Goal: Task Accomplishment & Management: Complete application form

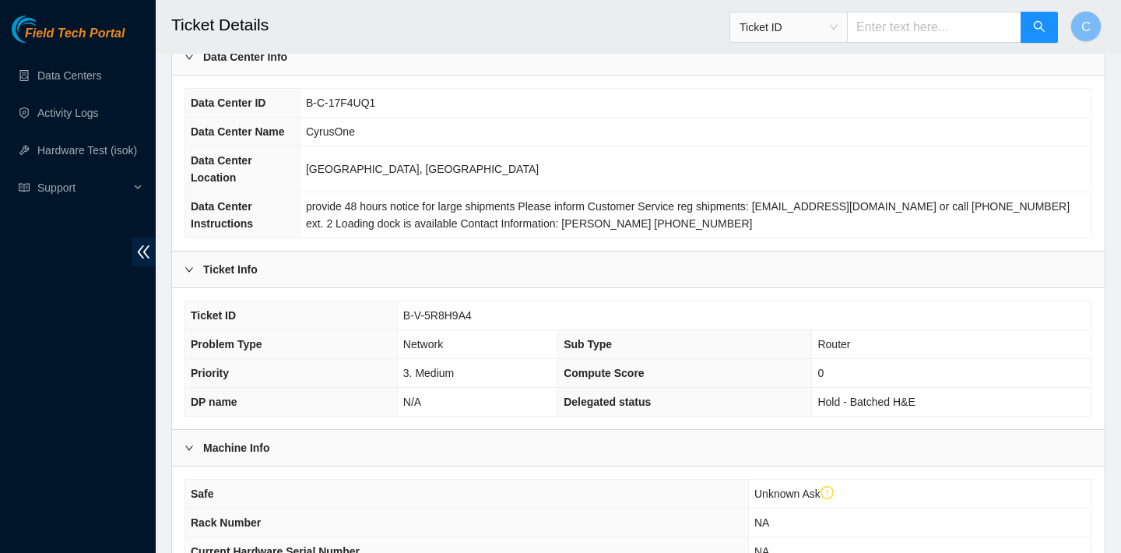
scroll to position [83, 0]
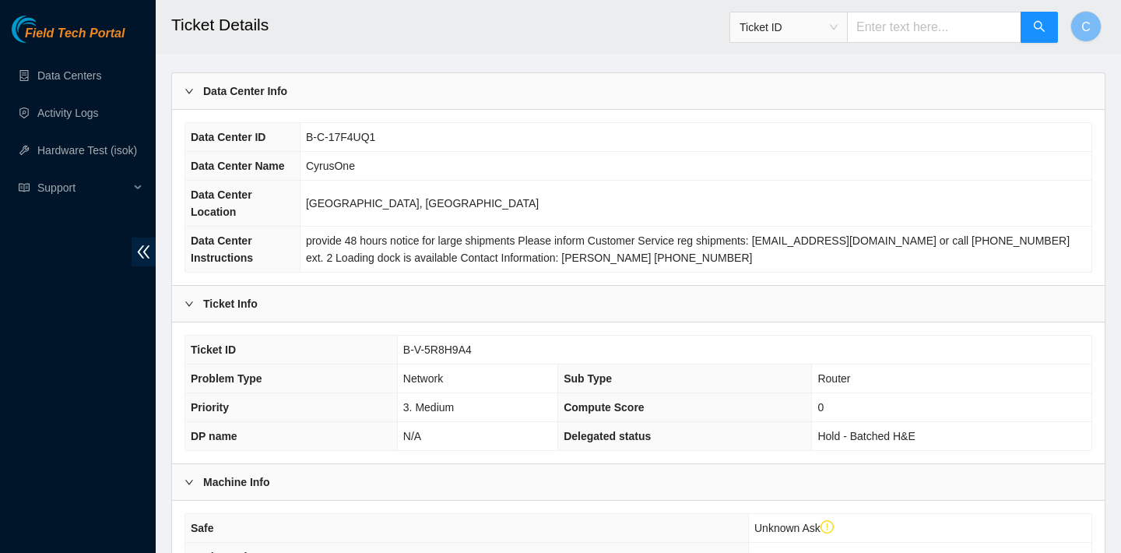
click at [969, 26] on input "text" at bounding box center [934, 27] width 174 height 31
paste input "B-V-5V191CH"
type input "B-V-5V191CH"
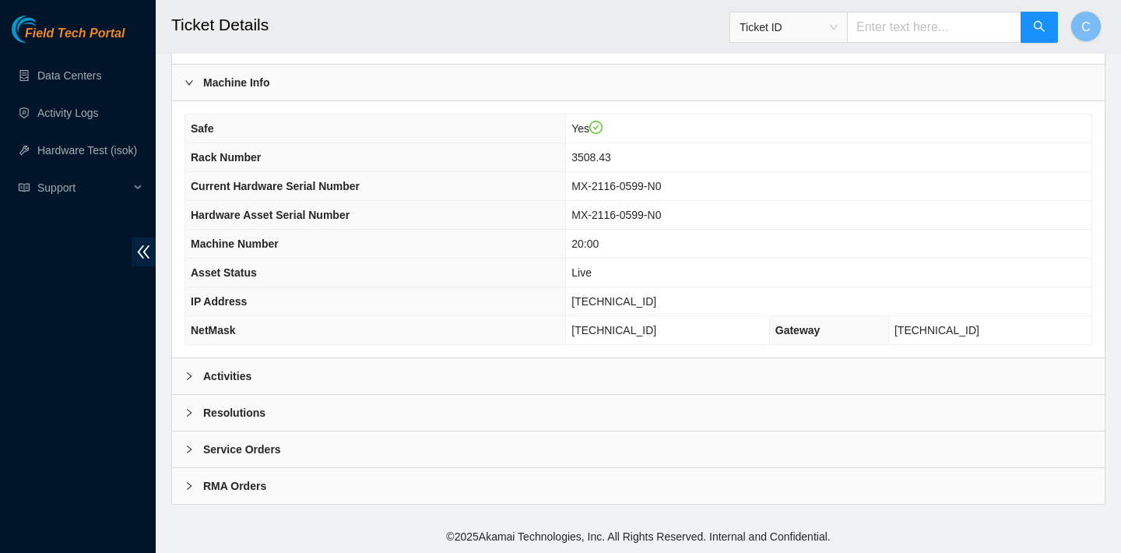
click at [554, 371] on div "Activities" at bounding box center [638, 376] width 933 height 36
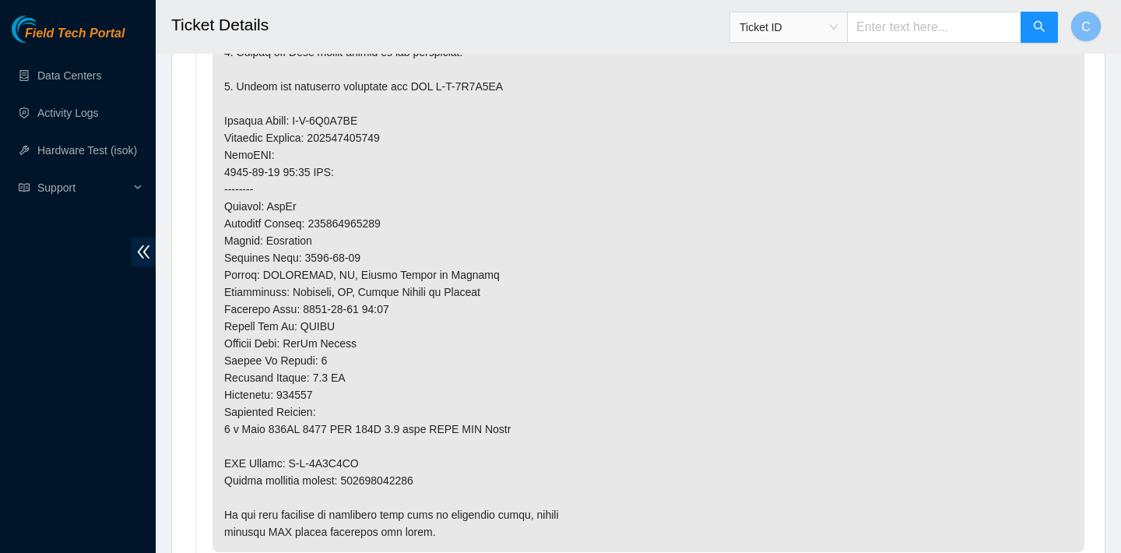
scroll to position [1047, 0]
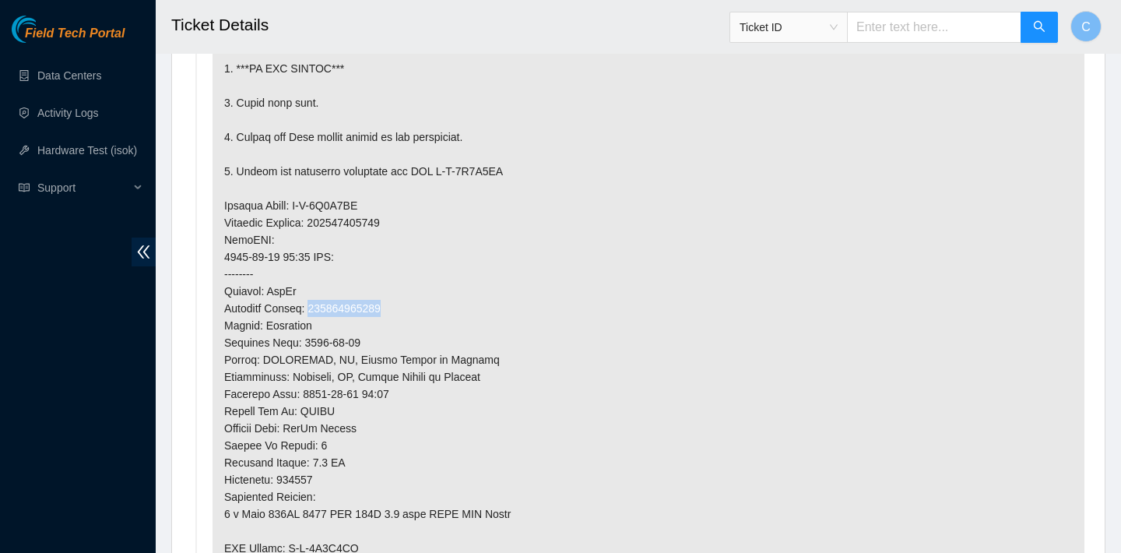
drag, startPoint x: 402, startPoint y: 307, endPoint x: 316, endPoint y: 307, distance: 85.6
click at [316, 307] on p at bounding box center [649, 240] width 872 height 794
copy p "463470051368"
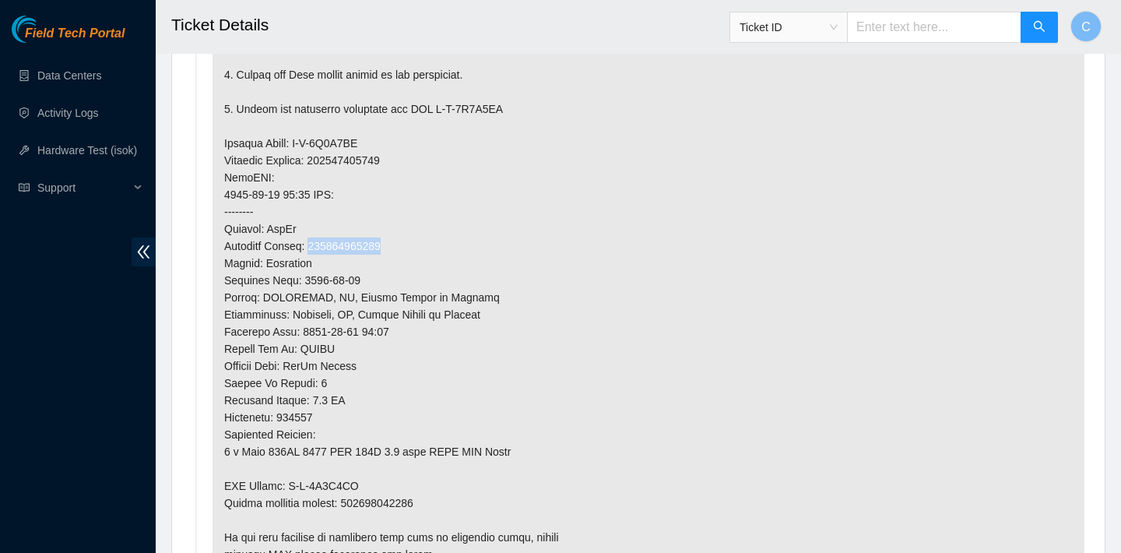
scroll to position [1144, 0]
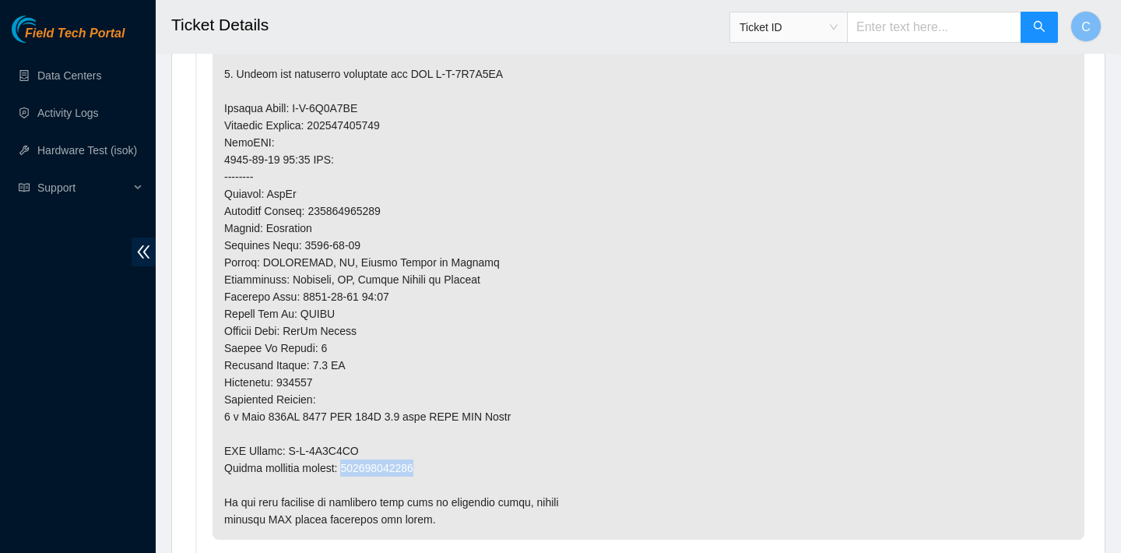
drag, startPoint x: 434, startPoint y: 466, endPoint x: 348, endPoint y: 464, distance: 86.4
click at [348, 464] on p at bounding box center [649, 142] width 872 height 794
copy p "463470051379"
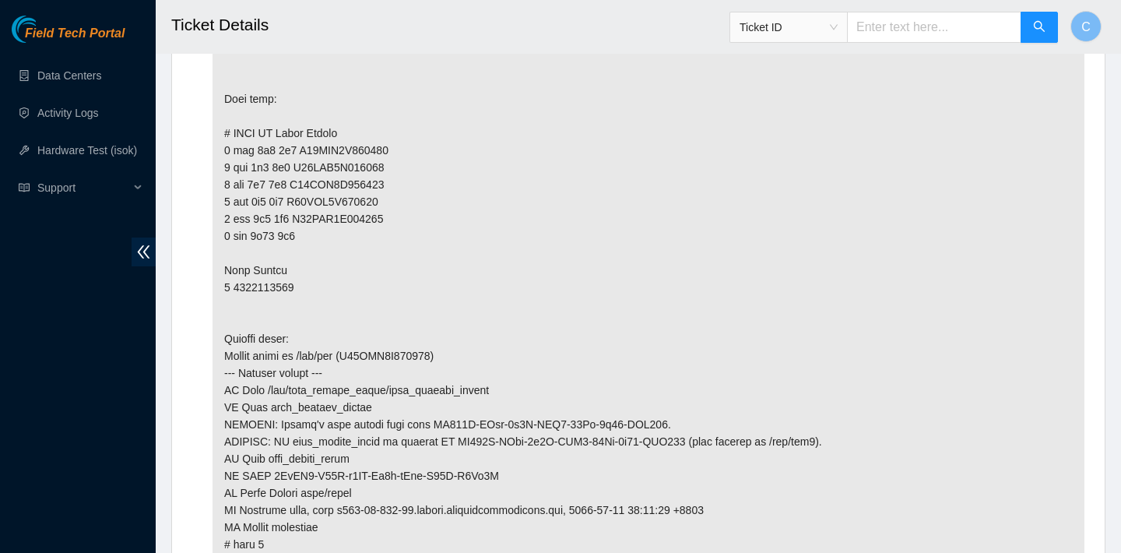
scroll to position [3914, 0]
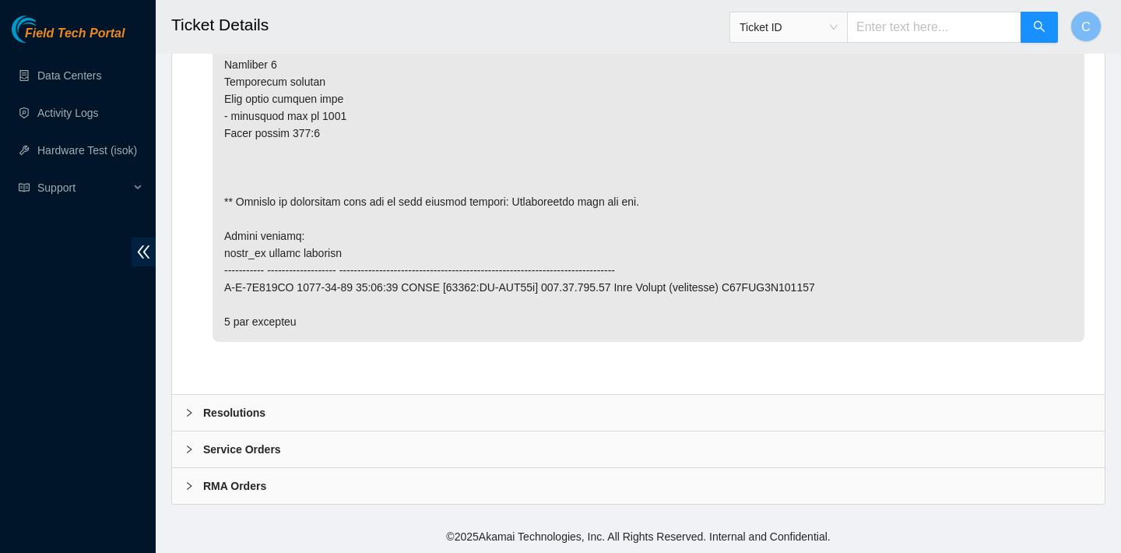
click at [441, 402] on div "Resolutions" at bounding box center [638, 413] width 933 height 36
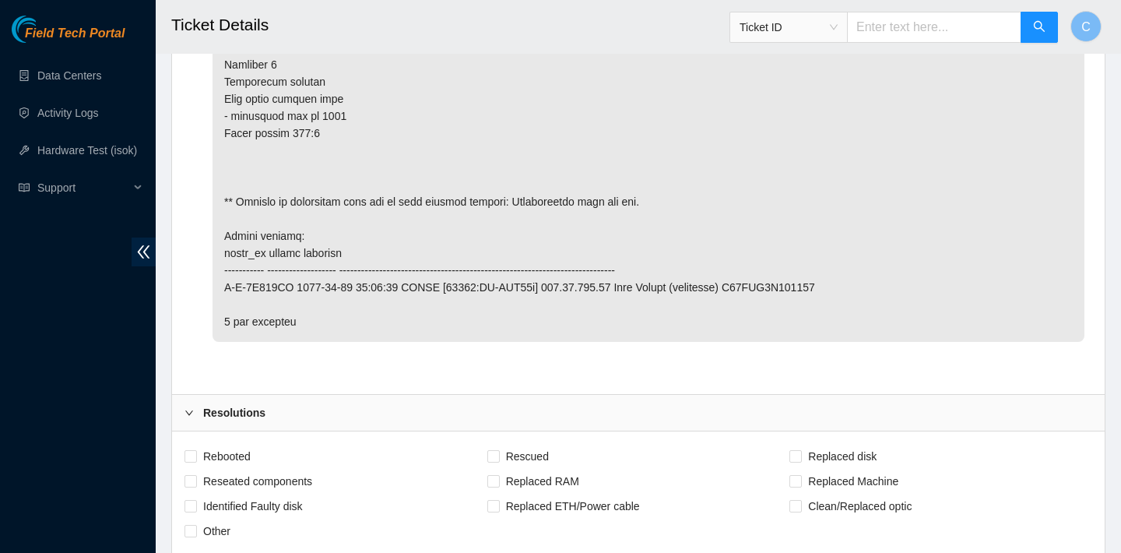
scroll to position [4109, 0]
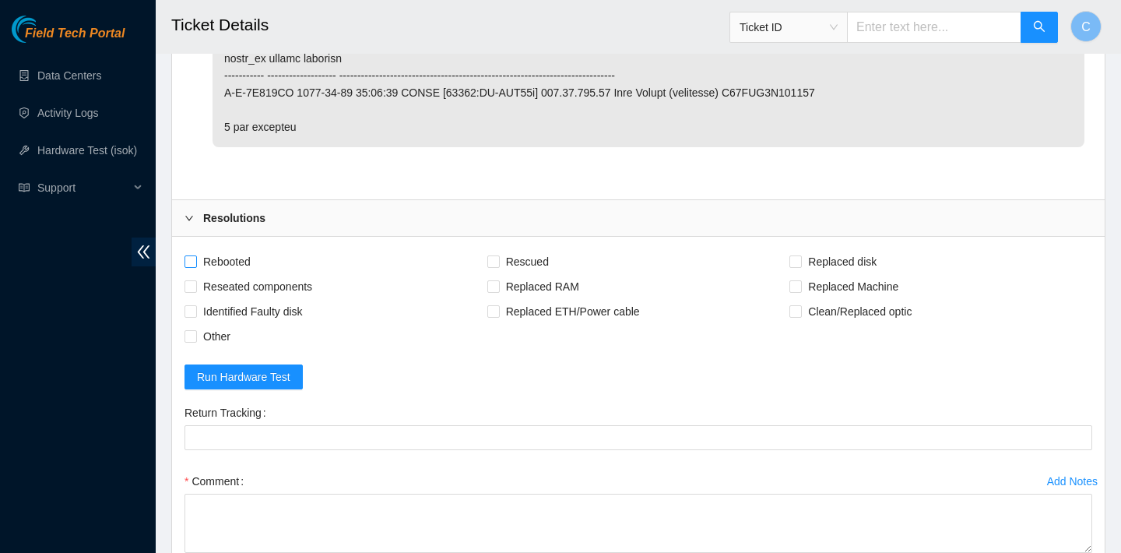
click at [246, 265] on span "Rebooted" at bounding box center [227, 261] width 60 height 25
click at [195, 265] on input "Rebooted" at bounding box center [189, 260] width 11 height 11
checkbox input "true"
click at [865, 254] on span "Replaced disk" at bounding box center [842, 261] width 81 height 25
click at [800, 255] on input "Replaced disk" at bounding box center [794, 260] width 11 height 11
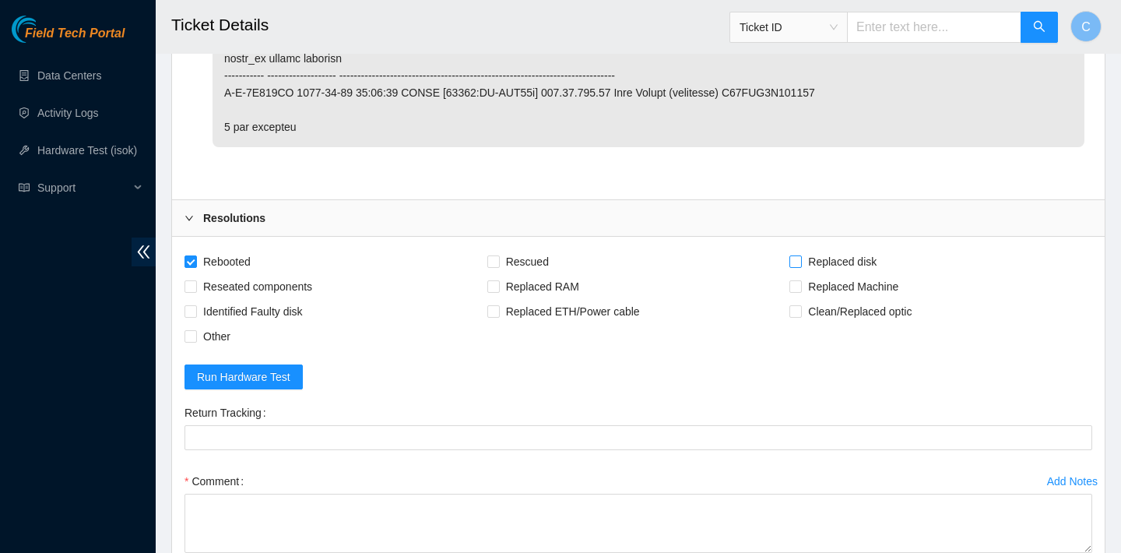
checkbox input "true"
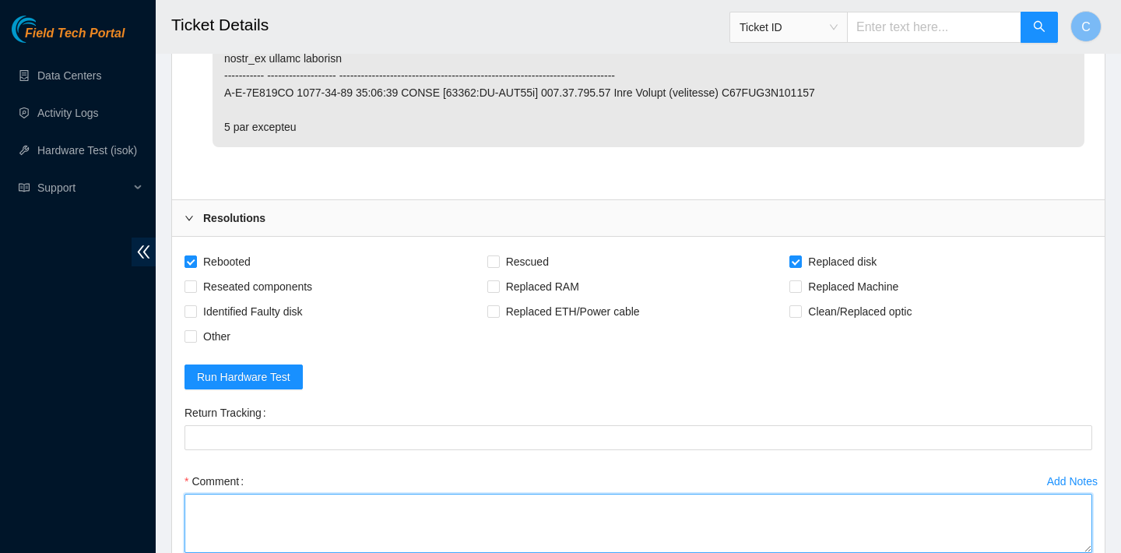
click at [580, 518] on textarea "Comment" at bounding box center [638, 523] width 908 height 59
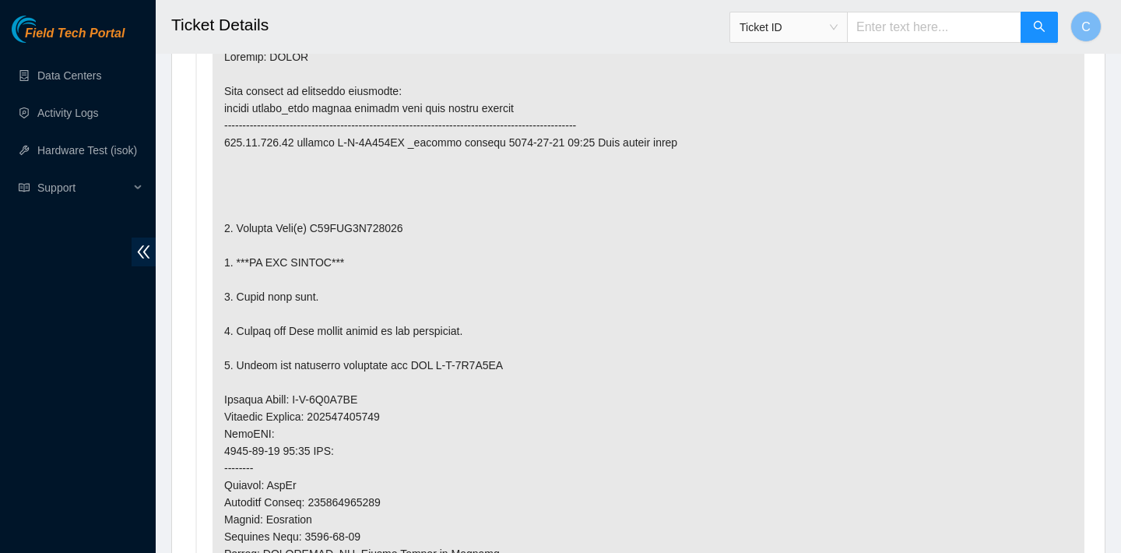
scroll to position [836, 0]
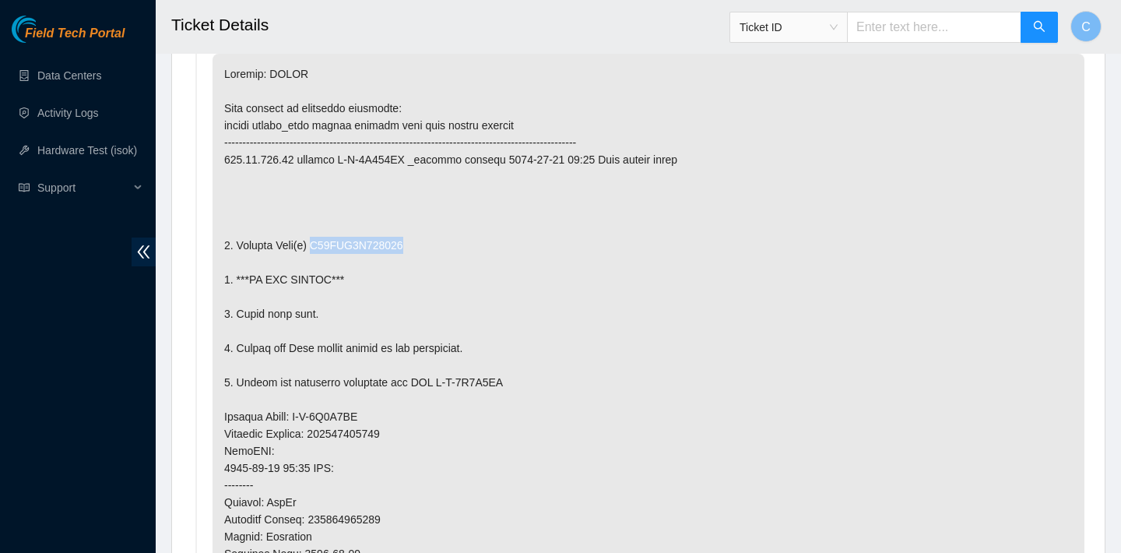
drag, startPoint x: 417, startPoint y: 244, endPoint x: 321, endPoint y: 244, distance: 96.5
click at [321, 244] on p at bounding box center [649, 451] width 872 height 794
copy p "S45PNC0R368322"
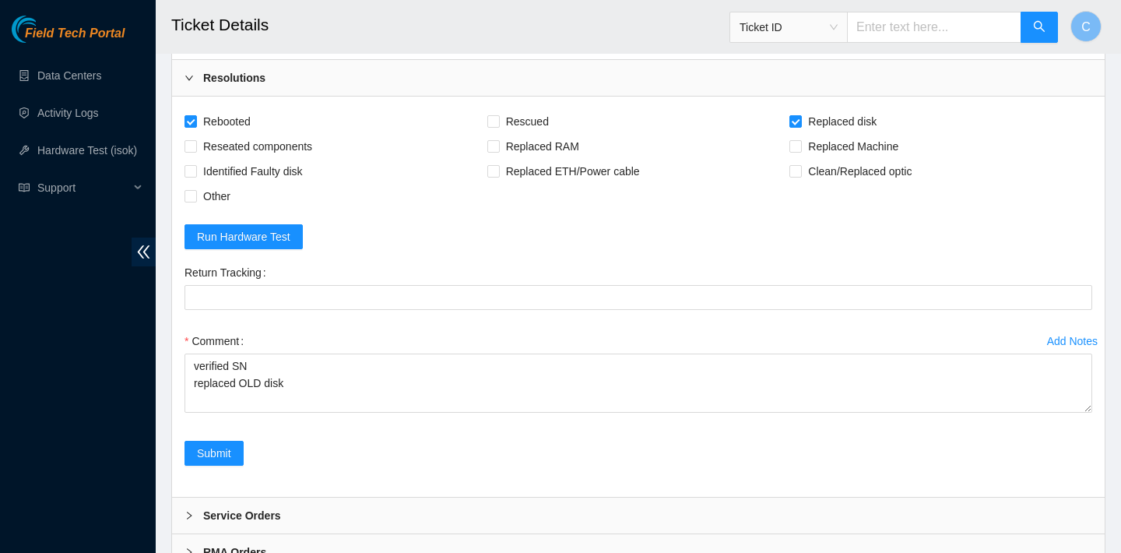
scroll to position [4315, 0]
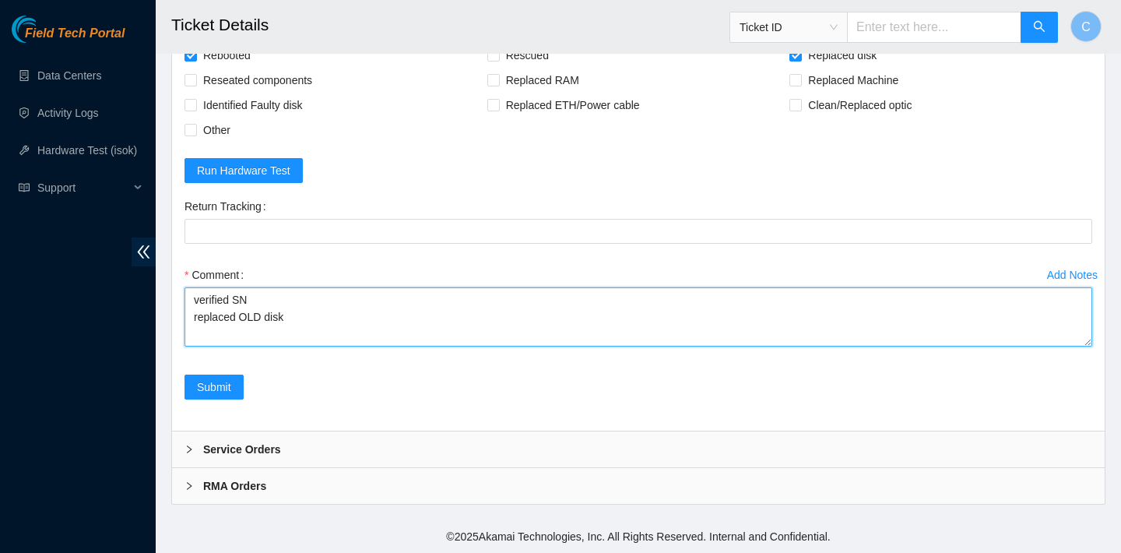
click at [311, 317] on textarea "verified SN replaced OLD disk" at bounding box center [638, 316] width 908 height 59
paste textarea "S45PNC0R368322"
click at [574, 320] on textarea "verified SN replaced OLD disk S45PNC0R368322 with" at bounding box center [638, 316] width 908 height 59
click at [413, 316] on textarea "verified SN replaced OLD disk S45PNC0R368322 with 22053470F9CF" at bounding box center [638, 316] width 908 height 59
click at [542, 311] on textarea "verified SN replaced OLD disk S45PNC0R368322 with NEW disk 22053470F9CF" at bounding box center [638, 316] width 908 height 59
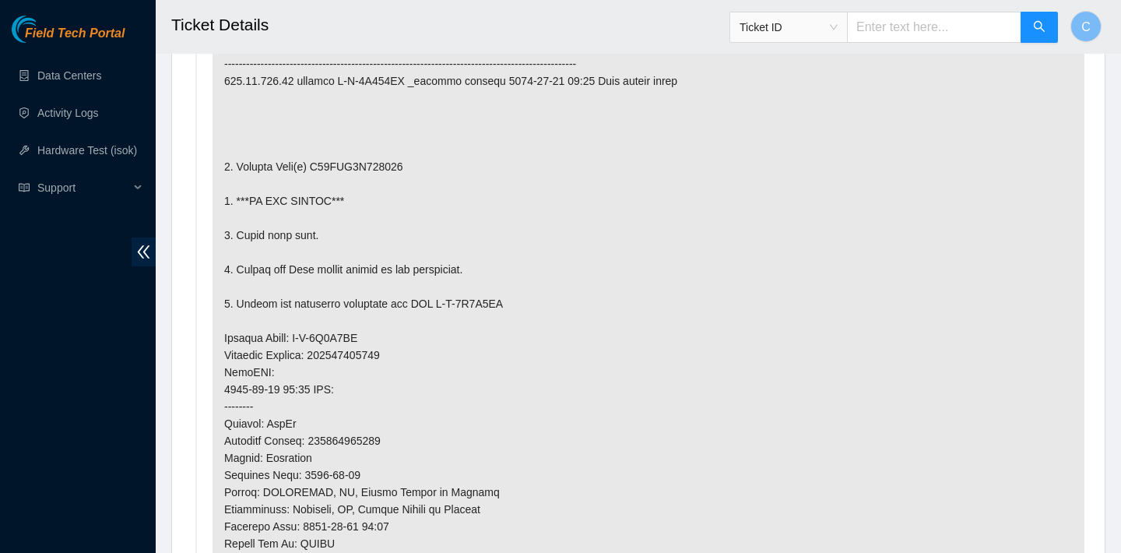
scroll to position [283, 0]
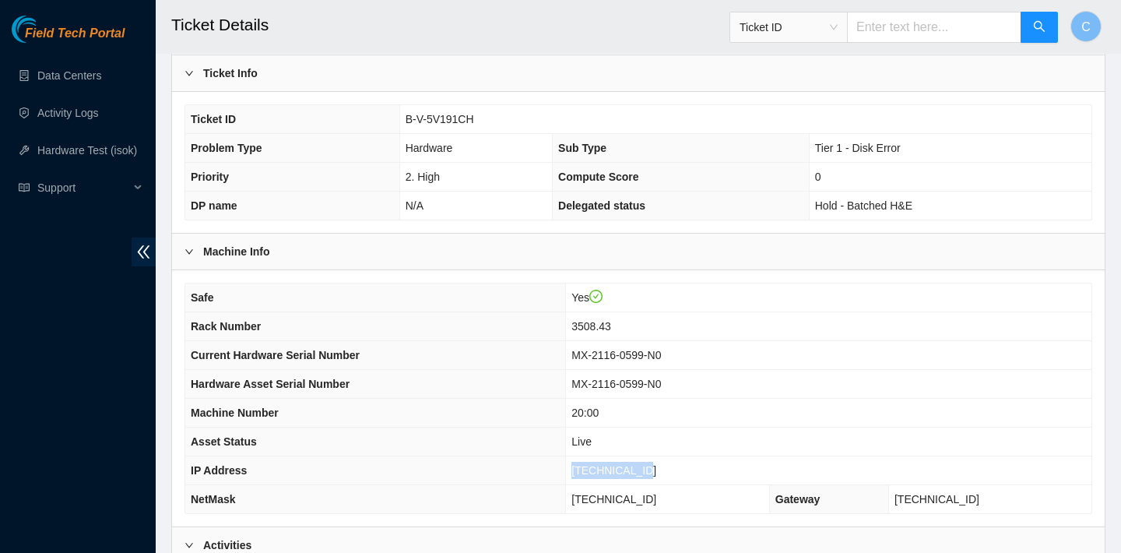
drag, startPoint x: 652, startPoint y: 468, endPoint x: 577, endPoint y: 466, distance: 75.5
click at [577, 466] on td "104.96.168.42" at bounding box center [828, 470] width 525 height 29
copy span "104.96.168.42"
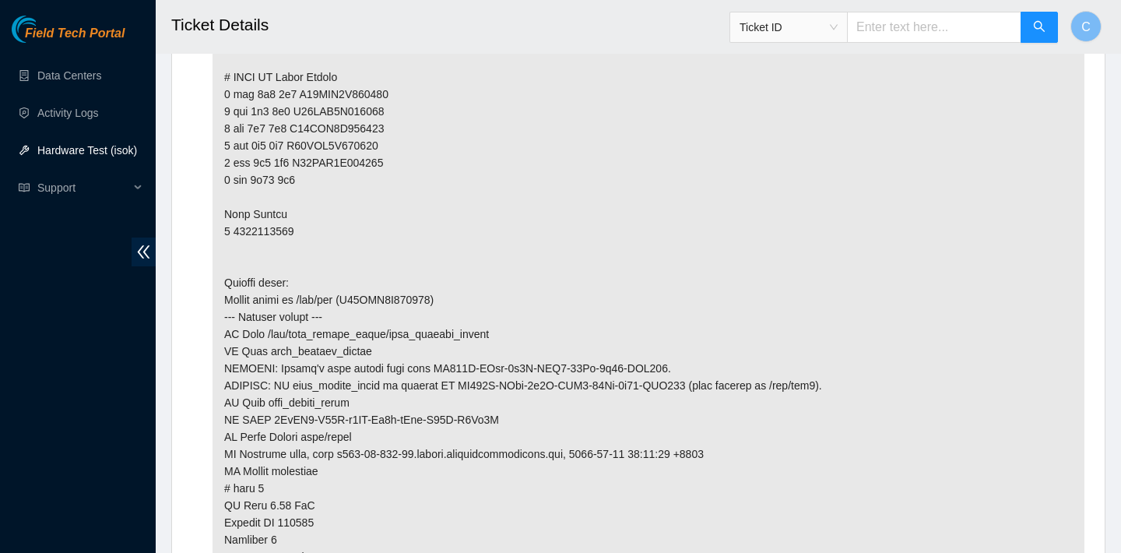
scroll to position [4215, 0]
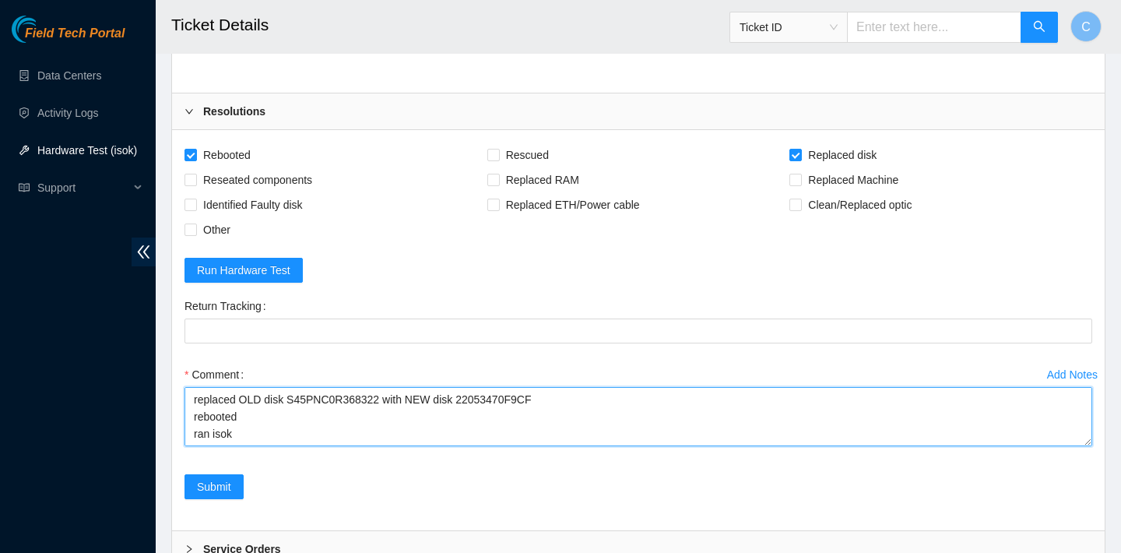
click at [275, 444] on textarea "verified SN replaced OLD disk S45PNC0R368322 with NEW disk 22053470F9CF reboote…" at bounding box center [638, 416] width 908 height 59
paste textarea "104.96.168.43 : passed: ok N/A 104.96.168.42 : passed: ok"
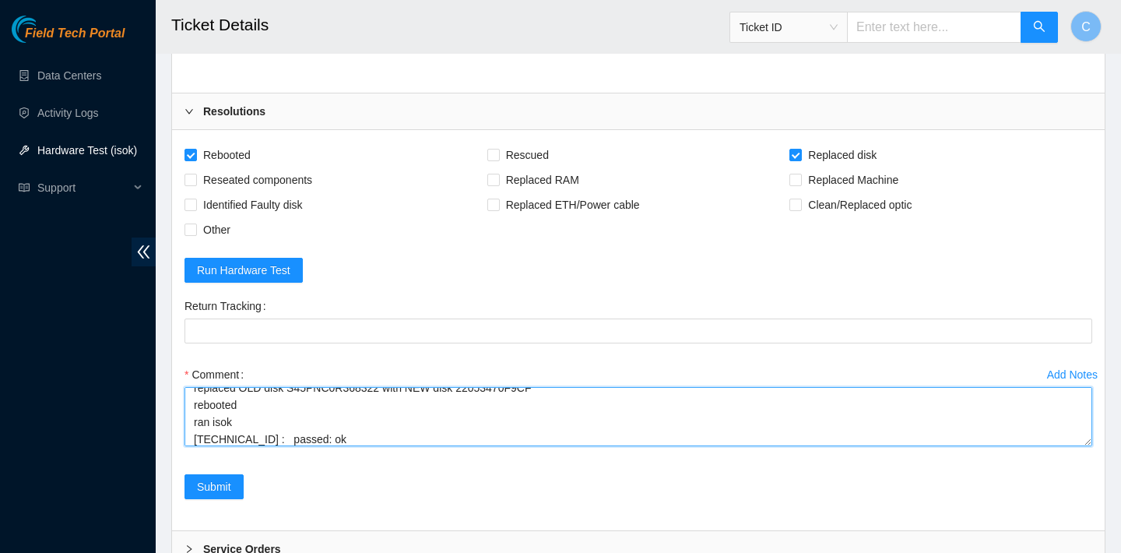
scroll to position [63, 0]
type textarea "verified SN replaced OLD disk S45PNC0R368322 with NEW disk 22053470F9CF reboote…"
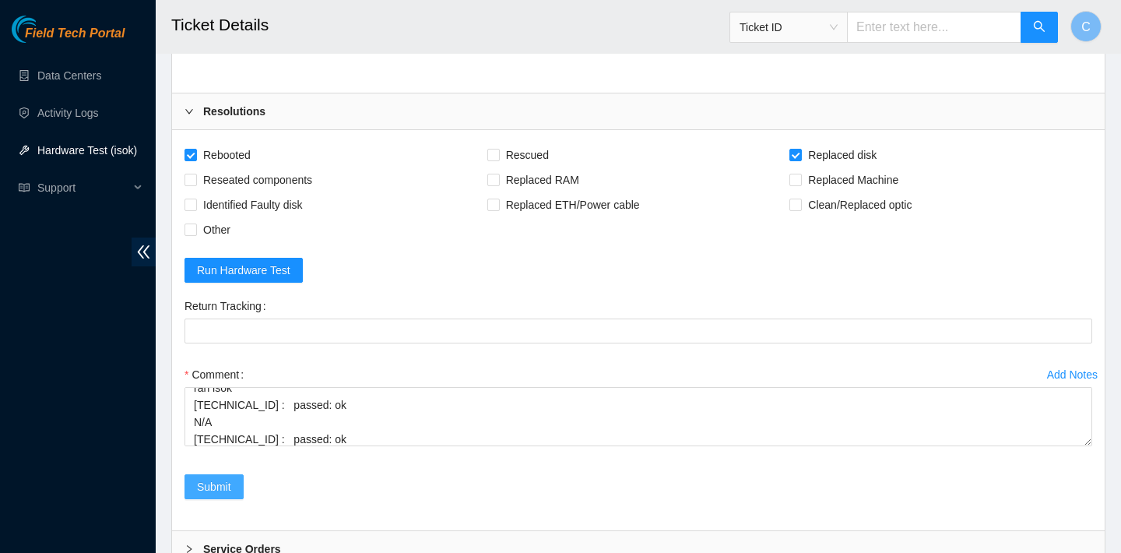
click at [224, 487] on span "Submit" at bounding box center [214, 486] width 34 height 17
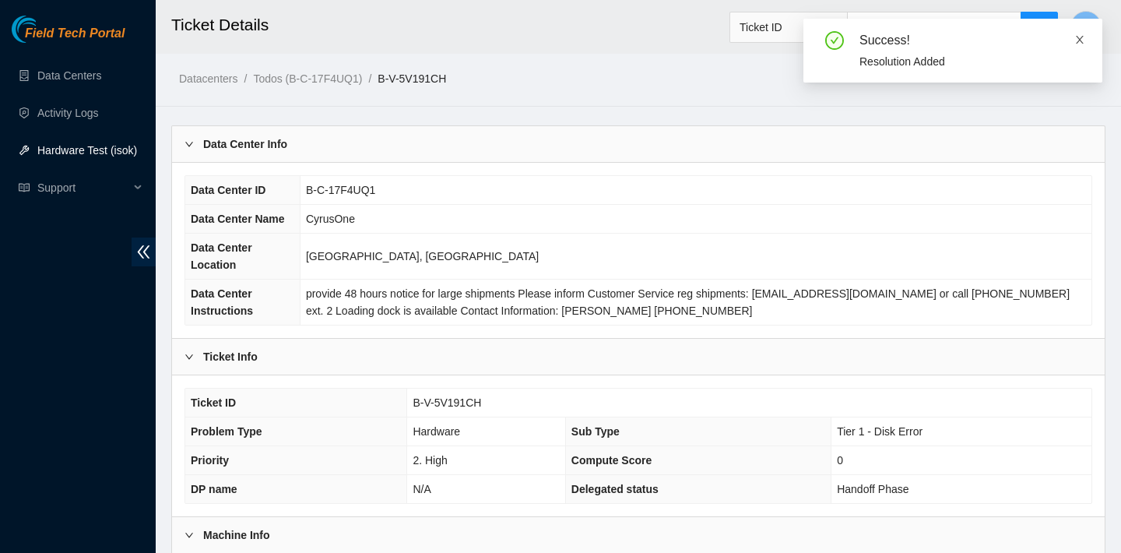
click at [1082, 39] on icon "close" at bounding box center [1079, 39] width 11 height 11
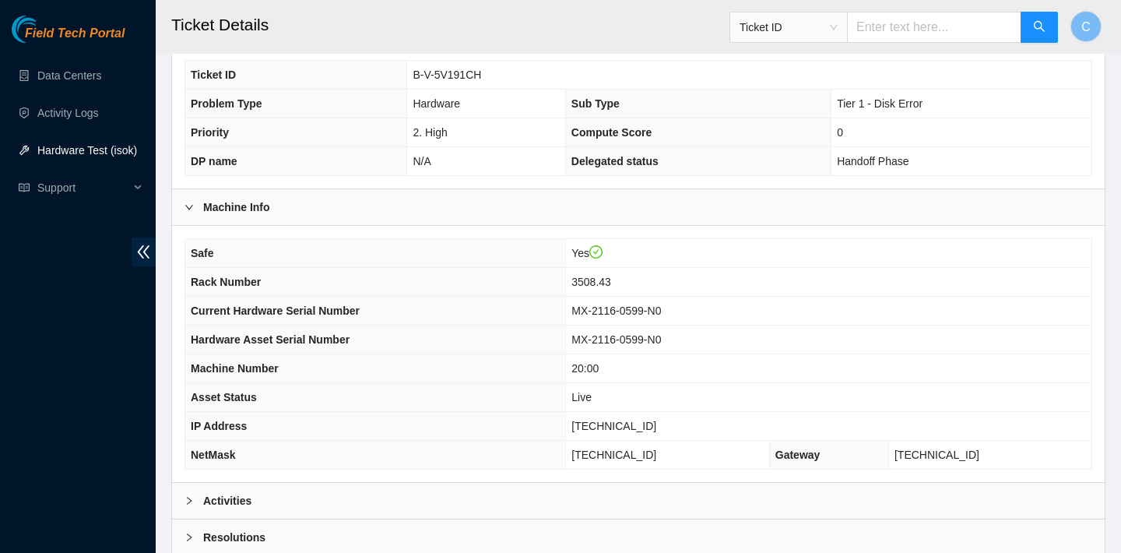
scroll to position [452, 0]
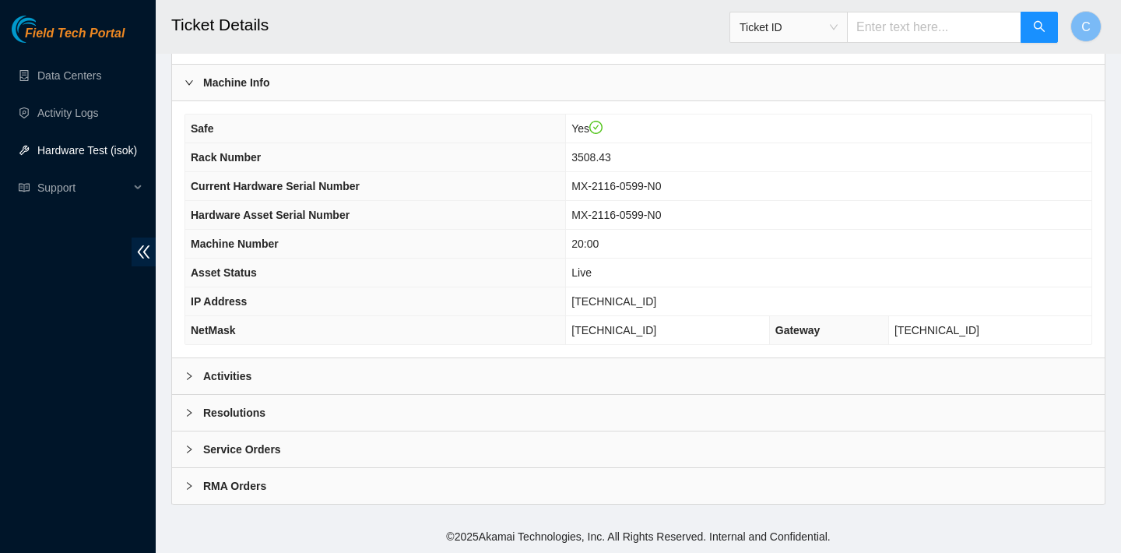
click at [851, 356] on div "Safe Yes Rack Number 3508.43 Current Hardware Serial Number MX-2116-0599-N0 Har…" at bounding box center [638, 229] width 933 height 256
click at [845, 357] on div "Data Center Info Data Center ID B-C-17F4UQ1 Data Center Name CyrusOne Data Cent…" at bounding box center [638, 88] width 934 height 831
click at [812, 399] on div "Resolutions" at bounding box center [638, 413] width 933 height 36
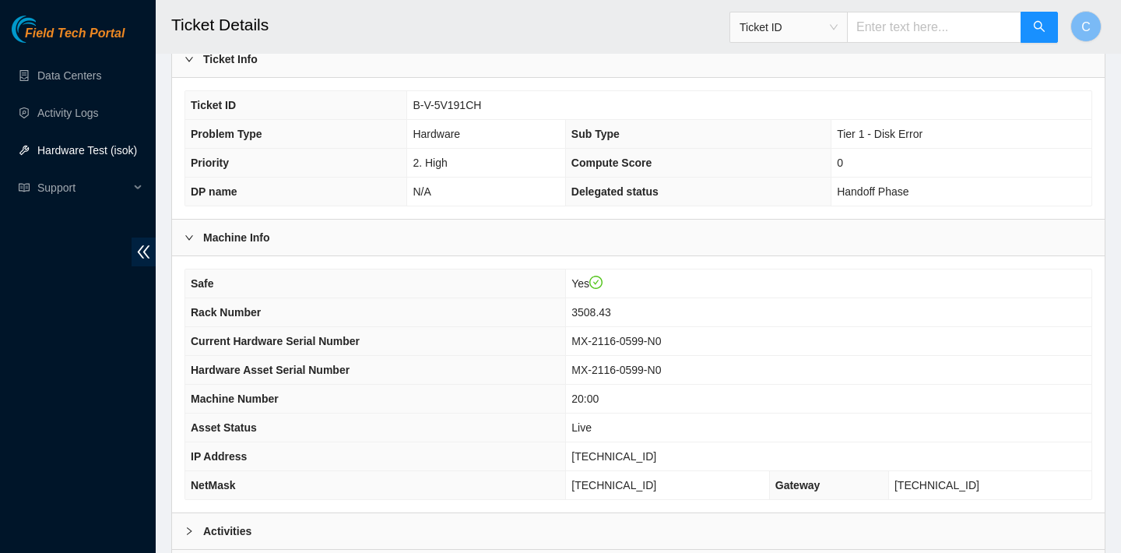
scroll to position [297, 0]
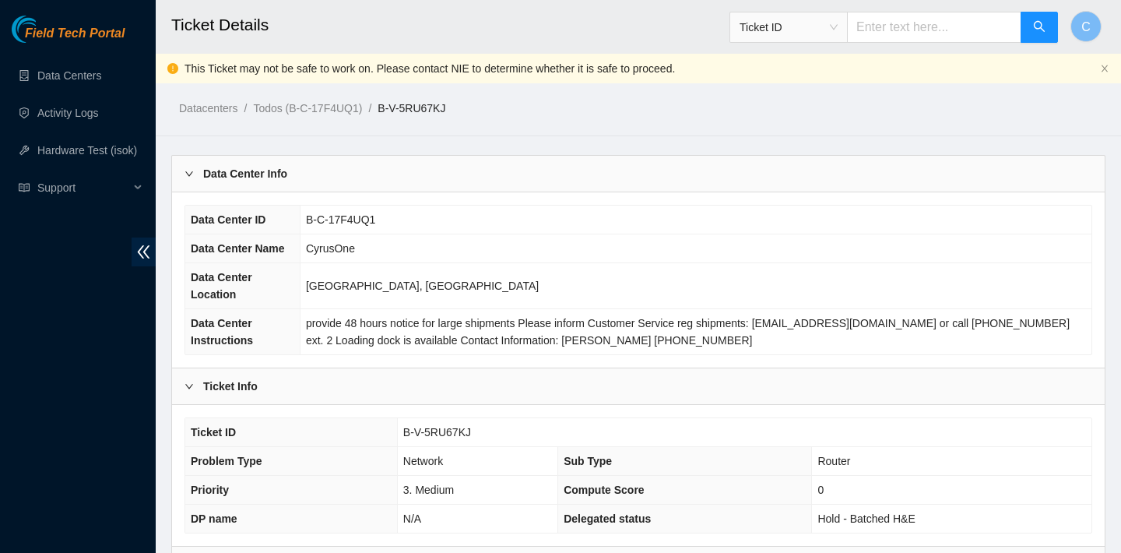
click at [985, 36] on input "text" at bounding box center [934, 27] width 174 height 31
paste input "B-V-5V5V5NT"
type input "B-V-5V5V5NT"
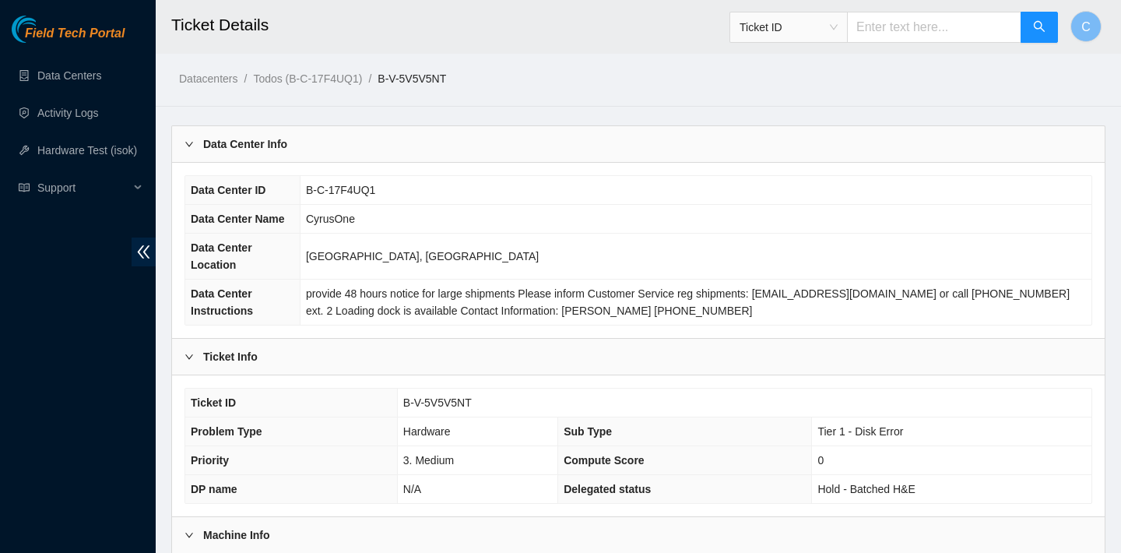
scroll to position [452, 0]
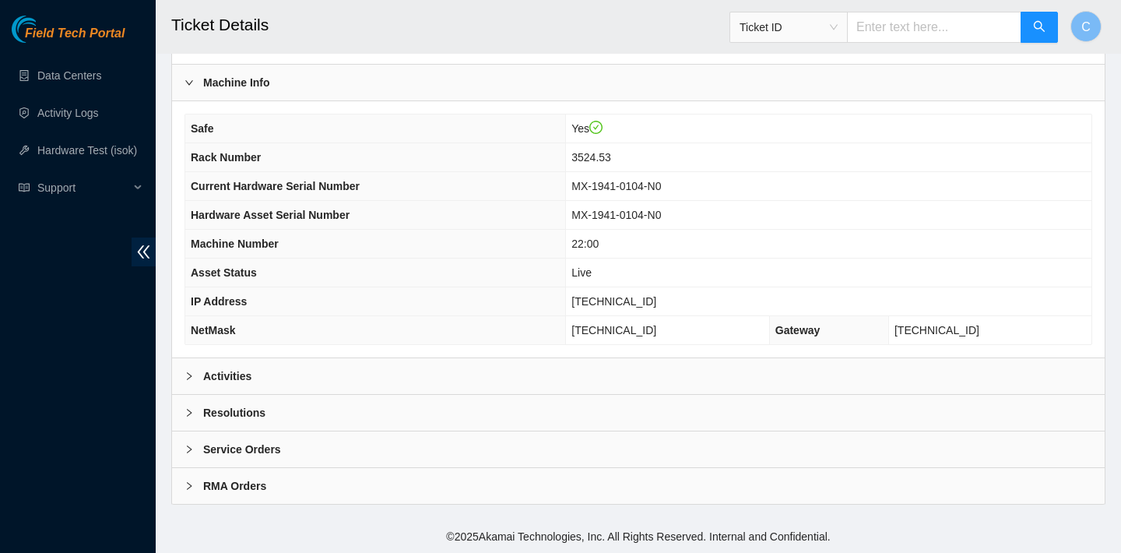
click at [520, 370] on div "Activities" at bounding box center [638, 376] width 933 height 36
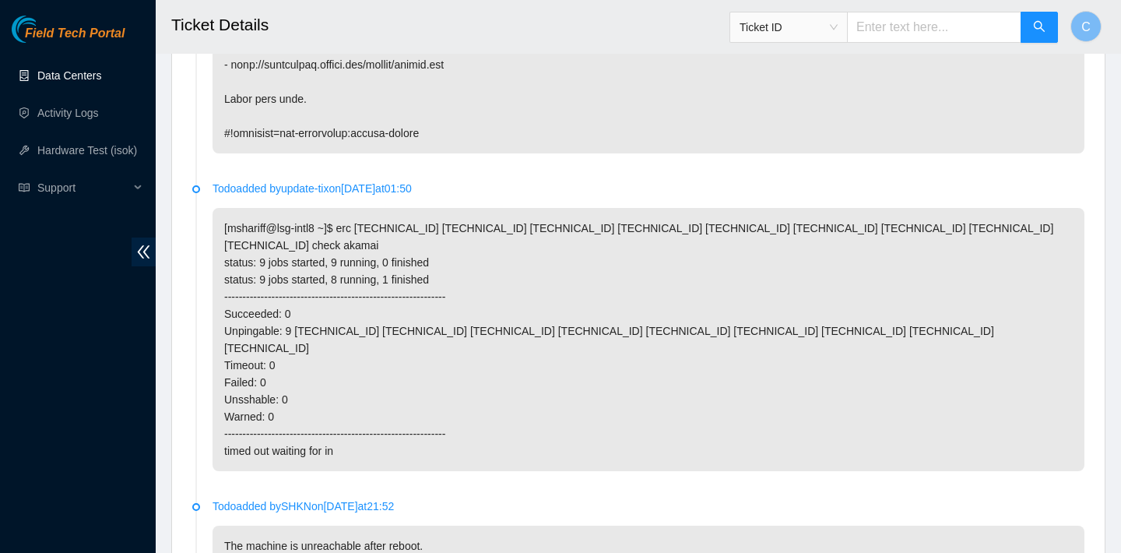
scroll to position [1713, 0]
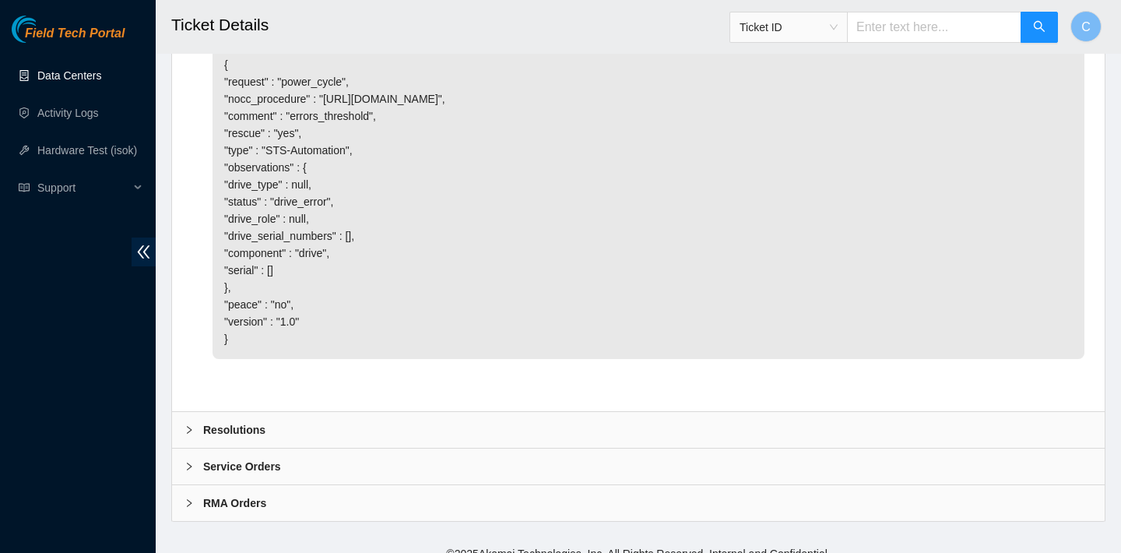
click at [430, 412] on div "Resolutions" at bounding box center [638, 430] width 933 height 36
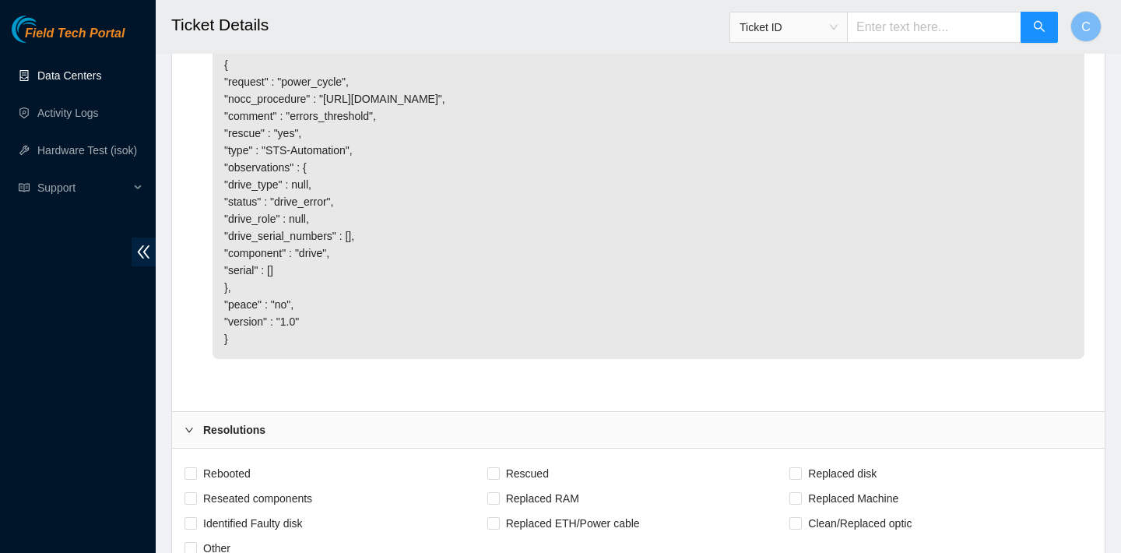
scroll to position [1990, 0]
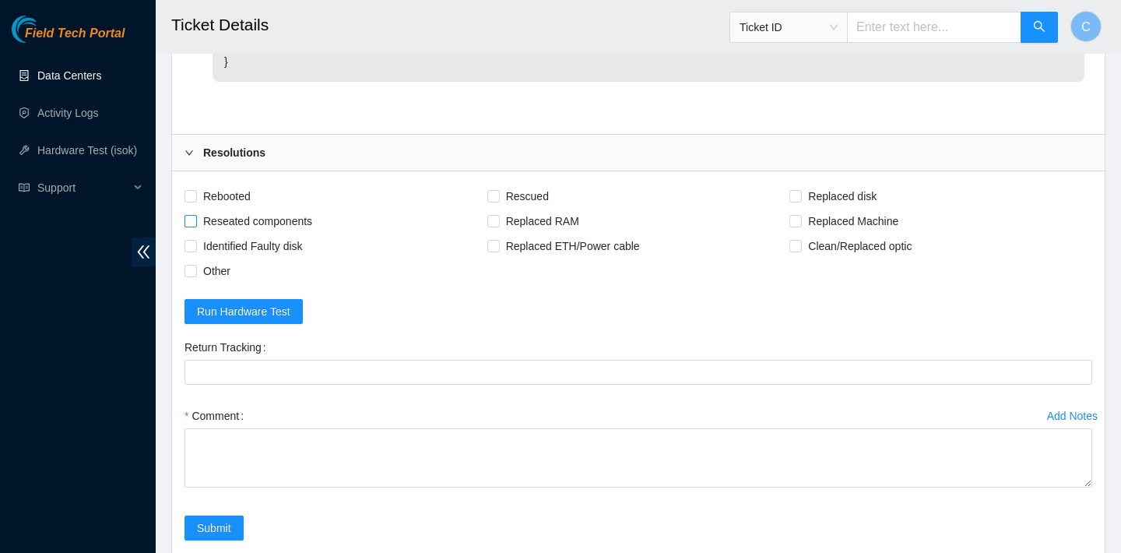
click at [284, 209] on span "Reseated components" at bounding box center [257, 221] width 121 height 25
click at [195, 215] on input "Reseated components" at bounding box center [189, 220] width 11 height 11
checkbox input "true"
click at [529, 184] on span "Rescued" at bounding box center [527, 196] width 55 height 25
click at [498, 190] on input "Rescued" at bounding box center [492, 195] width 11 height 11
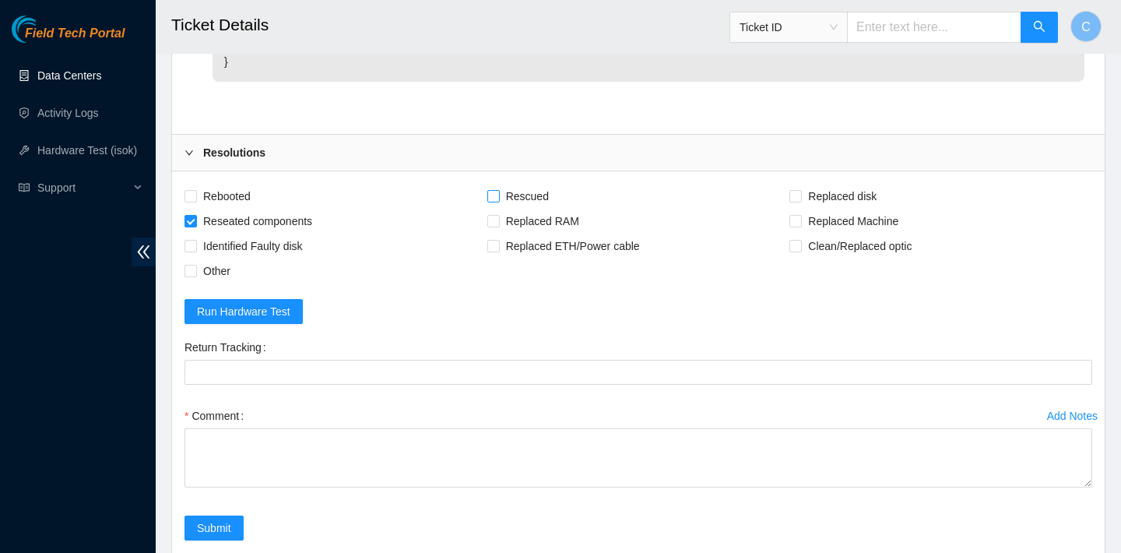
checkbox input "true"
click at [247, 184] on span "Rebooted" at bounding box center [227, 196] width 60 height 25
click at [195, 190] on input "Rebooted" at bounding box center [189, 195] width 11 height 11
checkbox input "true"
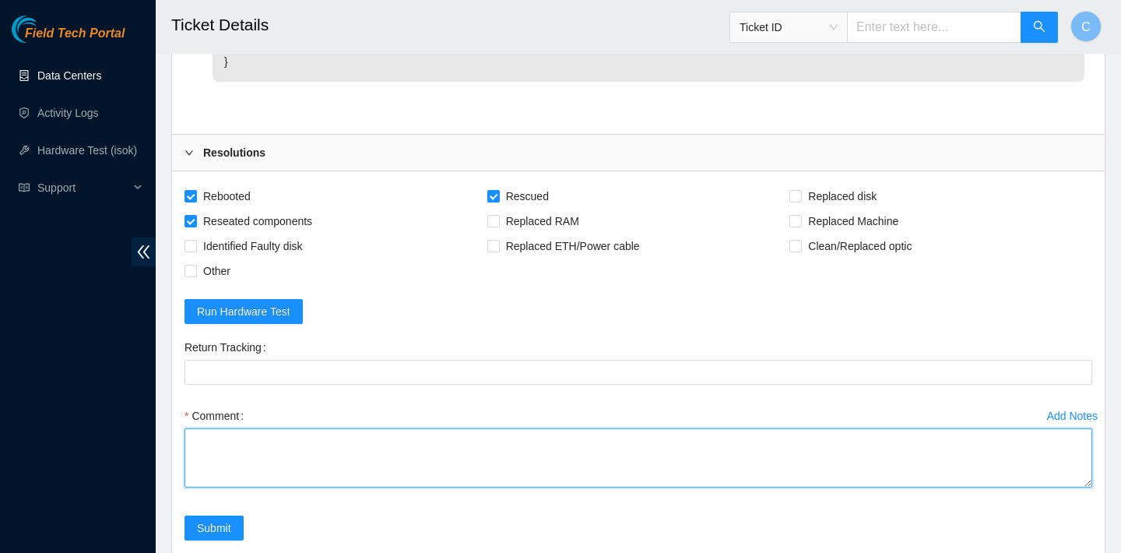
click at [386, 428] on textarea "Comment" at bounding box center [638, 457] width 908 height 59
type textarea "verified SN shuffled disks rebooted rescued rebooted"
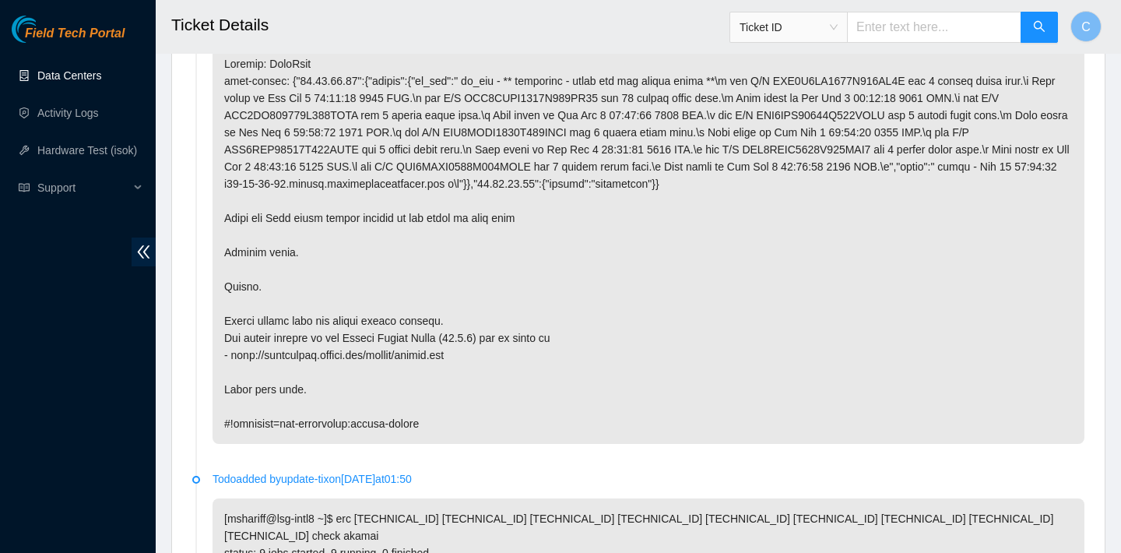
scroll to position [852, 0]
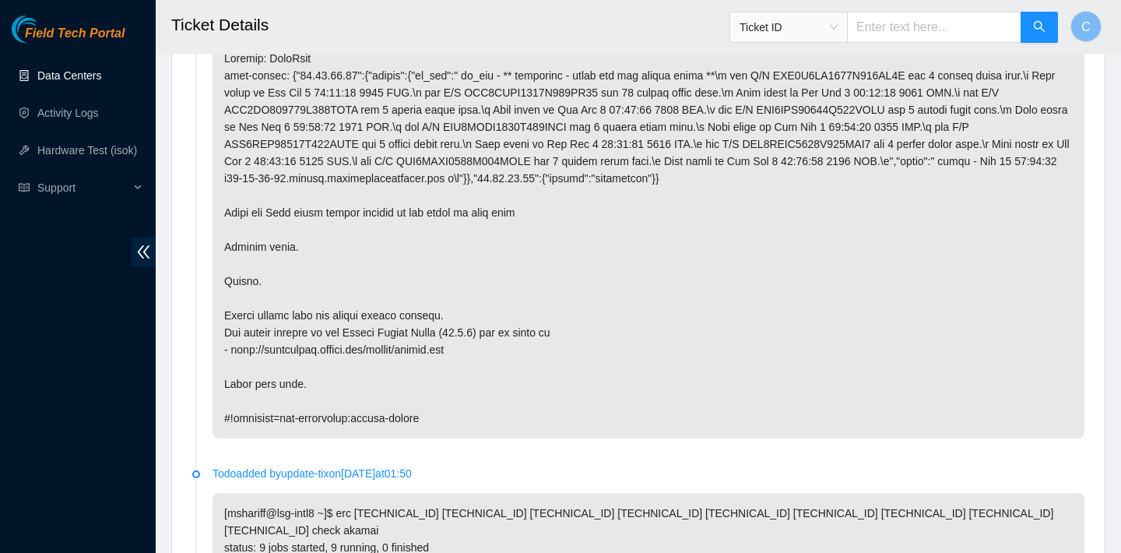
click at [93, 76] on link "Data Centers" at bounding box center [69, 75] width 64 height 12
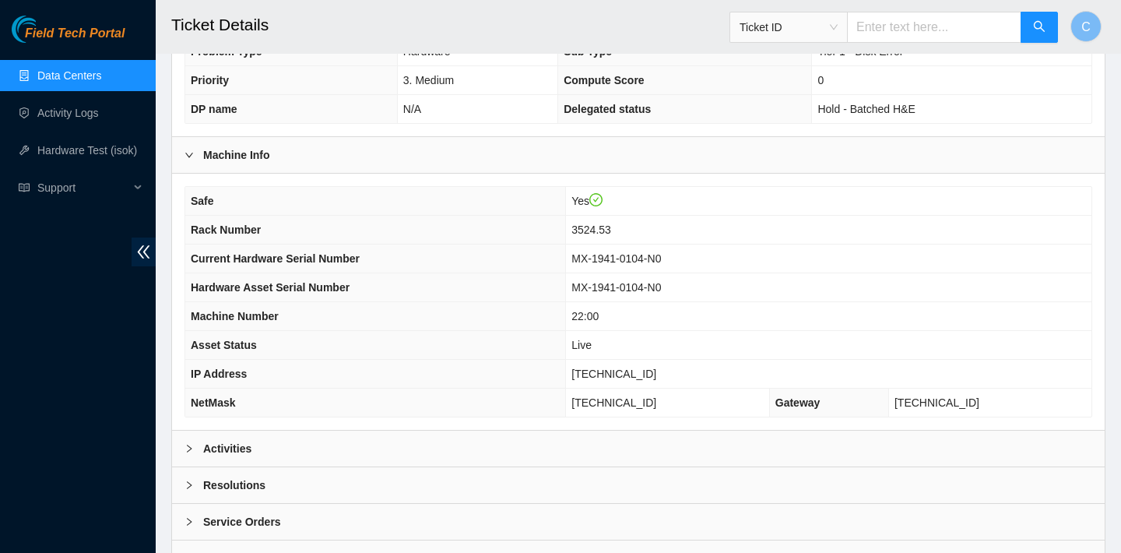
scroll to position [300, 0]
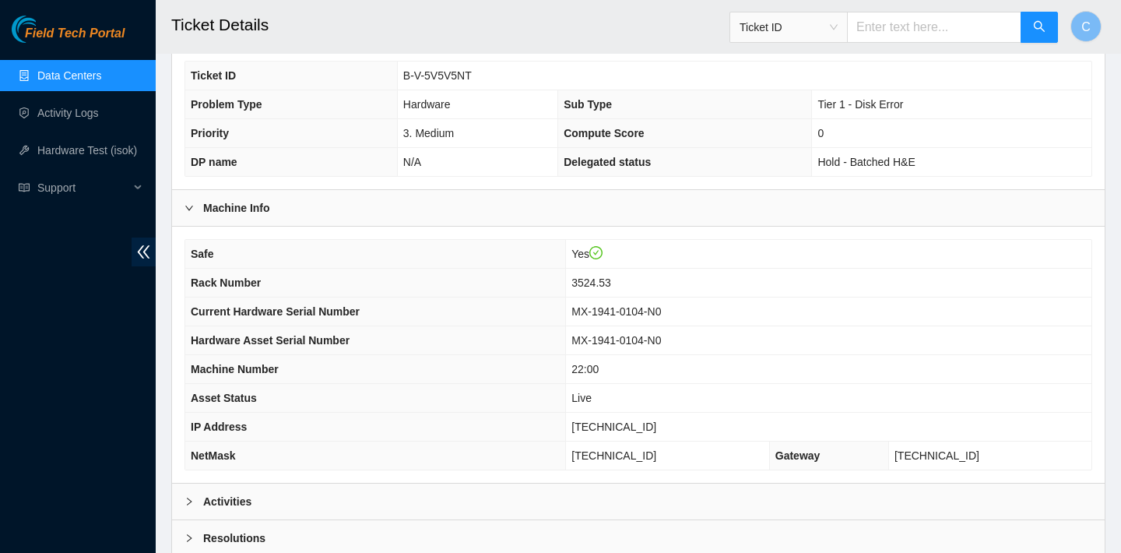
click at [504, 490] on div "Activities" at bounding box center [638, 501] width 933 height 36
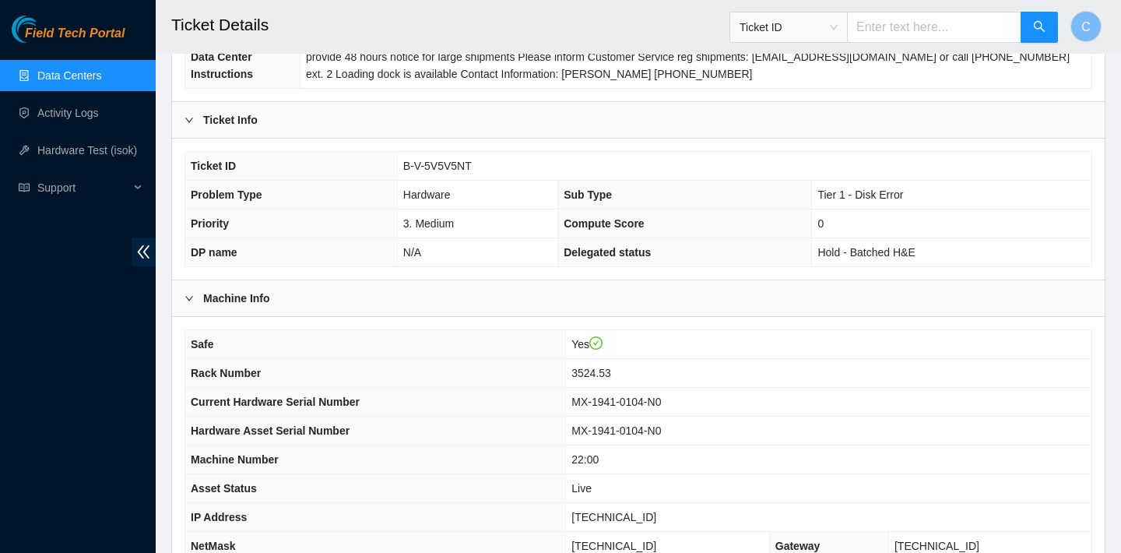
scroll to position [234, 0]
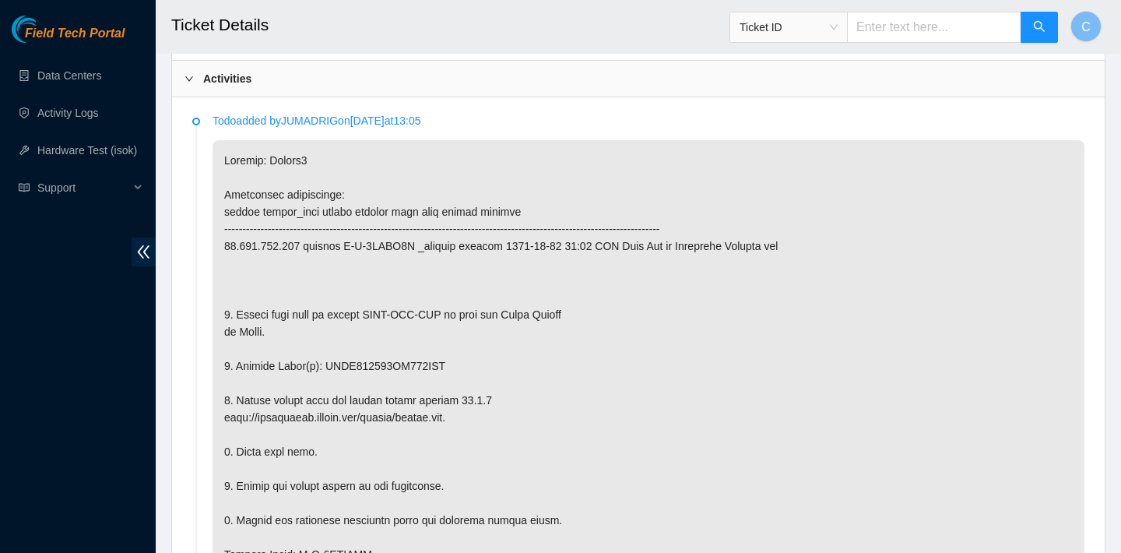
scroll to position [751, 0]
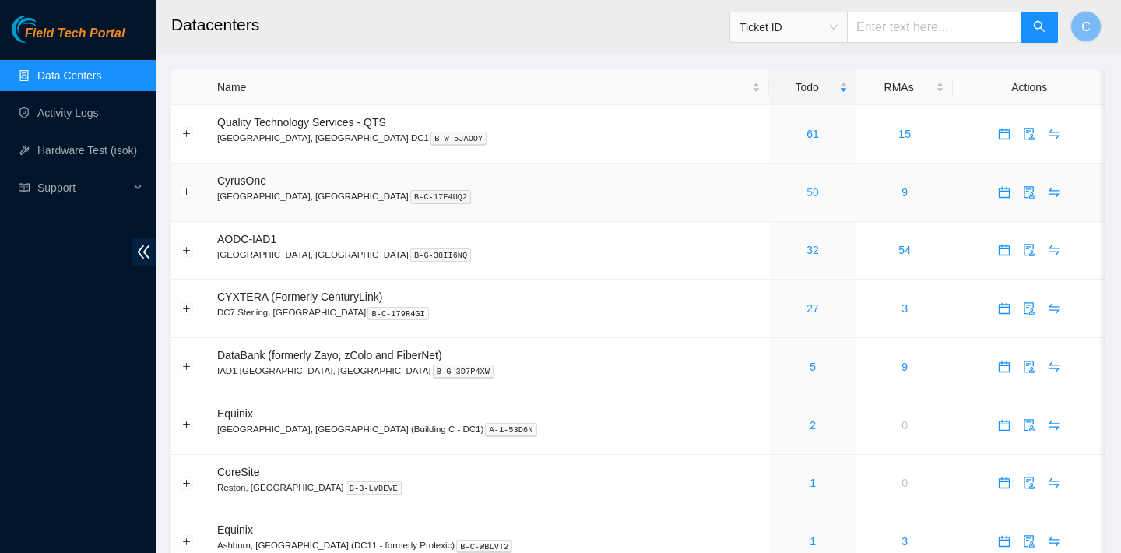
click at [806, 192] on link "50" at bounding box center [812, 192] width 12 height 12
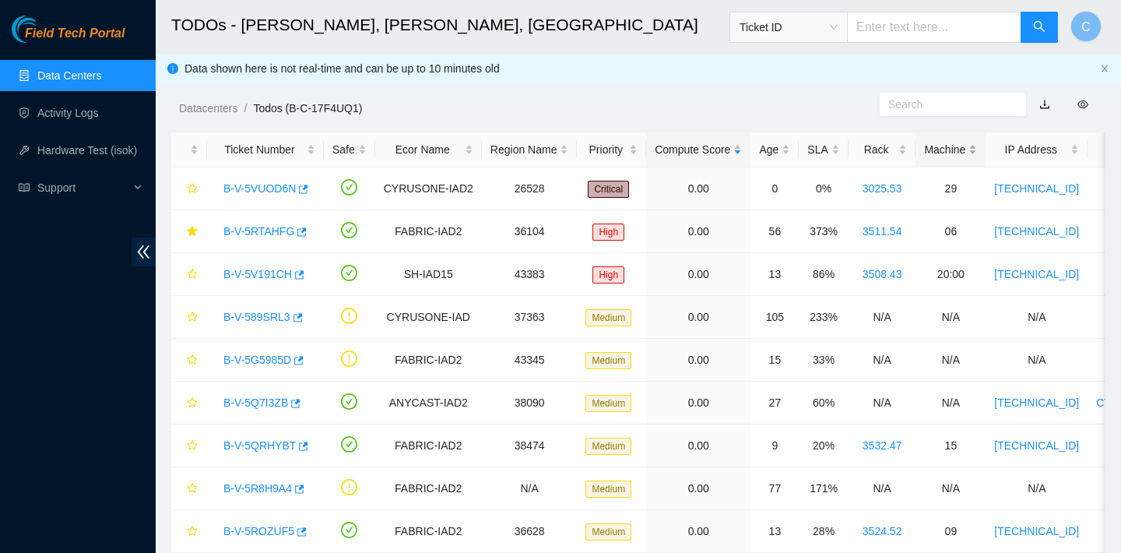
click at [961, 146] on div "Machine" at bounding box center [950, 149] width 53 height 17
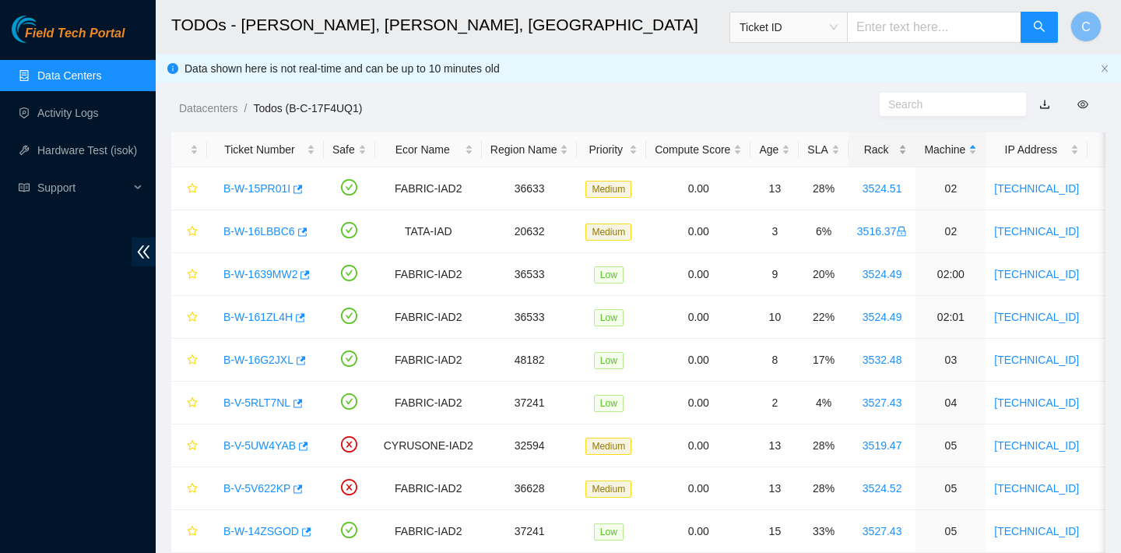
click at [883, 156] on div "Rack" at bounding box center [882, 149] width 51 height 17
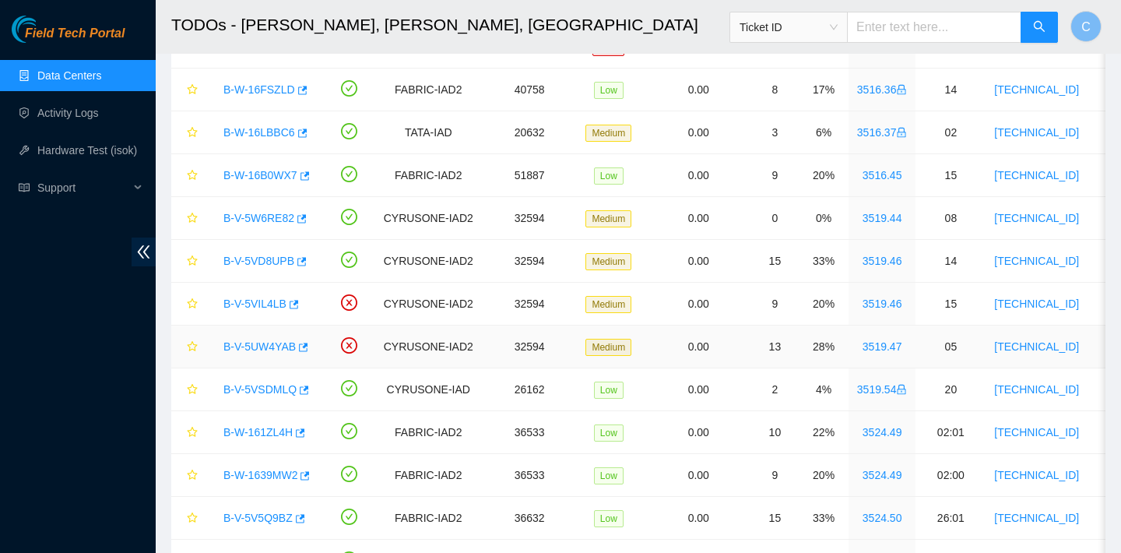
scroll to position [563, 0]
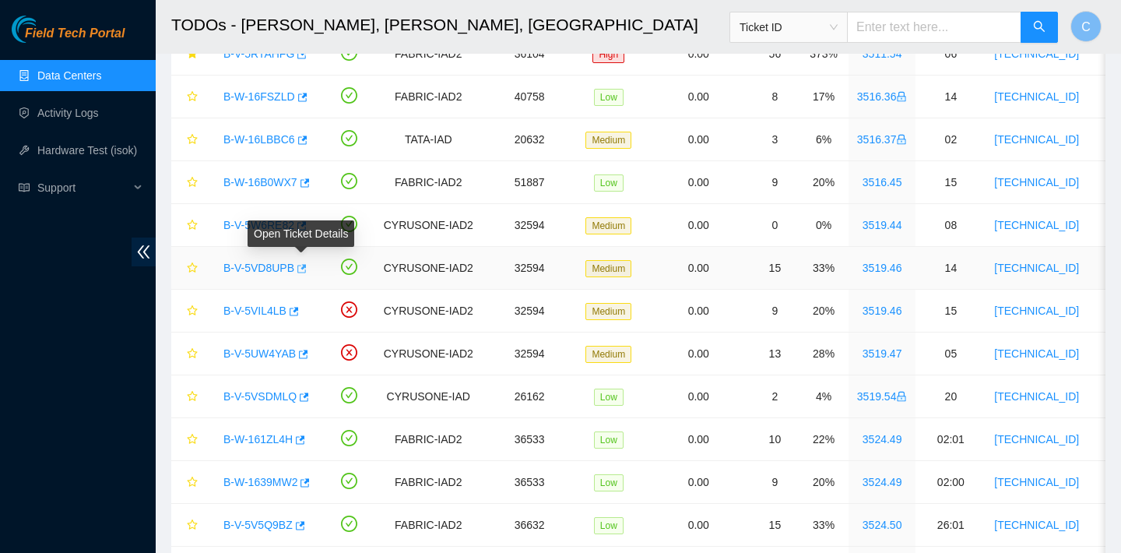
click at [304, 267] on icon "button" at bounding box center [301, 268] width 9 height 9
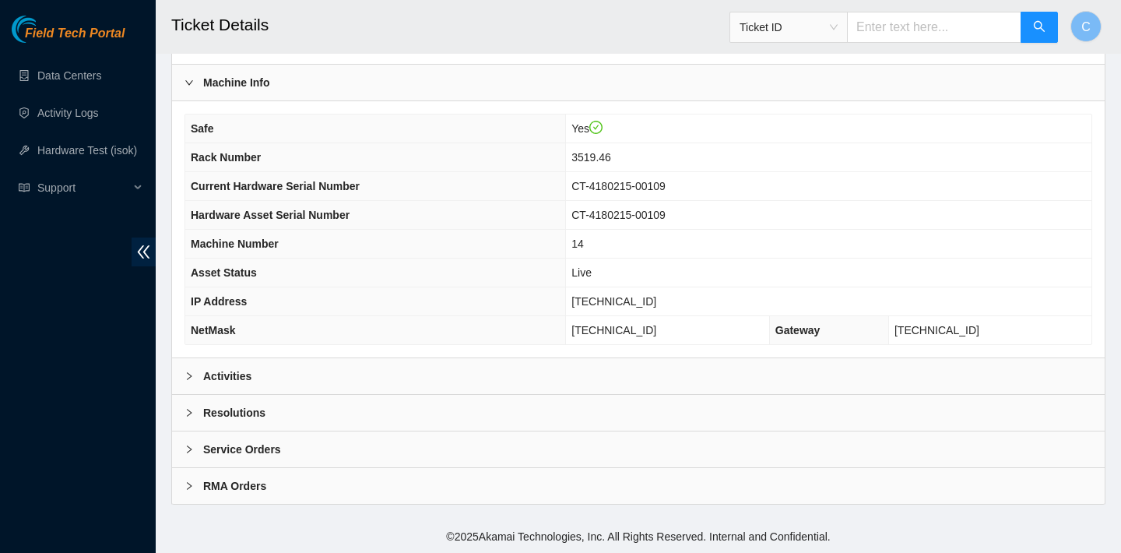
click at [418, 374] on div "Activities" at bounding box center [638, 376] width 933 height 36
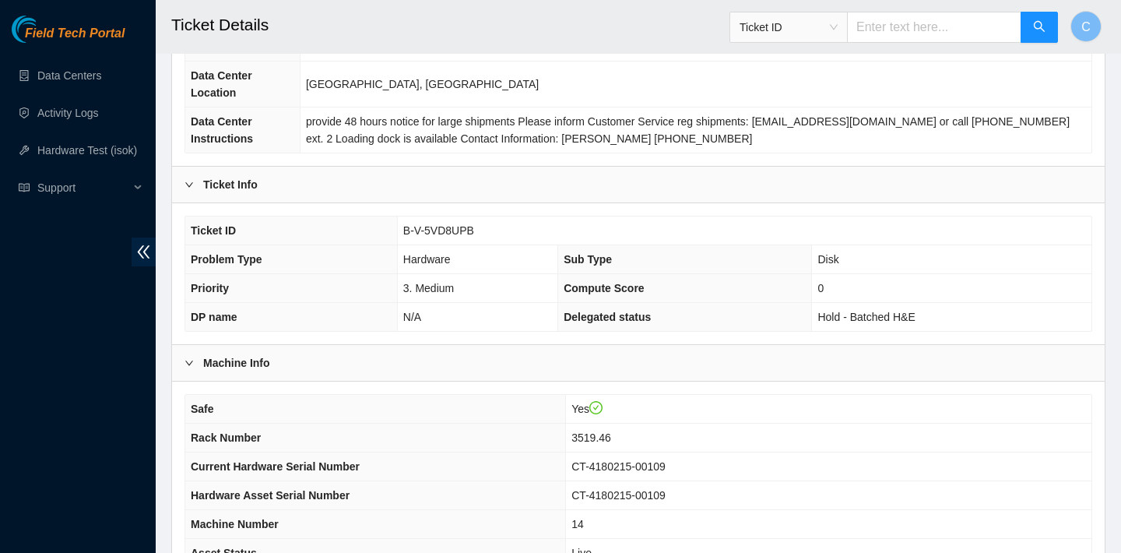
scroll to position [155, 0]
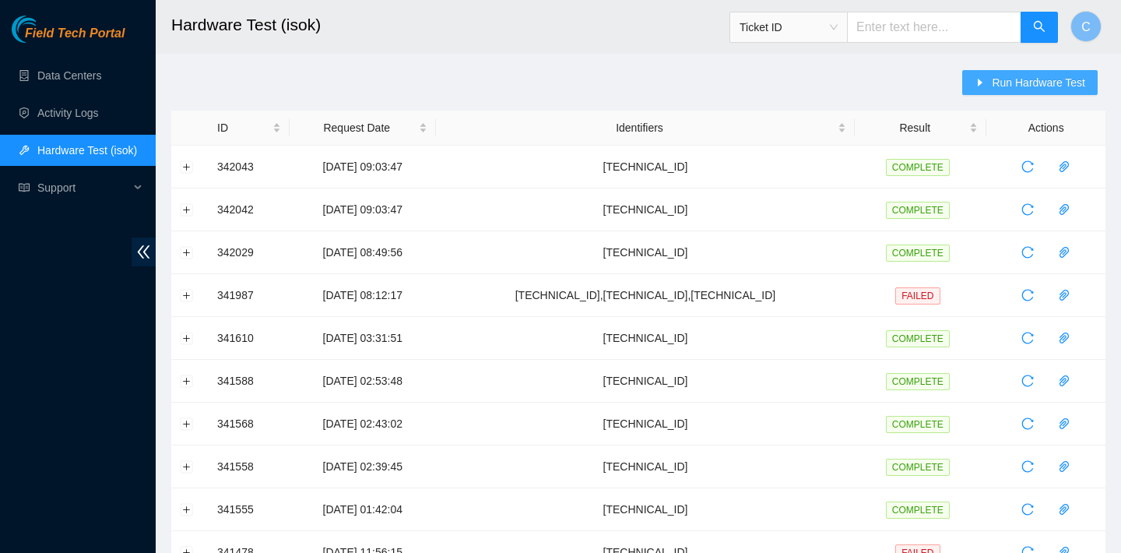
click at [1022, 86] on span "Run Hardware Test" at bounding box center [1038, 82] width 93 height 17
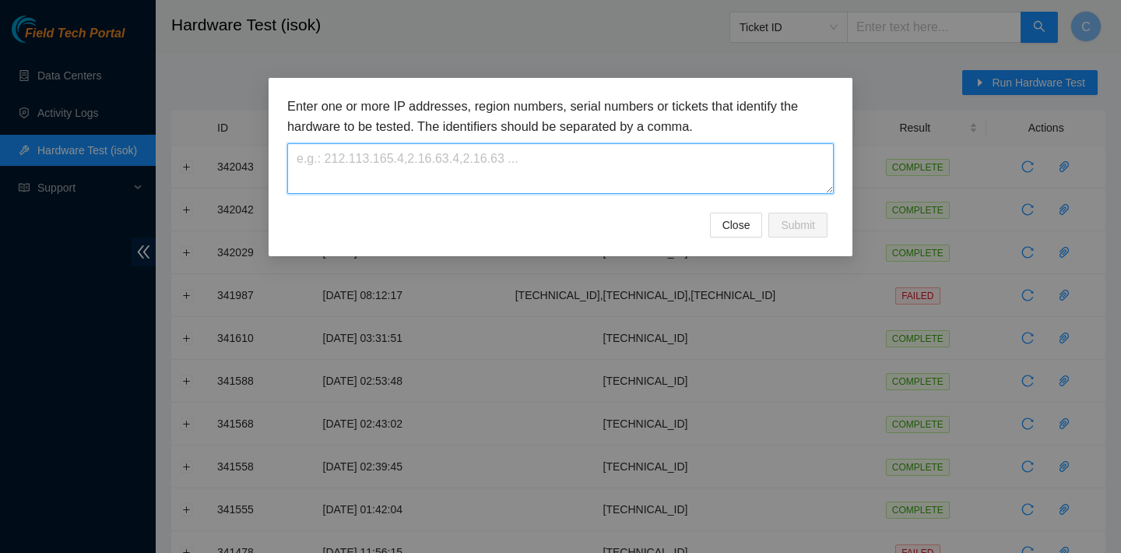
click at [624, 184] on textarea at bounding box center [560, 168] width 546 height 51
paste textarea "104.96.168.42"
type textarea "104.96.168.42"
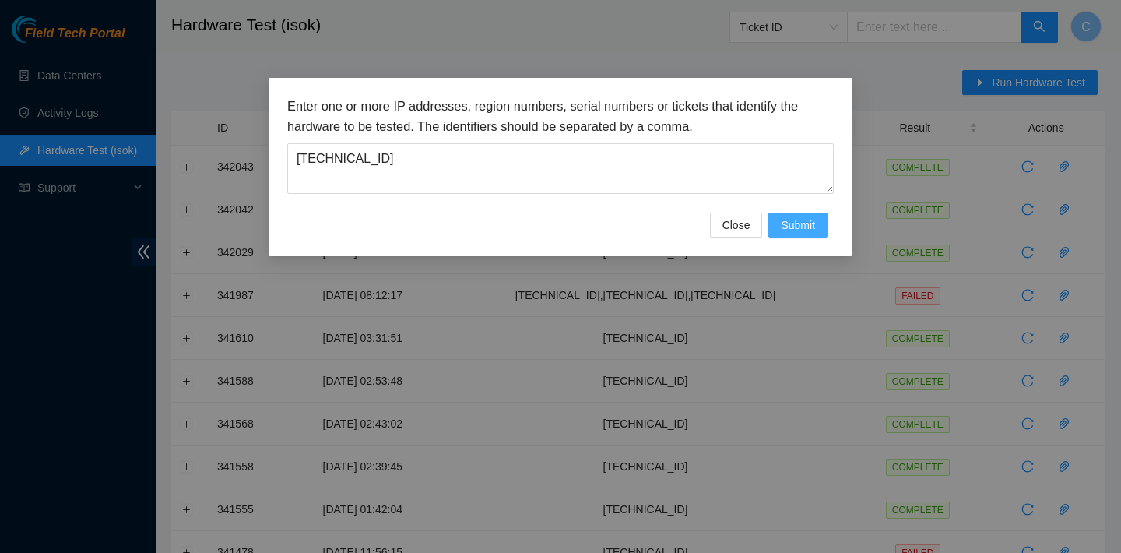
click at [806, 226] on span "Submit" at bounding box center [798, 224] width 34 height 17
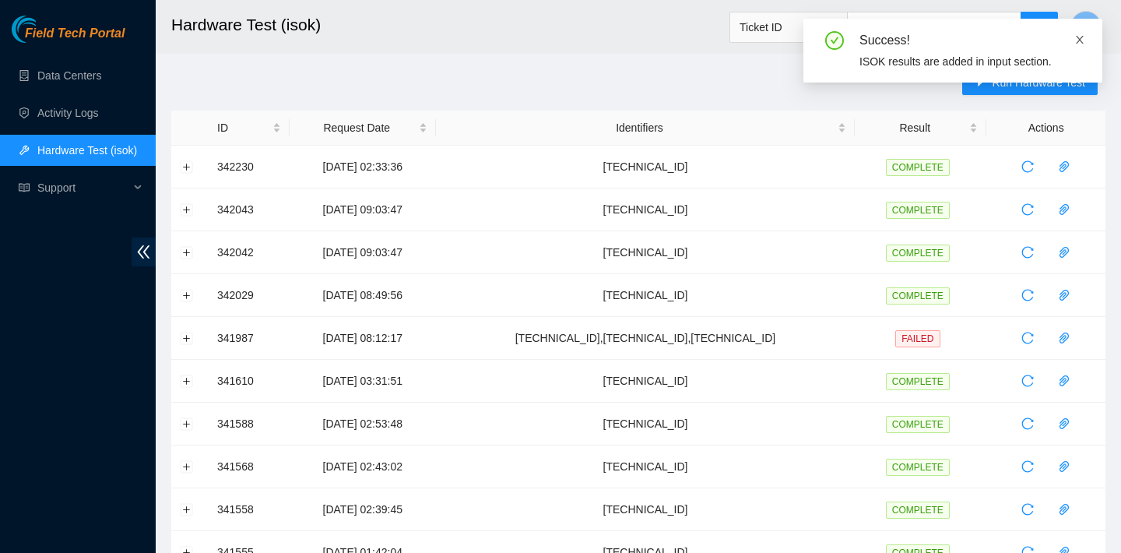
click at [1082, 33] on span at bounding box center [1079, 39] width 11 height 12
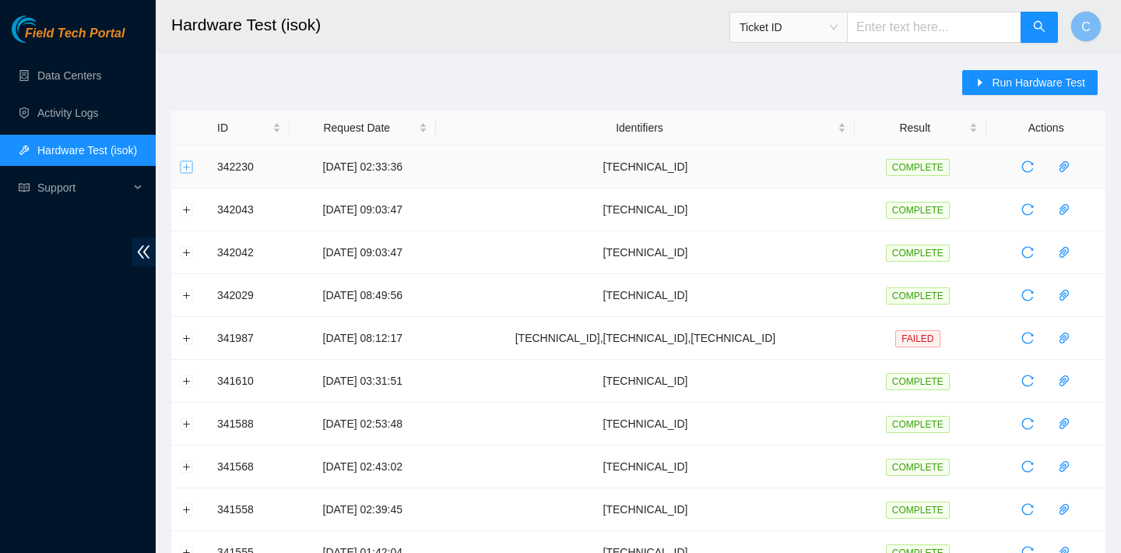
click at [188, 162] on button "Expand row" at bounding box center [187, 166] width 12 height 12
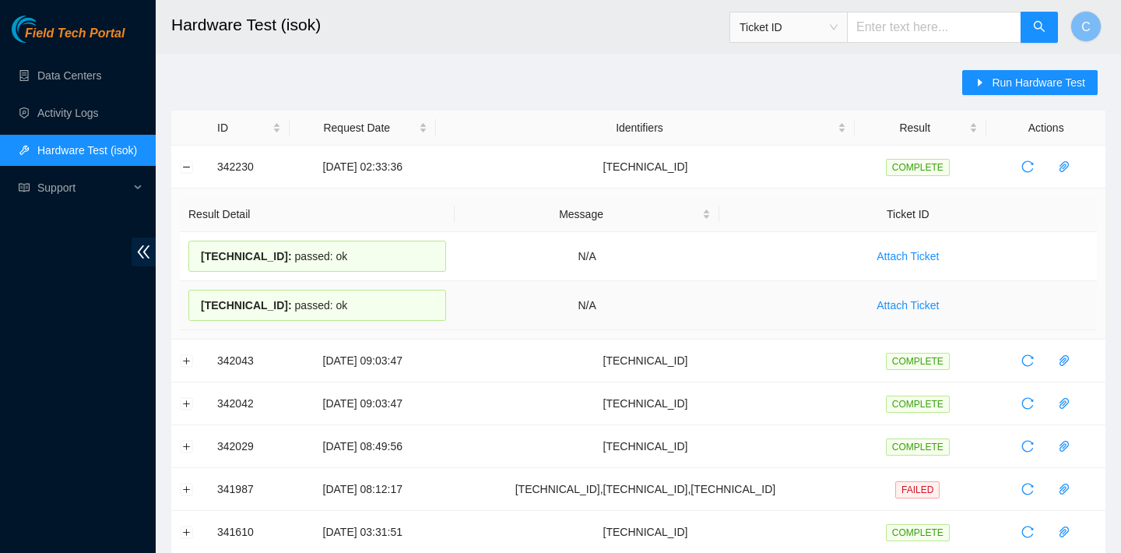
drag, startPoint x: 198, startPoint y: 254, endPoint x: 361, endPoint y: 315, distance: 173.9
click at [361, 315] on tbody "104.96.168.43 : passed: ok N/A Attach Ticket 104.96.168.42 : passed: ok N/A Att…" at bounding box center [638, 281] width 917 height 98
copy tbody "104.96.168.43 : passed: ok N/A Attach Ticket 104.96.168.42 : passed: ok"
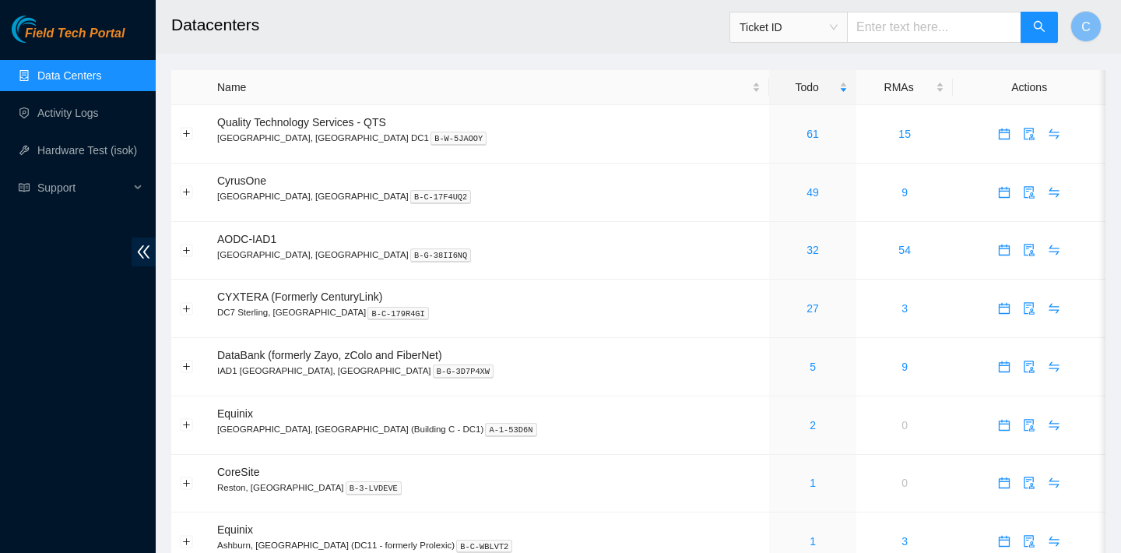
click at [930, 33] on input "text" at bounding box center [934, 27] width 174 height 31
paste input "B-V-589SRL3"
type input "B-V-589SRL3"
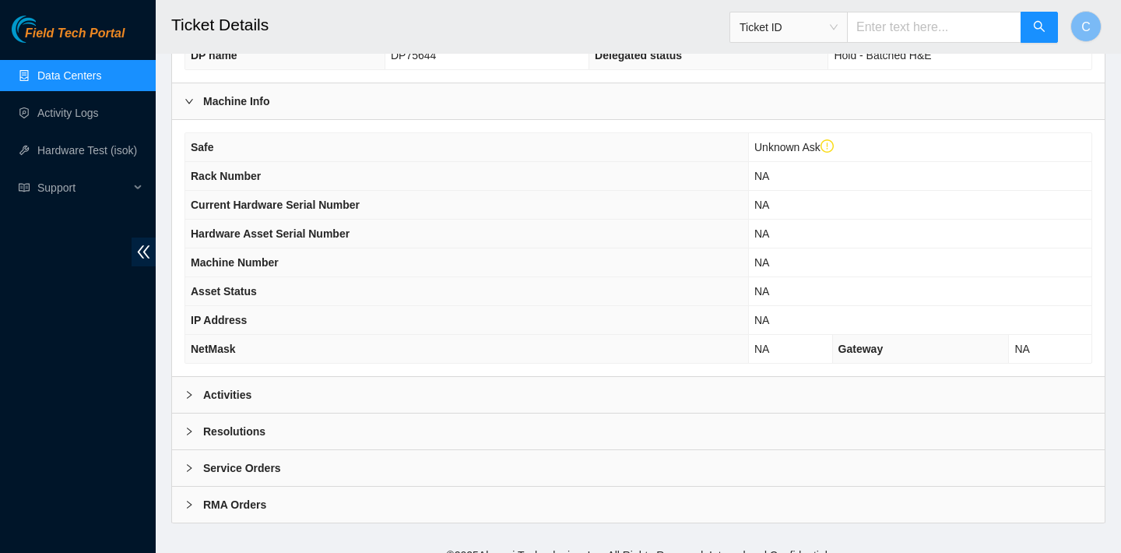
scroll to position [482, 0]
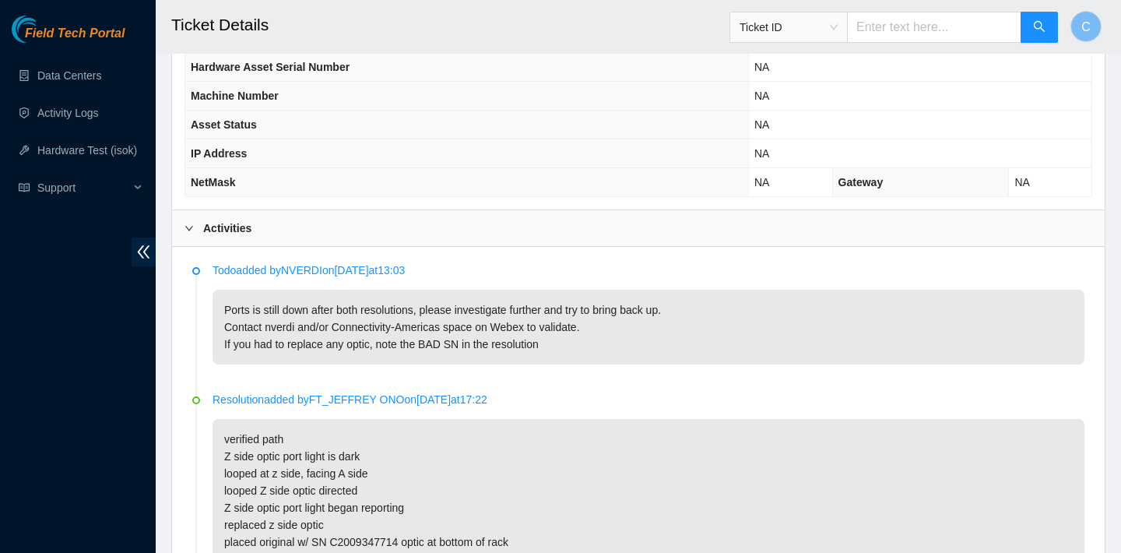
scroll to position [693, 0]
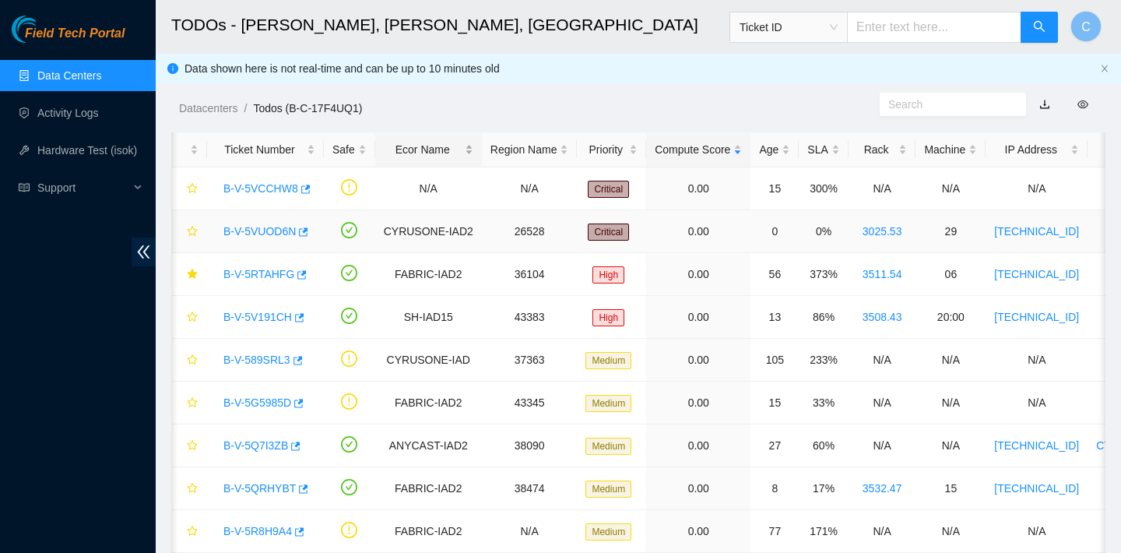
scroll to position [0, 6]
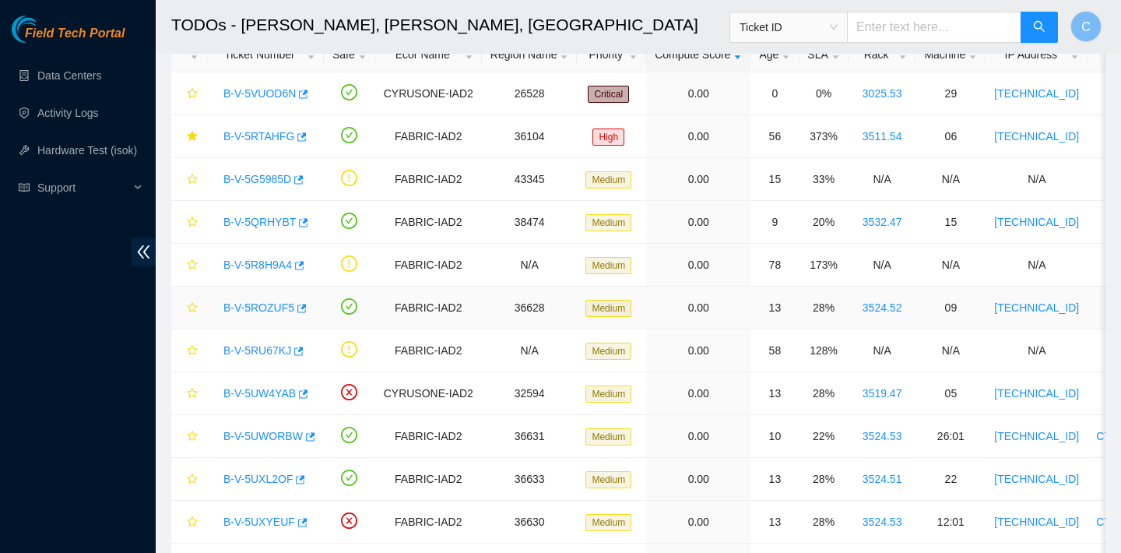
scroll to position [87, 0]
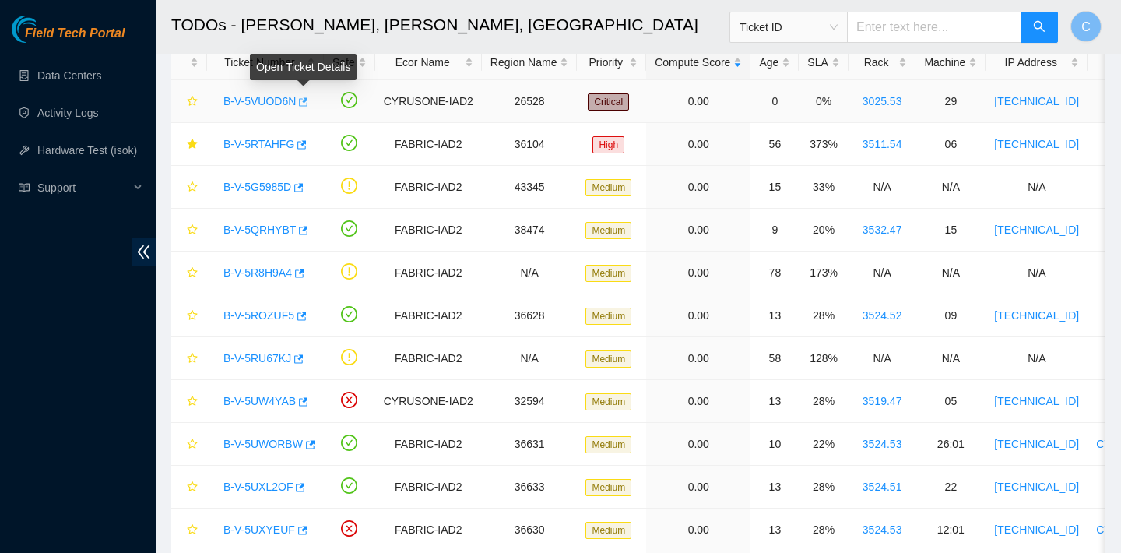
click at [304, 105] on icon "button" at bounding box center [303, 101] width 9 height 9
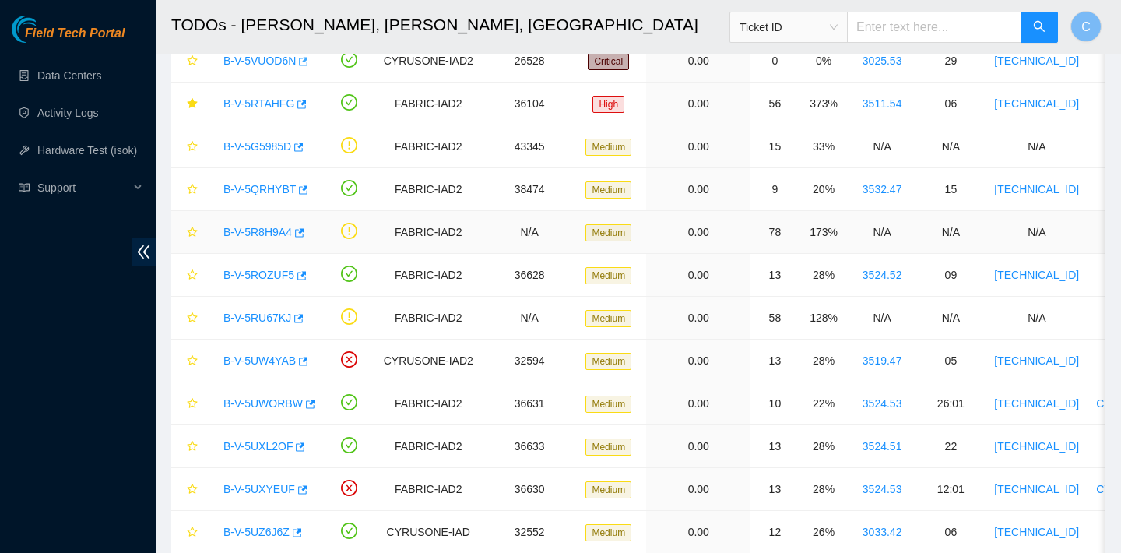
scroll to position [131, 0]
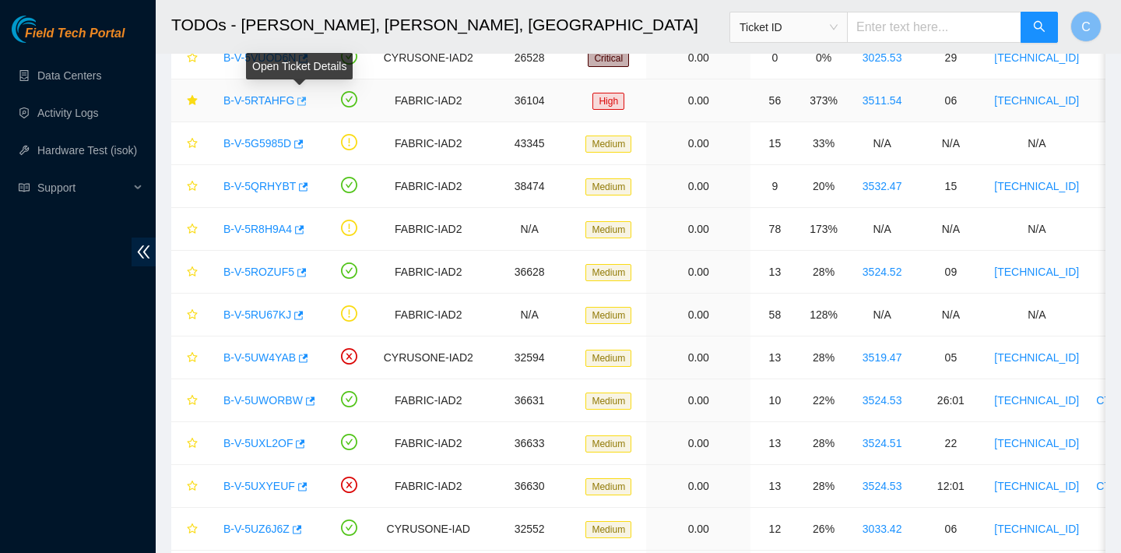
click at [302, 101] on icon "button" at bounding box center [300, 101] width 11 height 11
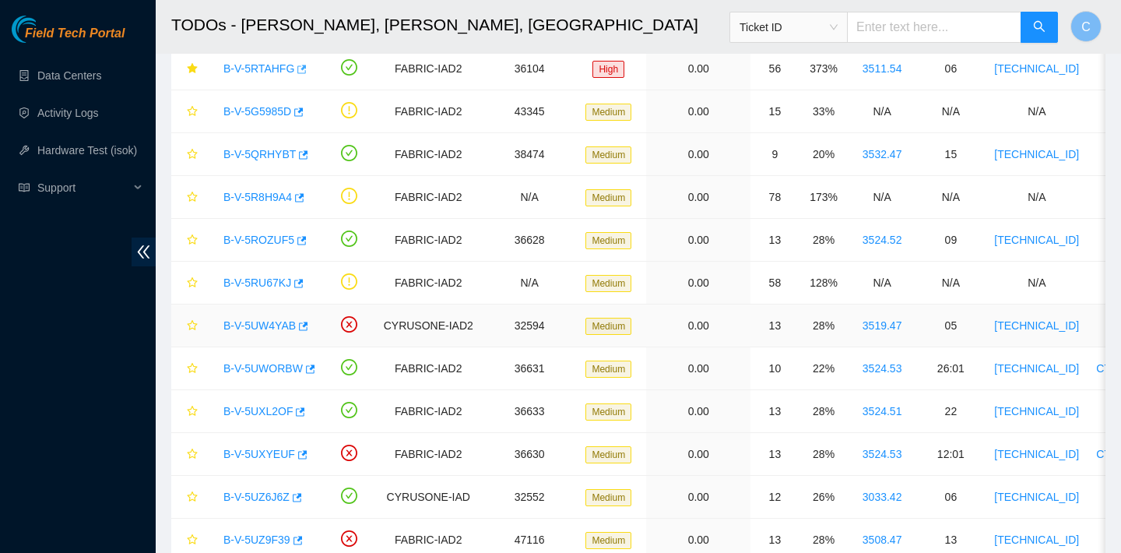
scroll to position [0, 0]
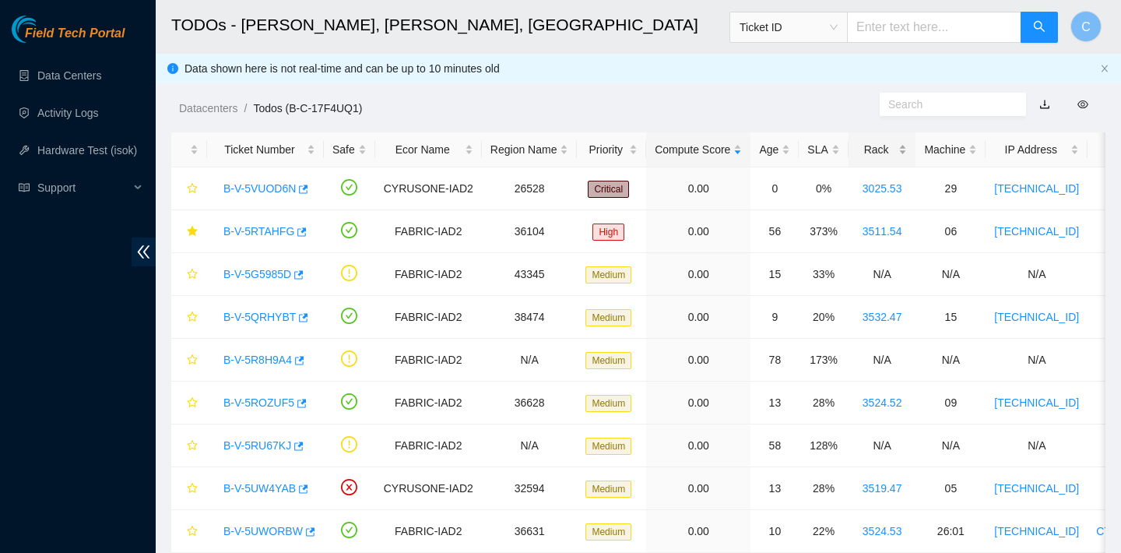
click at [881, 151] on div "Rack" at bounding box center [882, 149] width 51 height 17
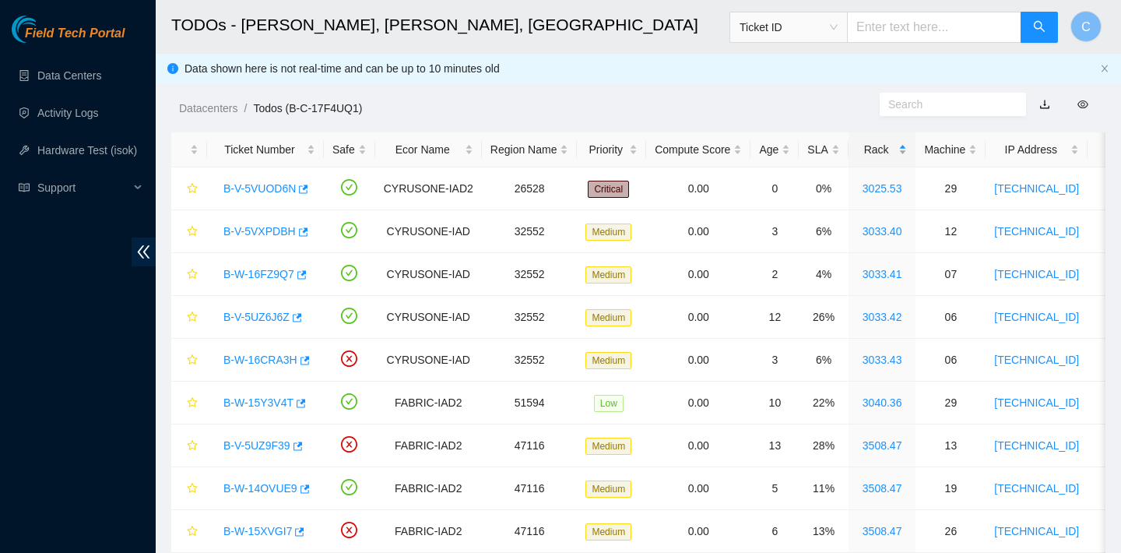
click at [881, 151] on div "Rack" at bounding box center [882, 149] width 51 height 17
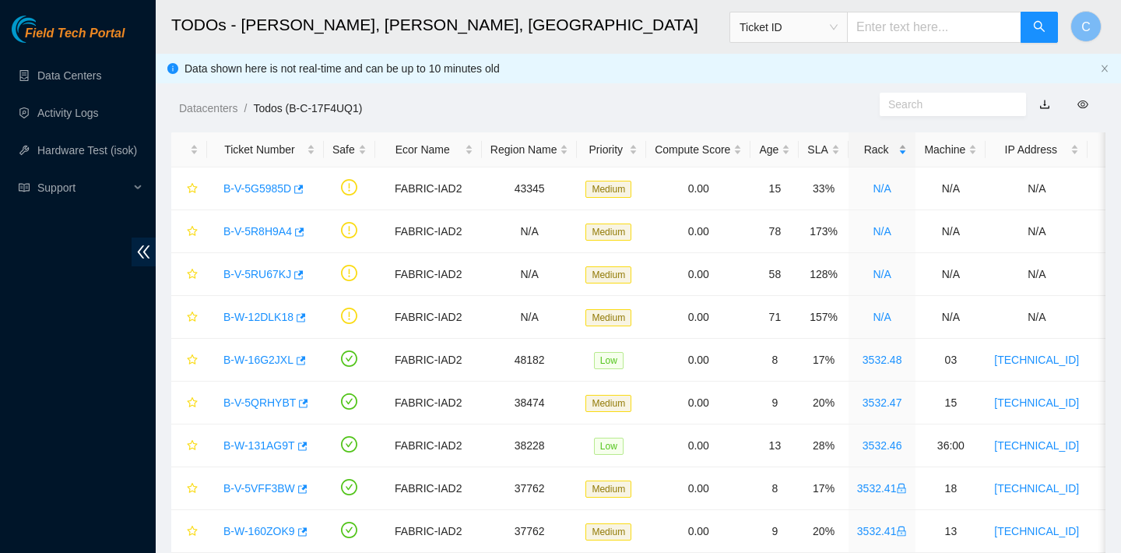
click at [881, 151] on div "Rack" at bounding box center [882, 149] width 51 height 17
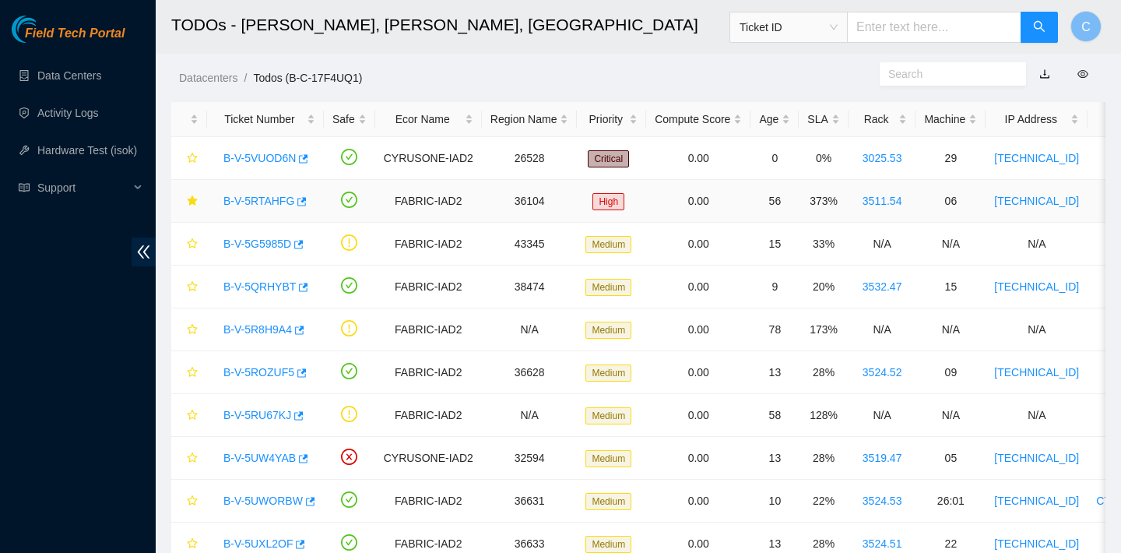
scroll to position [33, 0]
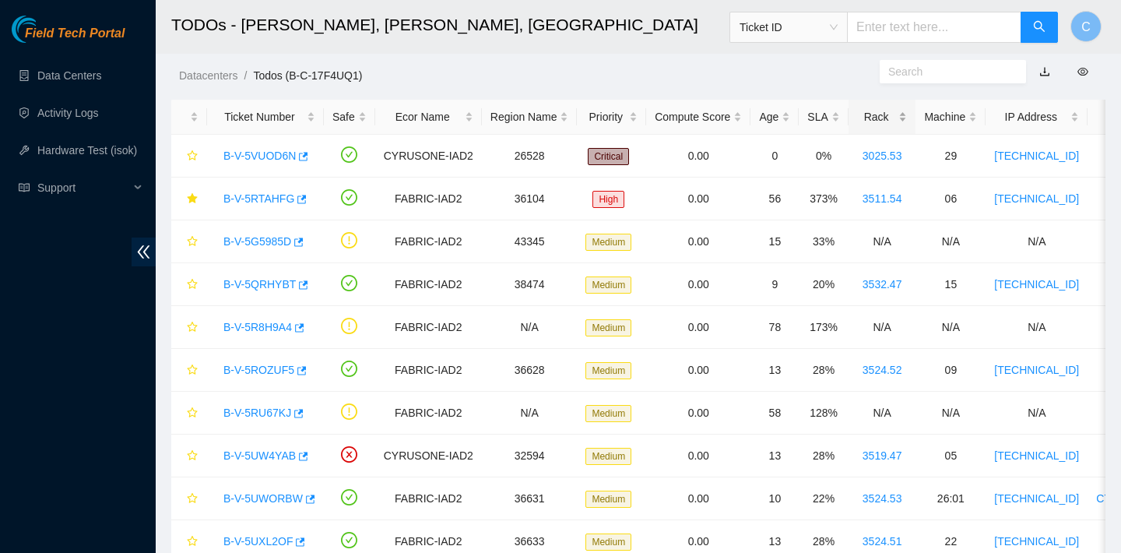
click at [902, 125] on div "Rack" at bounding box center [882, 116] width 51 height 17
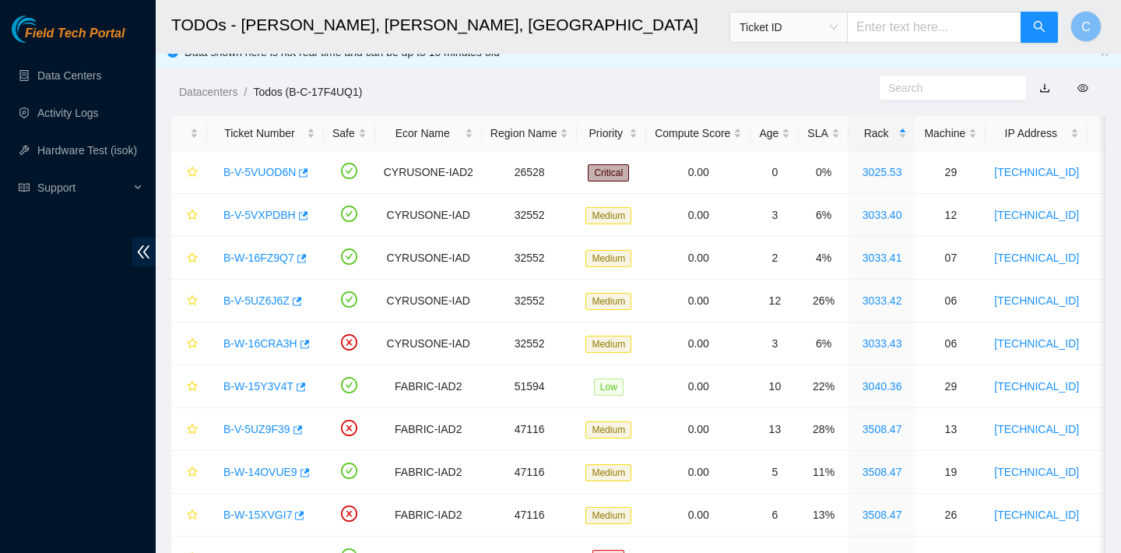
scroll to position [0, 0]
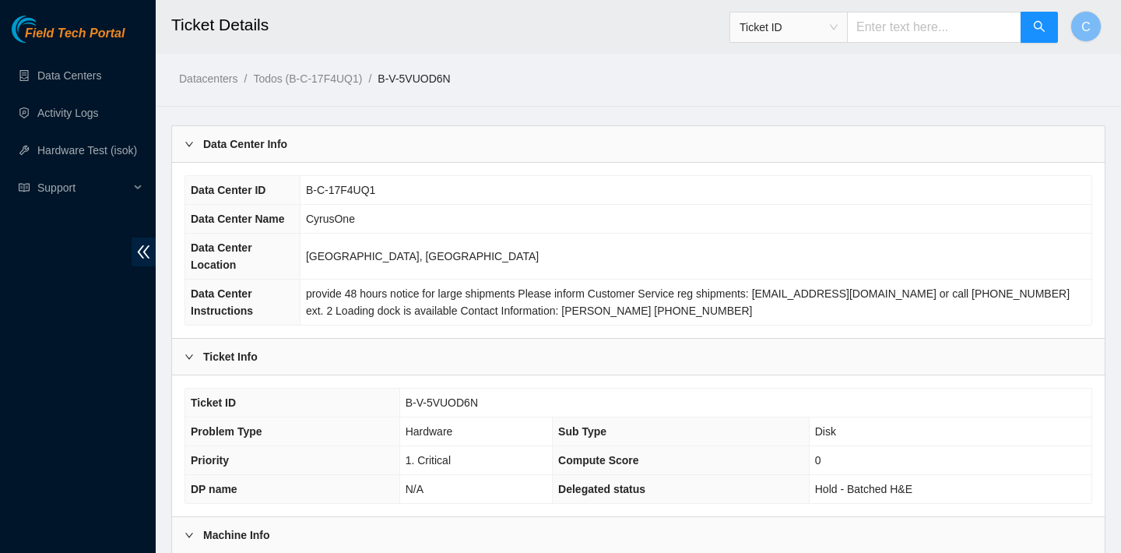
scroll to position [452, 0]
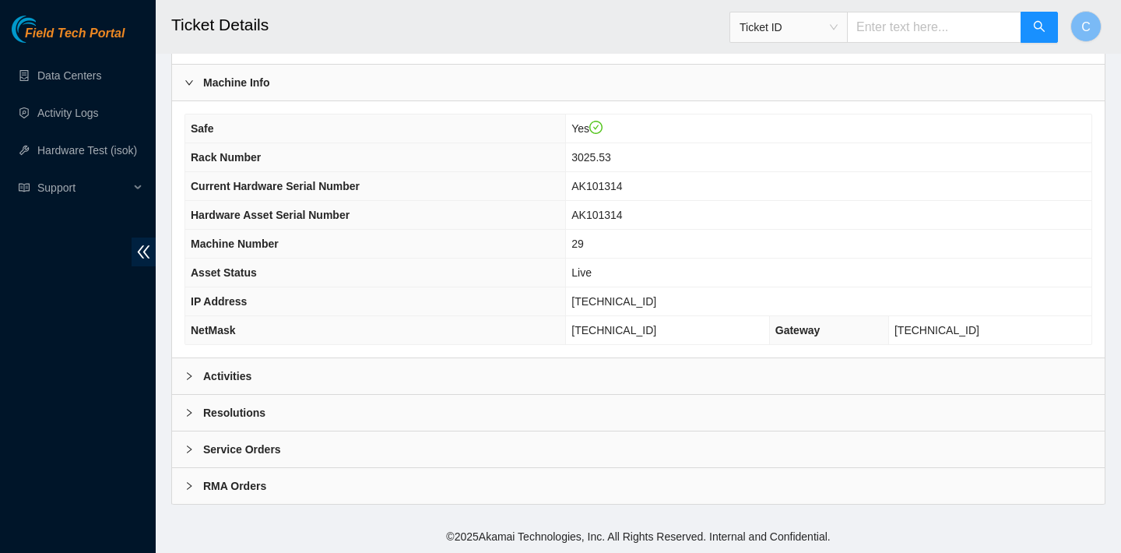
click at [473, 357] on div "Safe Yes Rack Number 3025.53 Current Hardware Serial Number AK101314 Hardware A…" at bounding box center [638, 229] width 933 height 256
click at [471, 372] on div "Activities" at bounding box center [638, 376] width 933 height 36
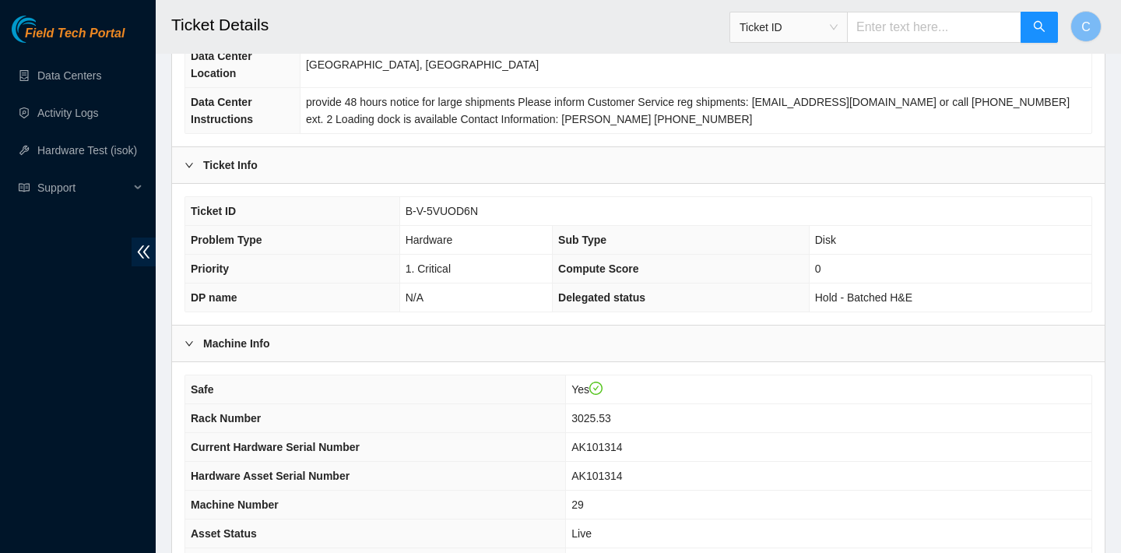
scroll to position [262, 0]
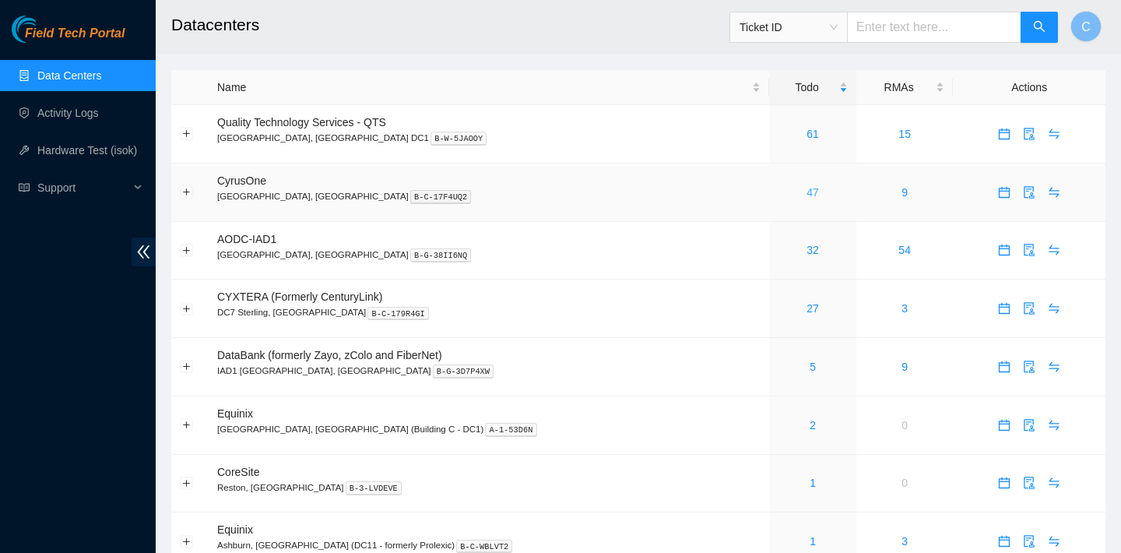
click at [806, 191] on link "47" at bounding box center [812, 192] width 12 height 12
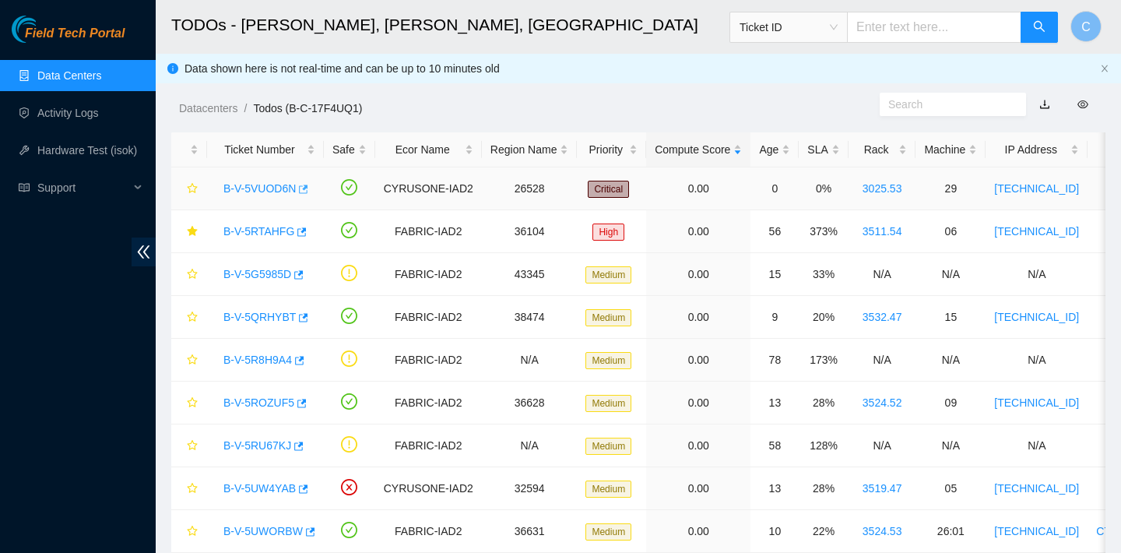
click at [307, 187] on icon "button" at bounding box center [303, 188] width 9 height 9
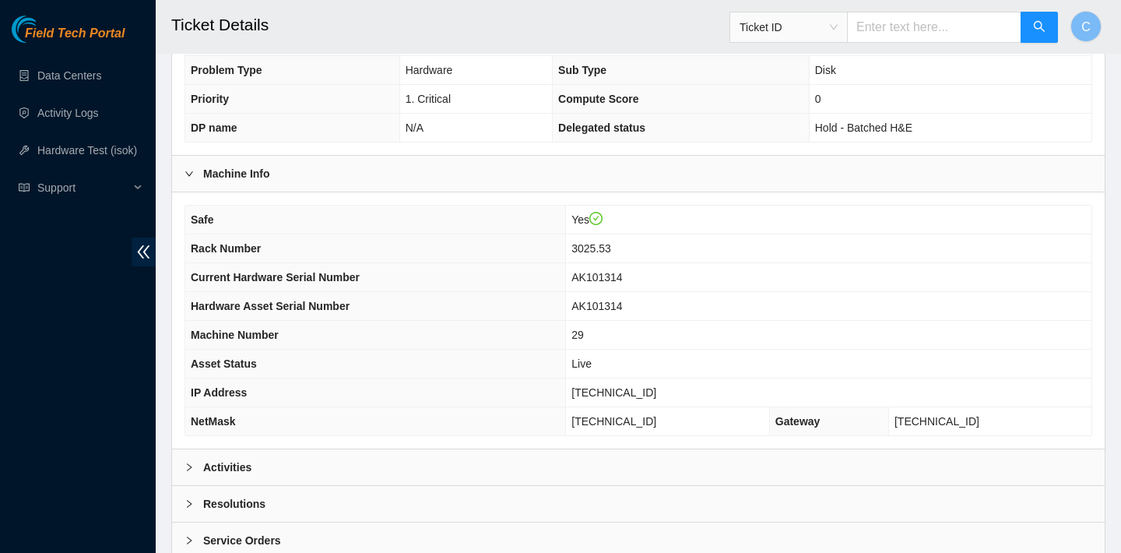
scroll to position [452, 0]
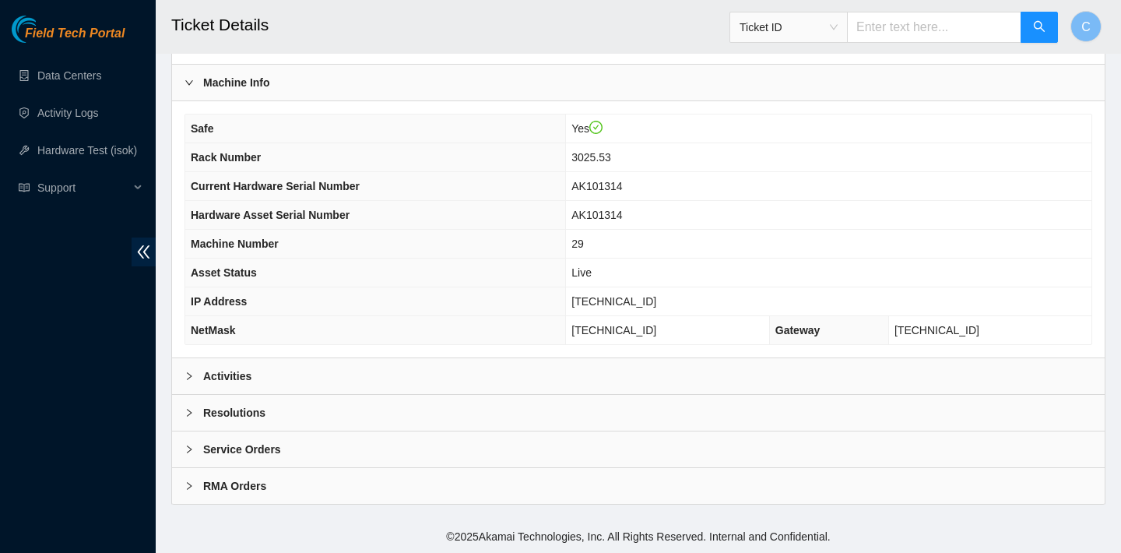
click at [378, 366] on div "Activities" at bounding box center [638, 376] width 933 height 36
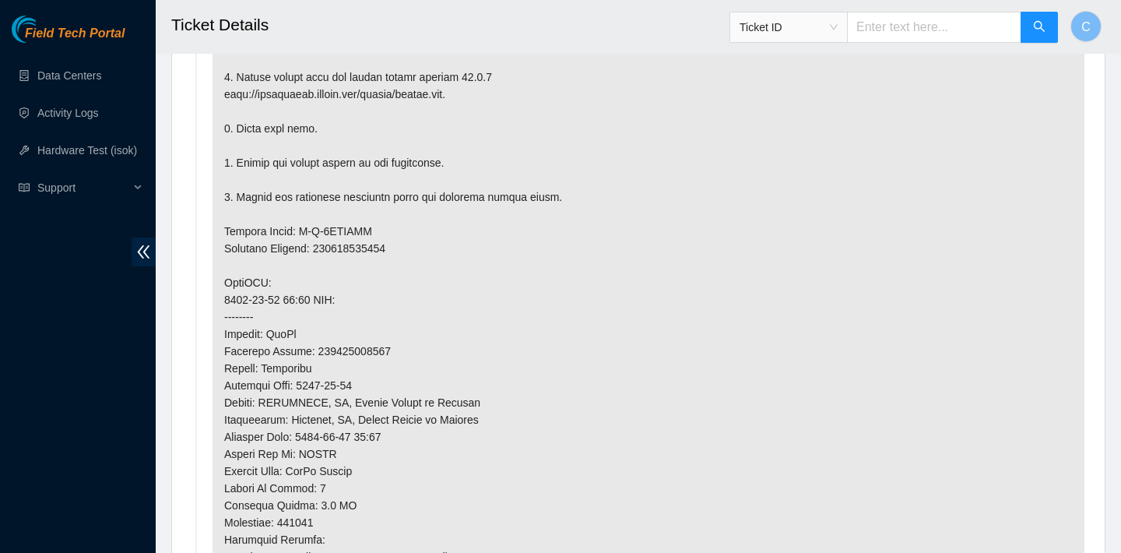
scroll to position [1162, 0]
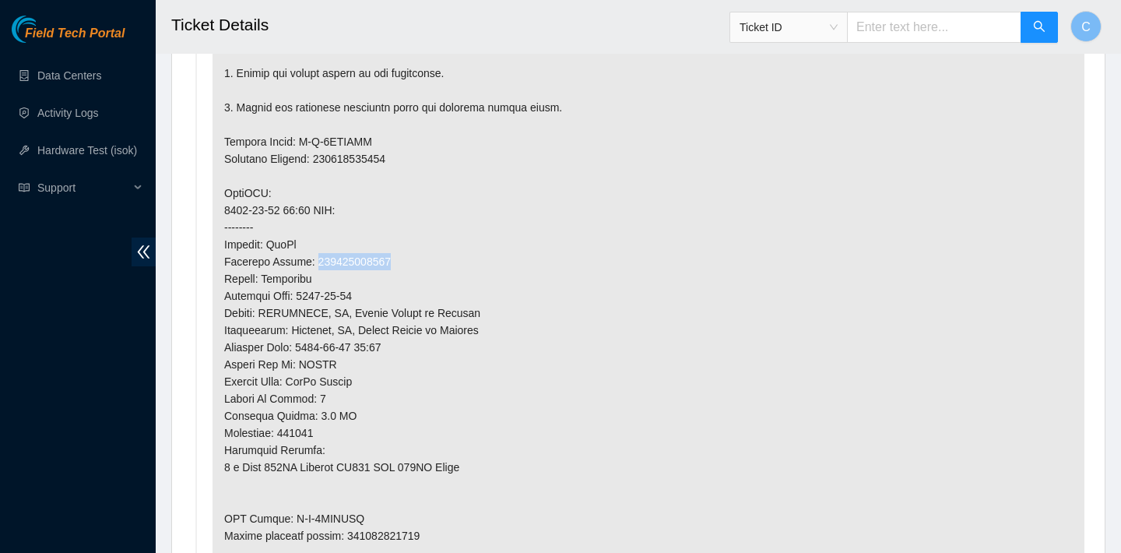
drag, startPoint x: 401, startPoint y: 255, endPoint x: 318, endPoint y: 256, distance: 83.3
click at [318, 256] on p at bounding box center [649, 176] width 872 height 897
copy p "473665217722"
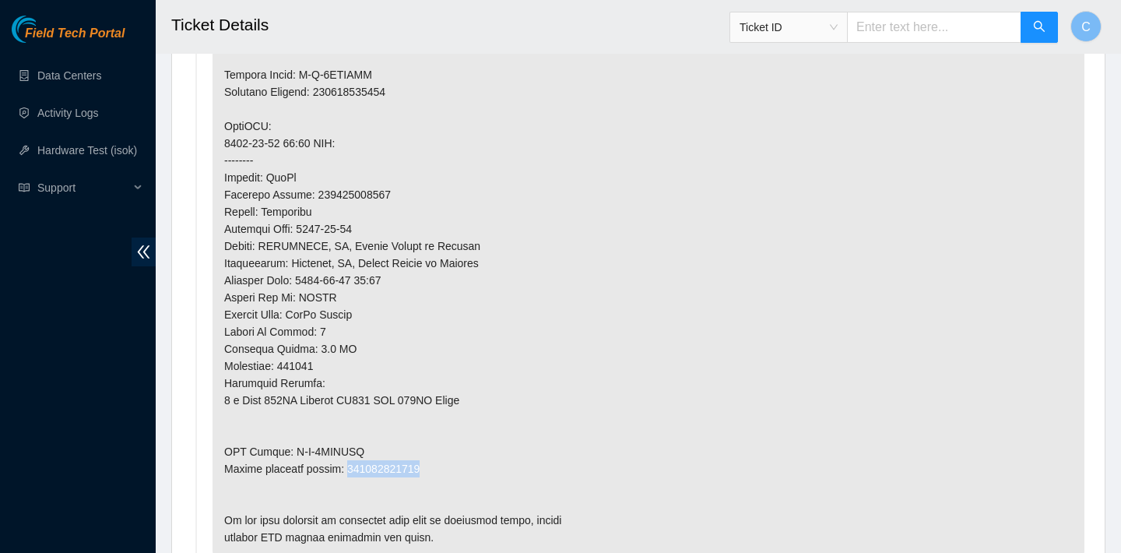
drag, startPoint x: 441, startPoint y: 472, endPoint x: 352, endPoint y: 472, distance: 88.7
click at [352, 473] on p at bounding box center [649, 109] width 872 height 897
copy p "473665217733"
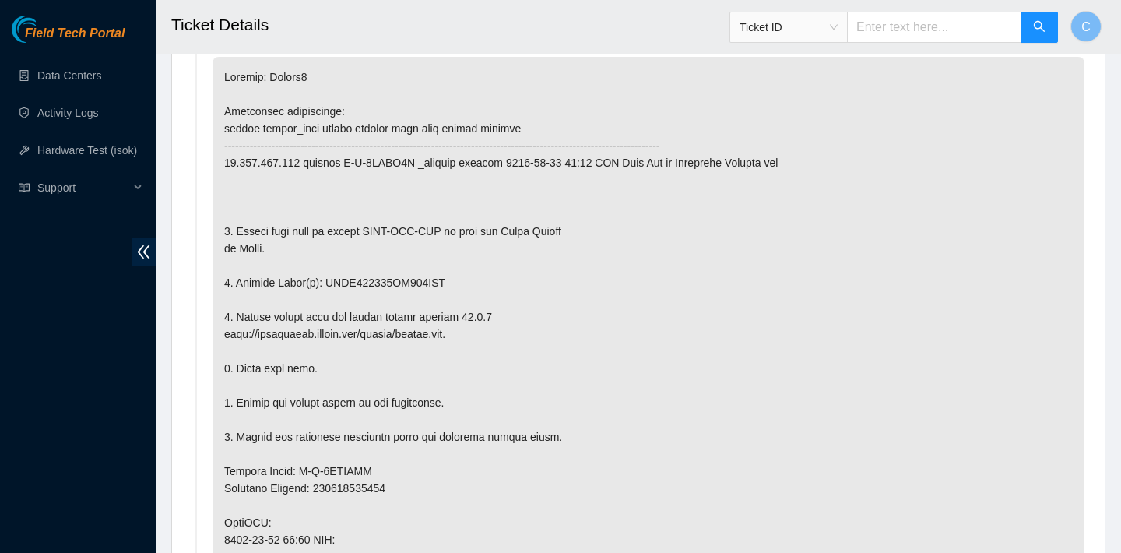
scroll to position [834, 0]
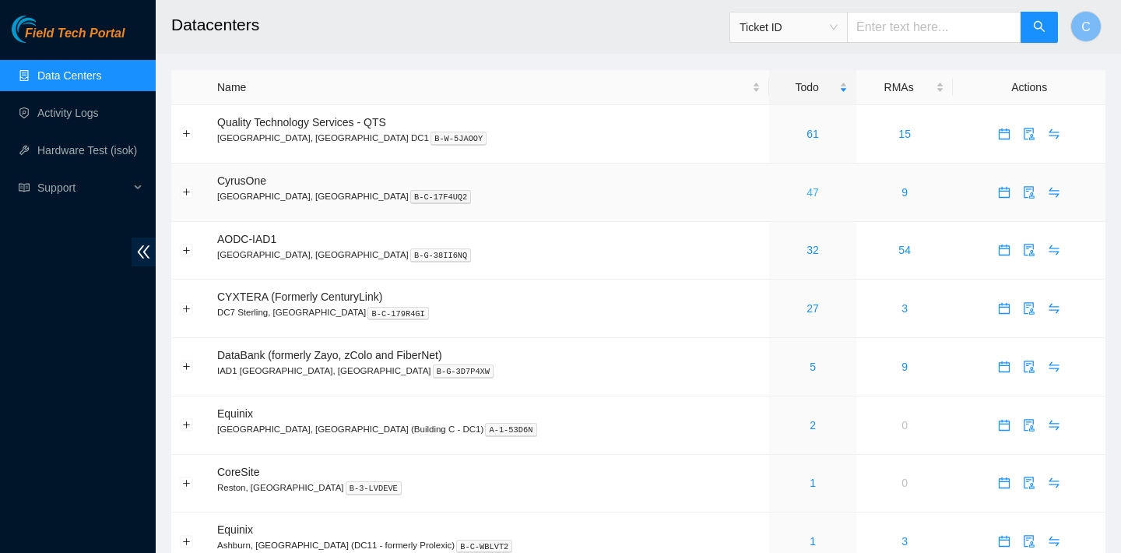
click at [806, 193] on link "47" at bounding box center [812, 192] width 12 height 12
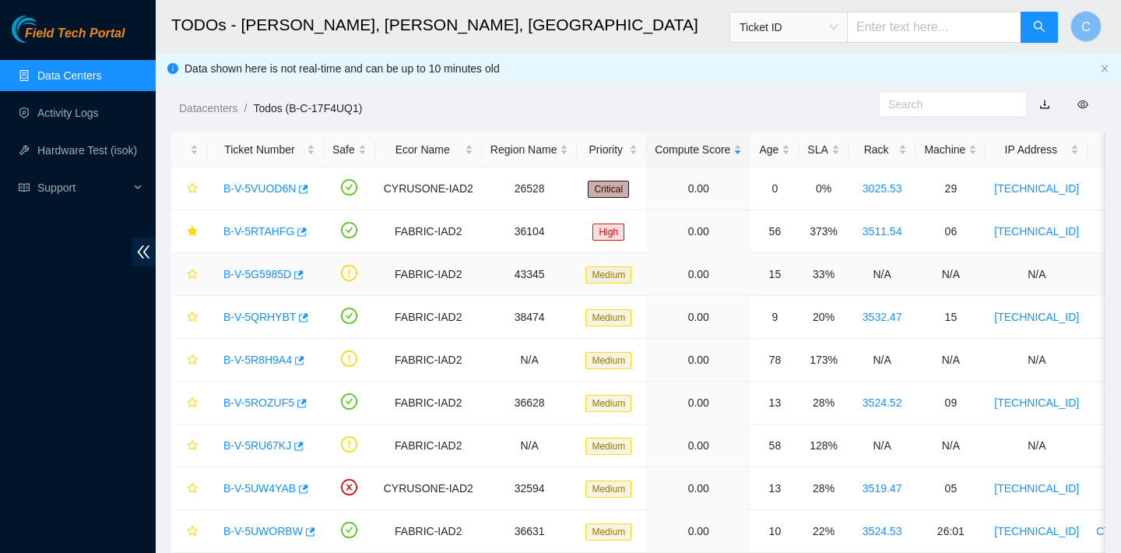
scroll to position [1, 0]
click at [307, 188] on icon "button" at bounding box center [302, 188] width 11 height 11
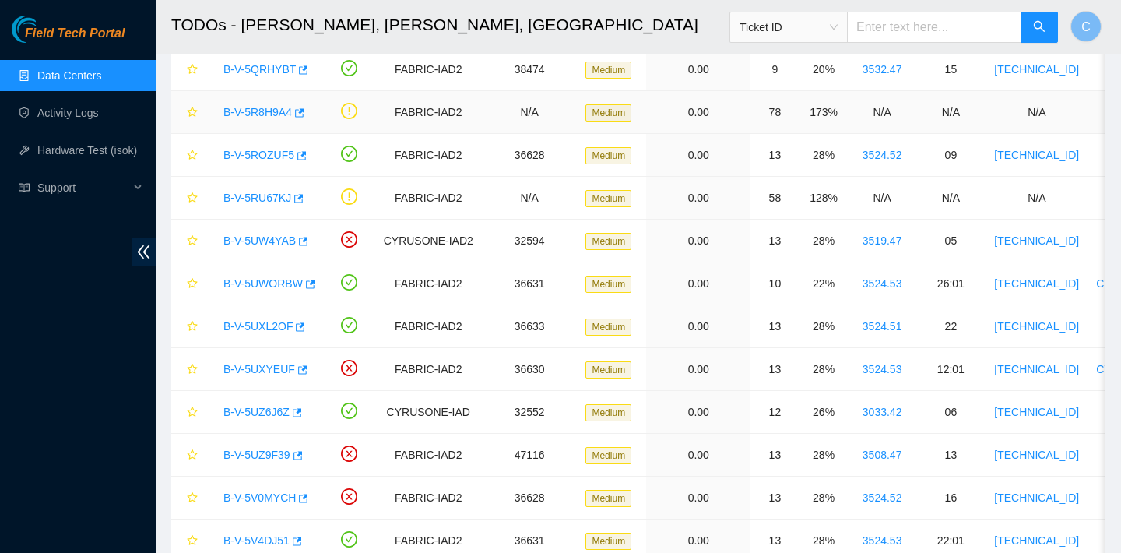
scroll to position [250, 0]
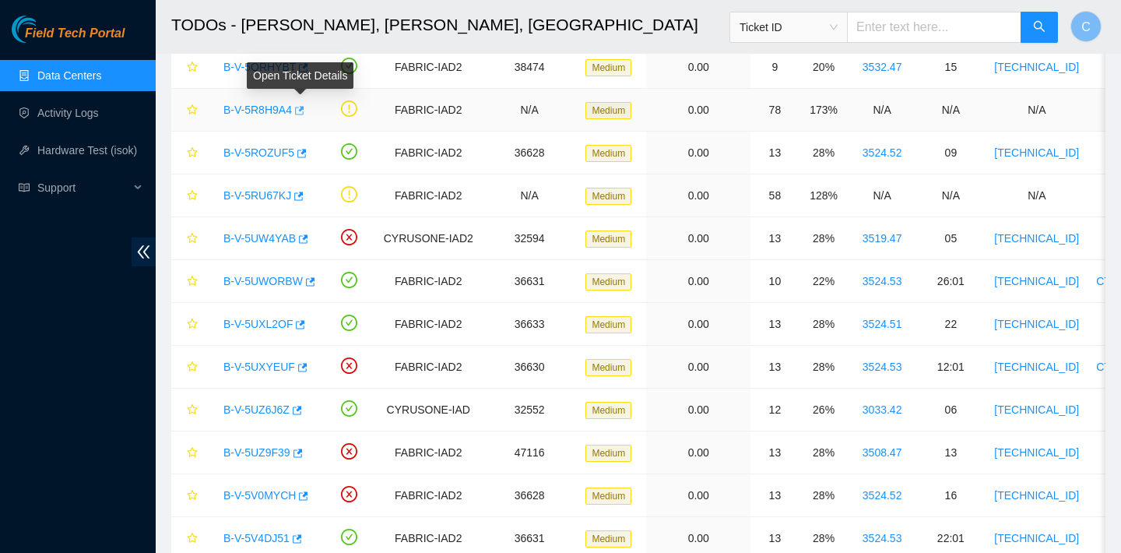
click at [304, 114] on icon "button" at bounding box center [299, 110] width 9 height 9
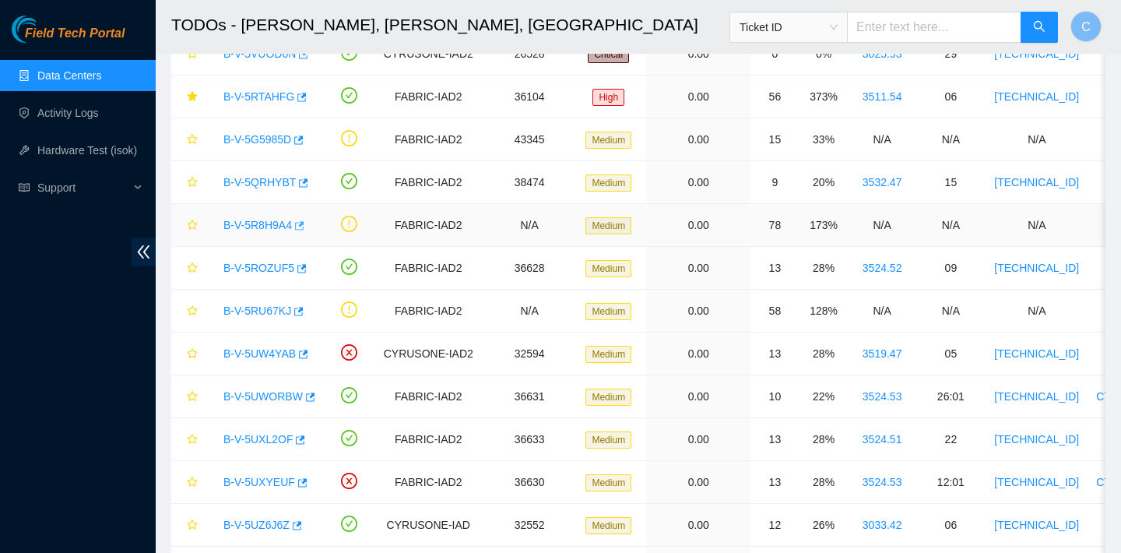
scroll to position [0, 0]
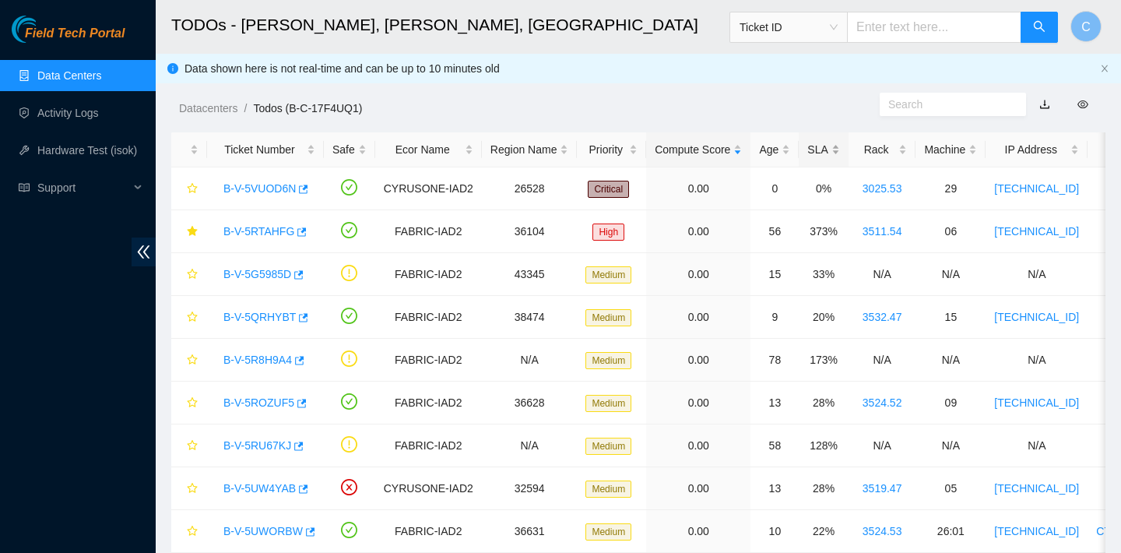
click at [832, 152] on div "SLA" at bounding box center [823, 149] width 32 height 17
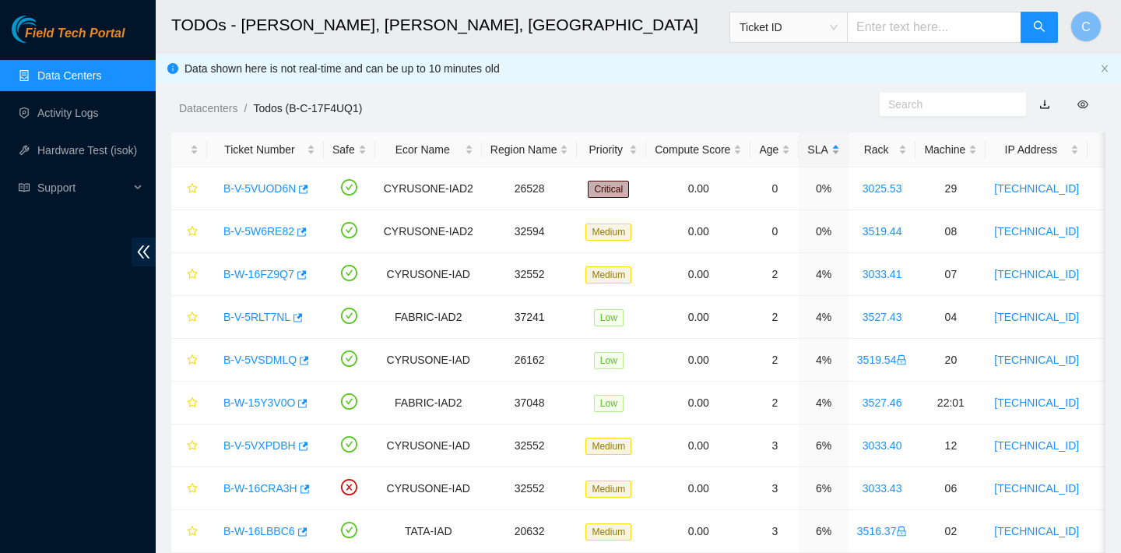
click at [832, 152] on div "SLA" at bounding box center [823, 149] width 32 height 17
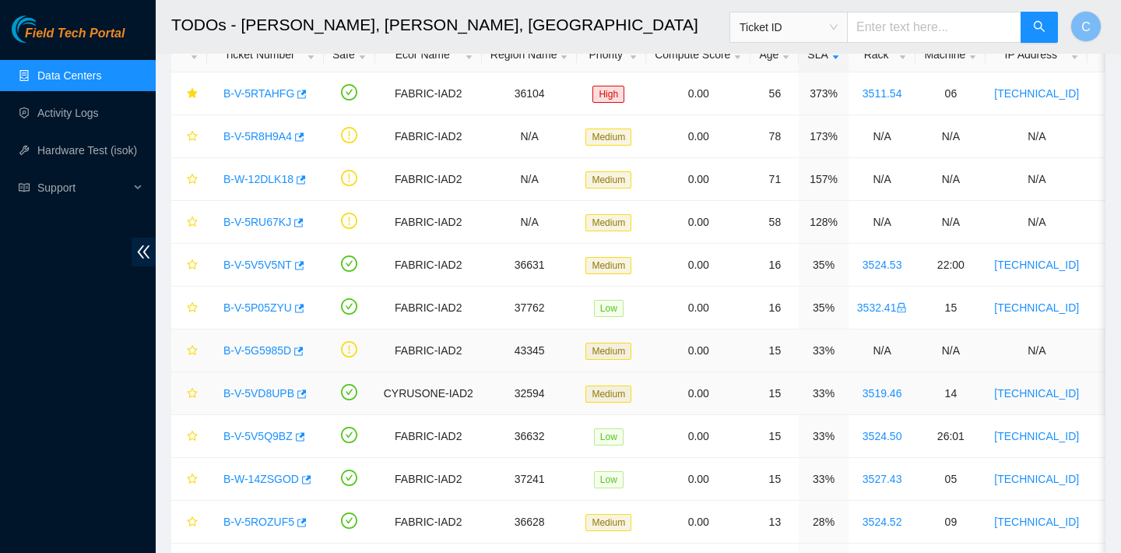
scroll to position [90, 0]
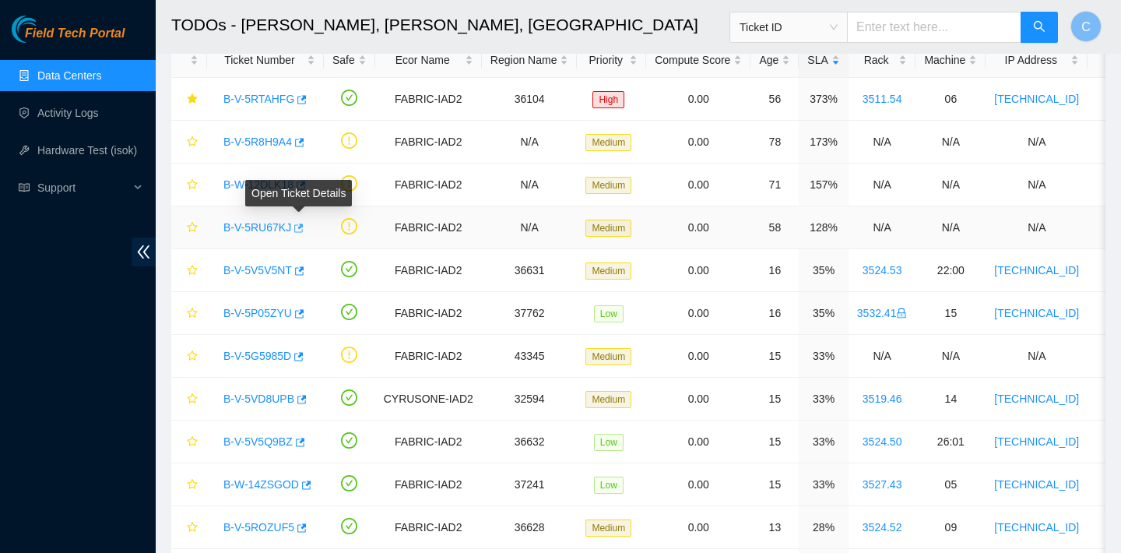
click at [303, 227] on icon "button" at bounding box center [297, 228] width 11 height 11
click at [293, 184] on link "B-W-12DLK18" at bounding box center [258, 184] width 70 height 12
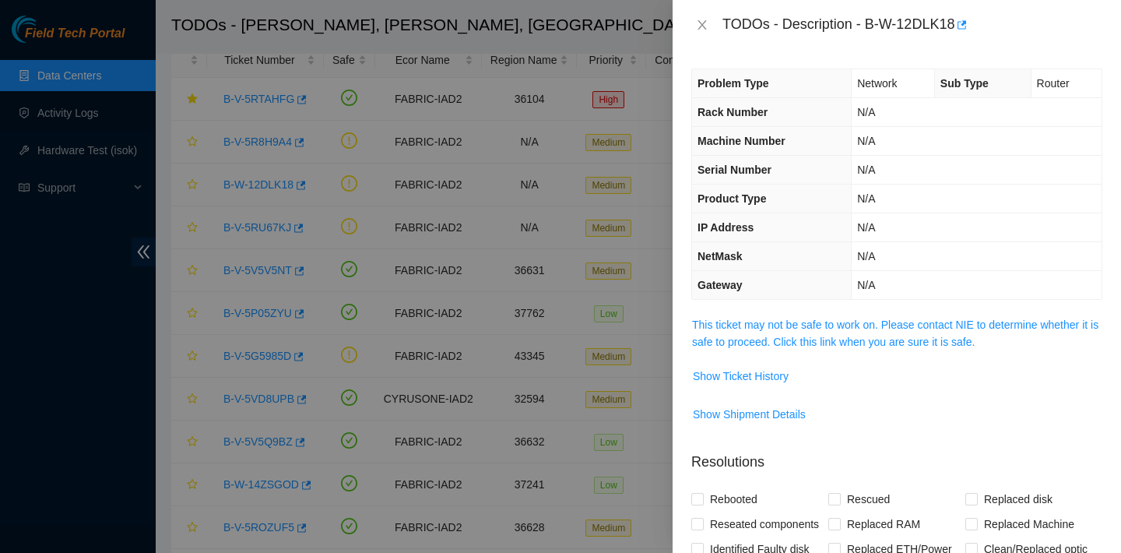
click at [302, 187] on div at bounding box center [560, 276] width 1121 height 553
click at [709, 19] on button "Close" at bounding box center [702, 25] width 22 height 15
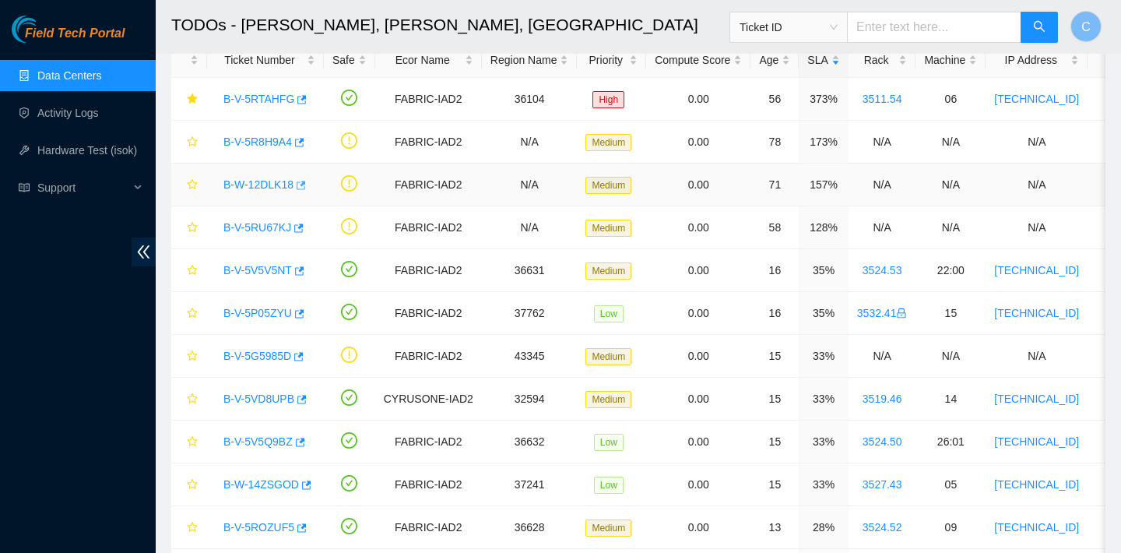
click at [305, 184] on icon "button" at bounding box center [301, 185] width 9 height 9
click at [304, 225] on icon "button" at bounding box center [298, 227] width 9 height 9
click at [523, 143] on td "N/A" at bounding box center [530, 142] width 96 height 43
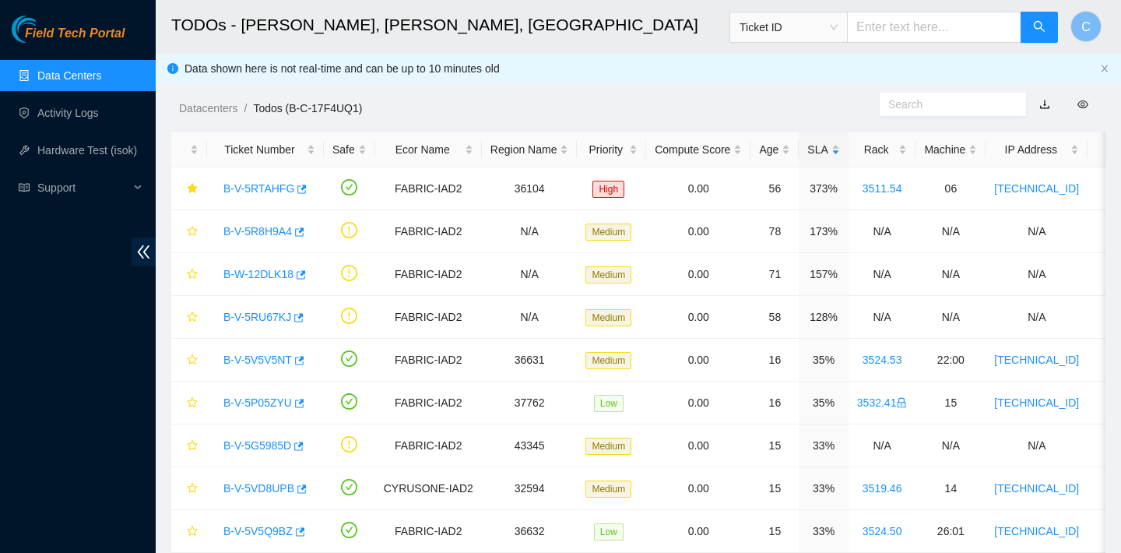
click at [91, 72] on link "Data Centers" at bounding box center [69, 75] width 64 height 12
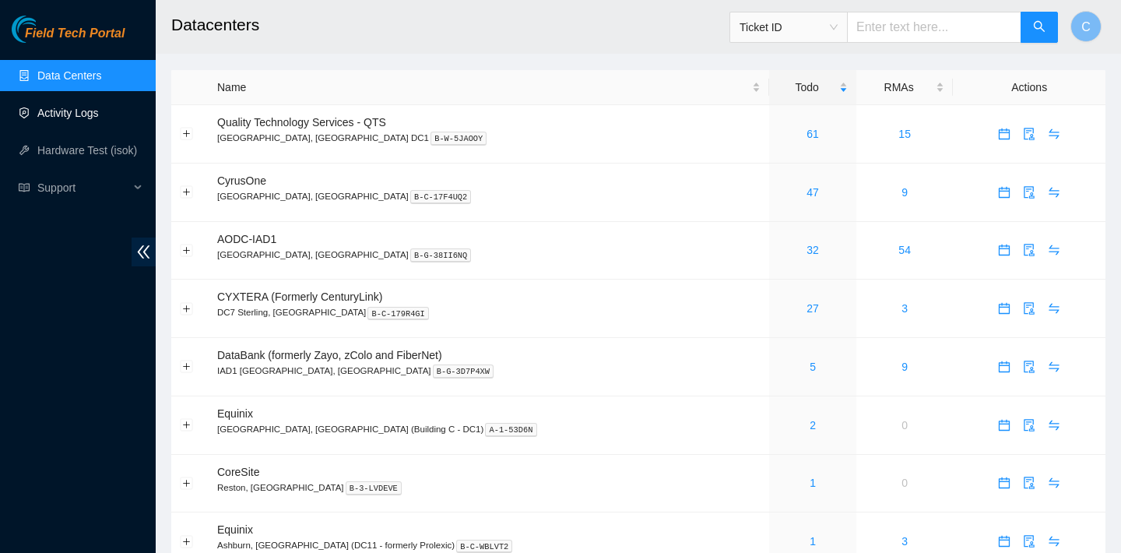
click at [97, 118] on link "Activity Logs" at bounding box center [67, 113] width 61 height 12
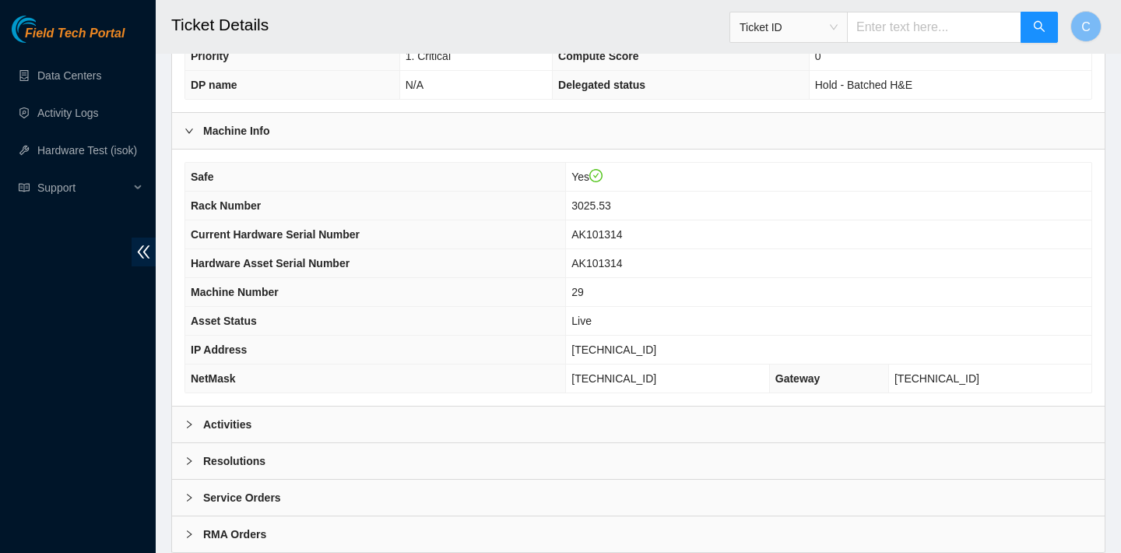
scroll to position [452, 0]
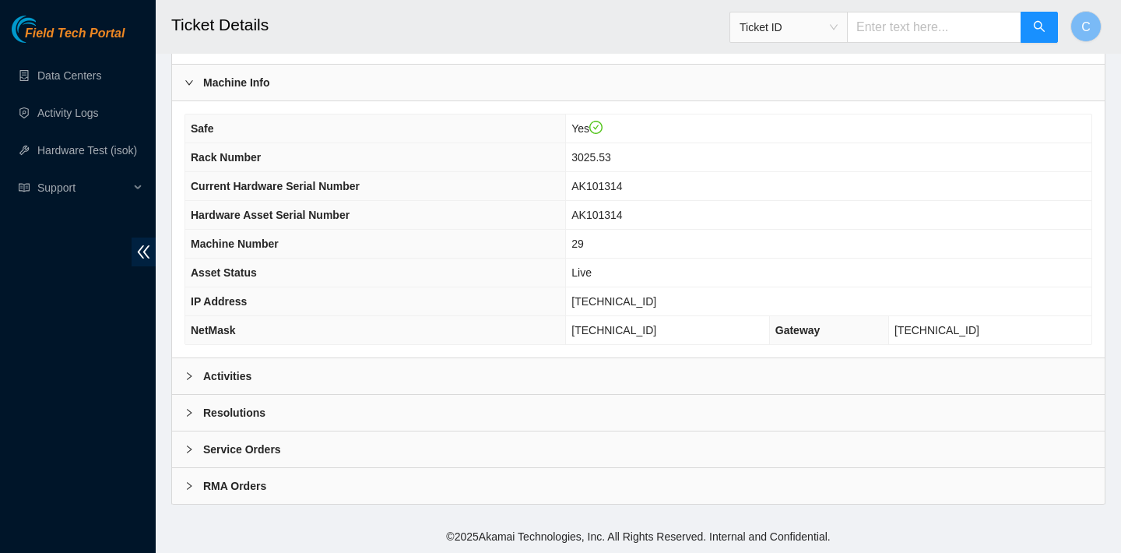
click at [542, 367] on div "Activities" at bounding box center [638, 376] width 933 height 36
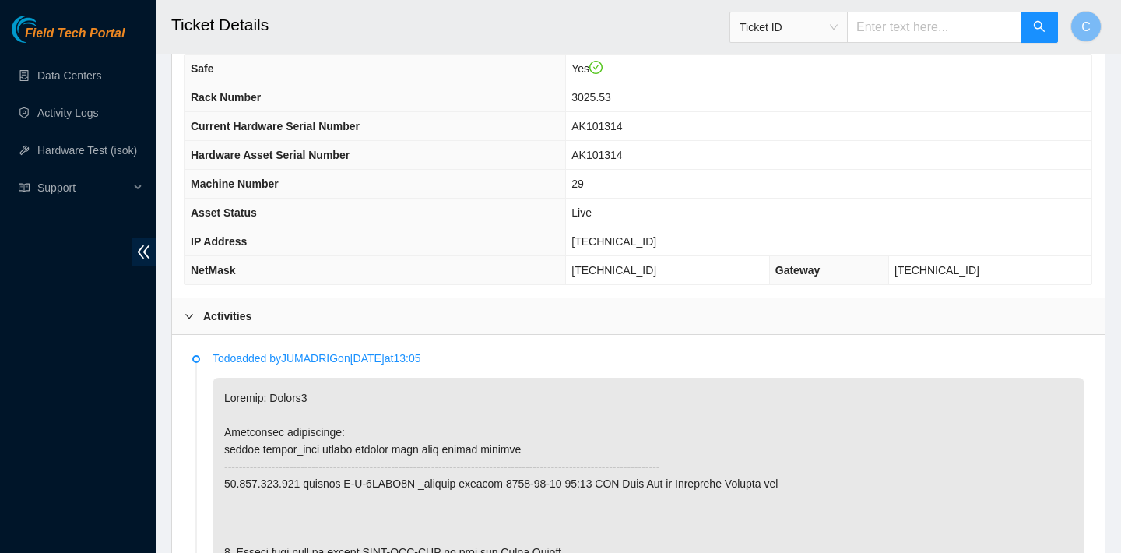
scroll to position [456, 0]
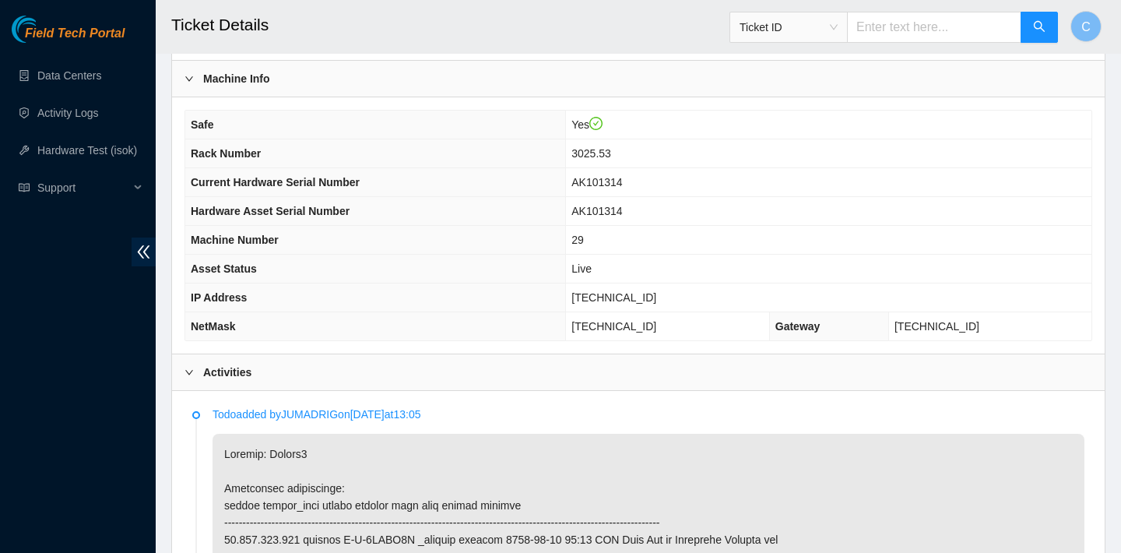
click at [539, 65] on div "Machine Info" at bounding box center [638, 79] width 933 height 36
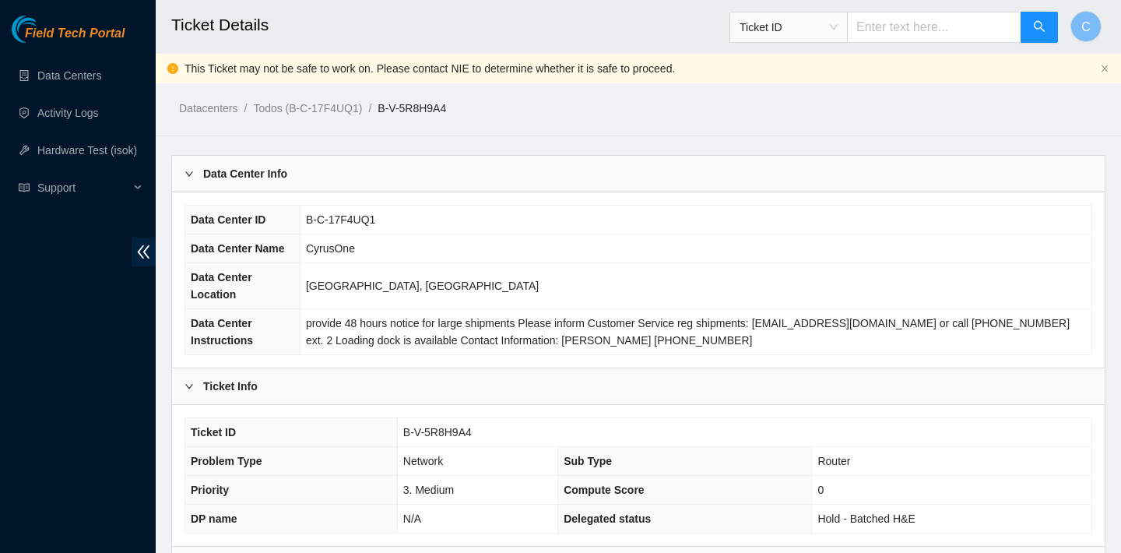
scroll to position [482, 0]
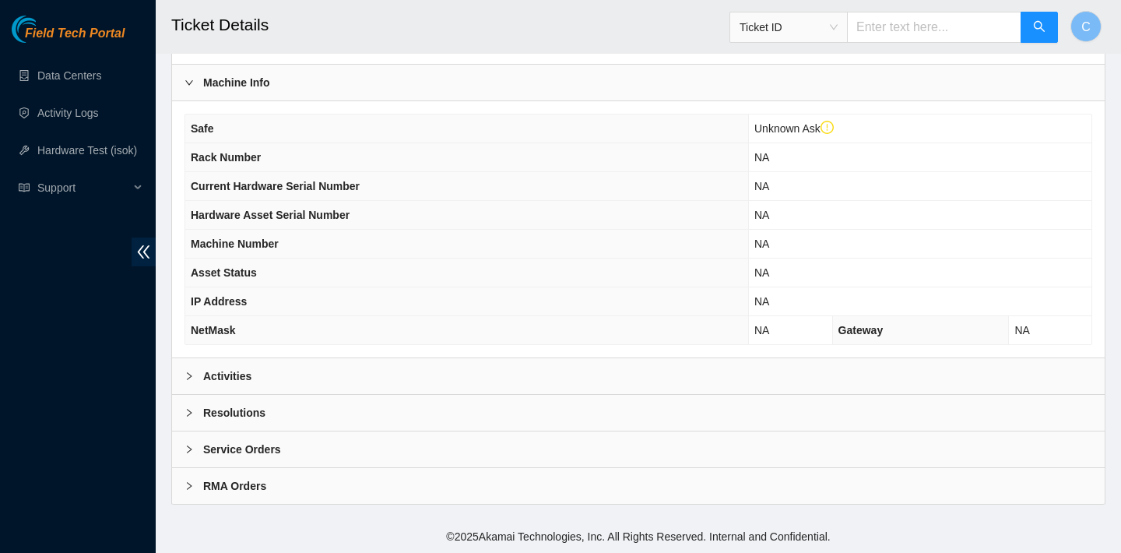
click at [613, 376] on div "Activities" at bounding box center [638, 376] width 933 height 36
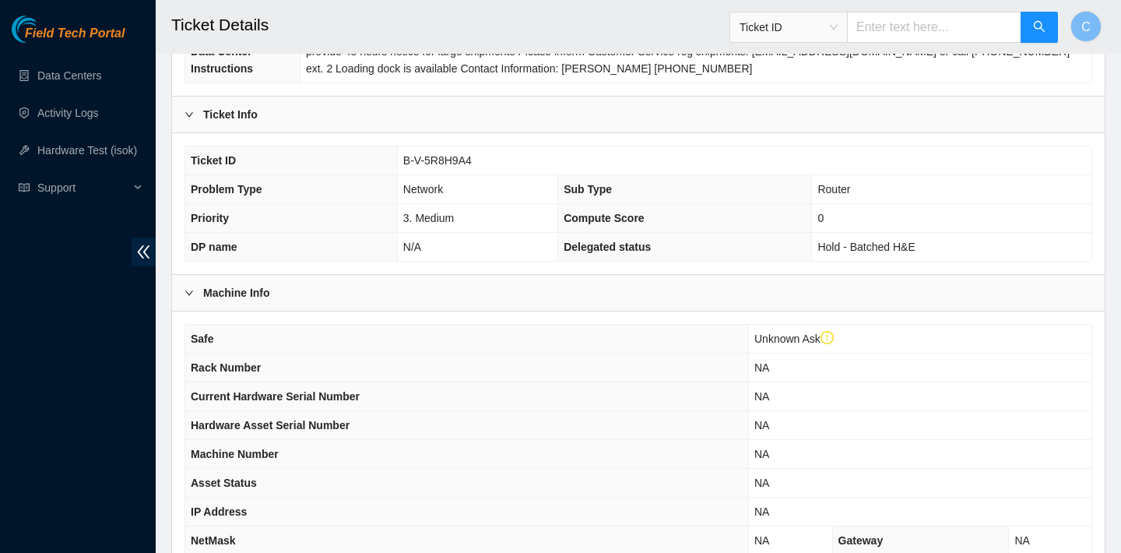
scroll to position [258, 0]
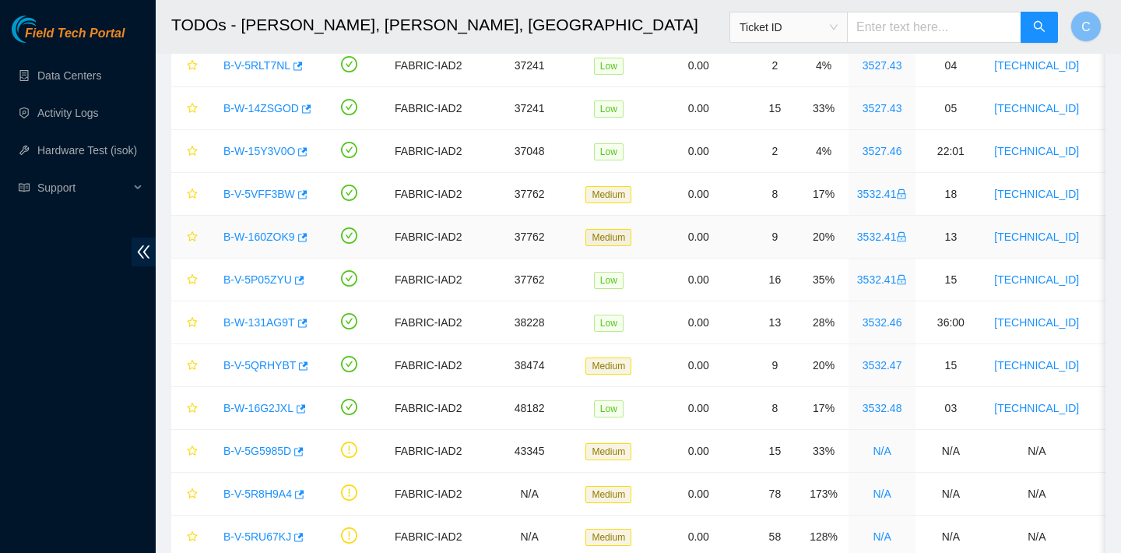
scroll to position [1675, 0]
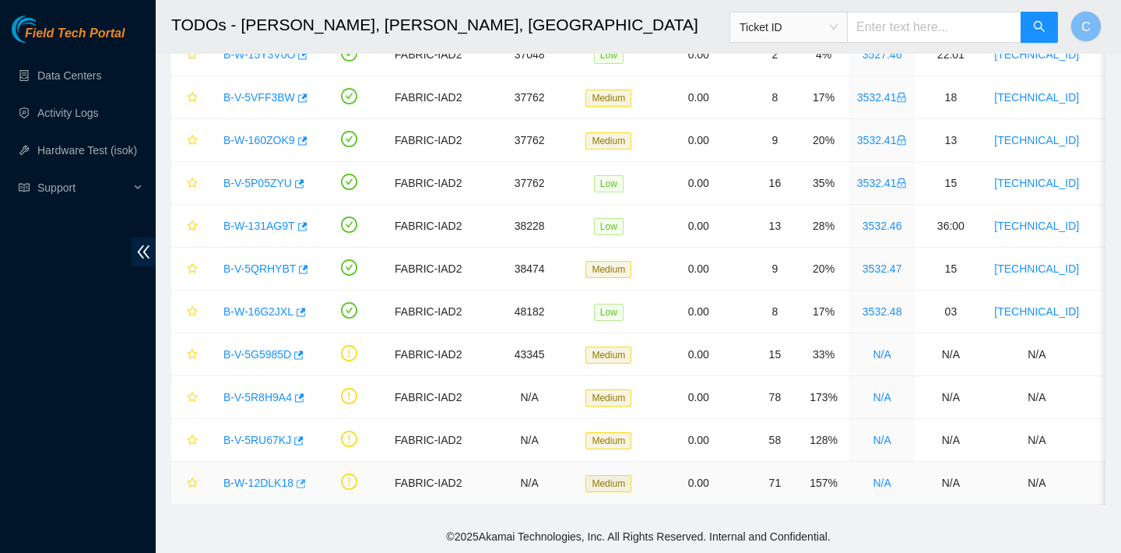
click at [306, 485] on button "button" at bounding box center [299, 483] width 12 height 25
click at [303, 437] on icon "button" at bounding box center [298, 440] width 9 height 9
click at [301, 395] on icon "button" at bounding box center [298, 397] width 11 height 11
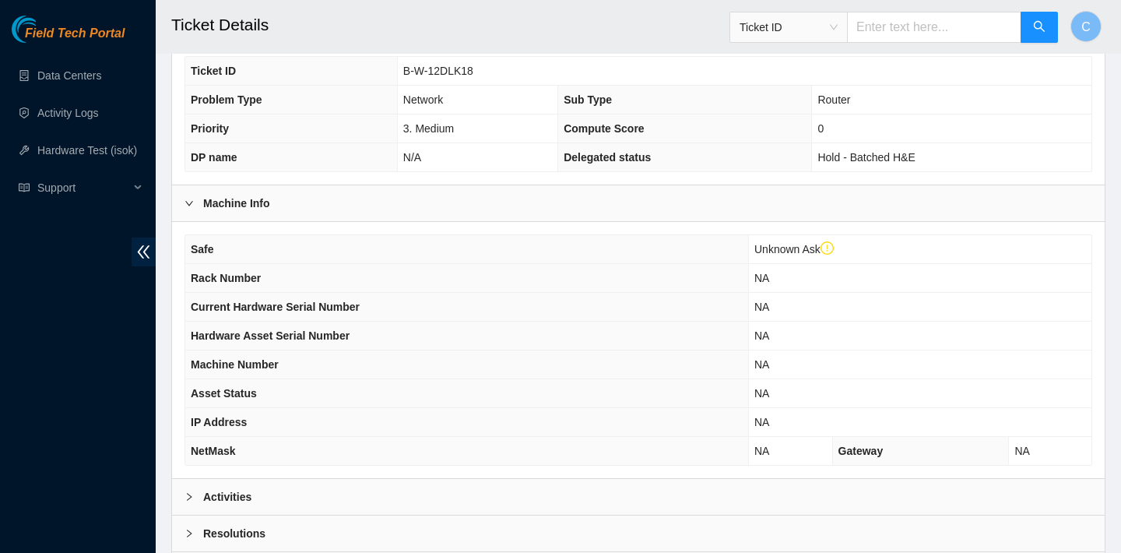
scroll to position [482, 0]
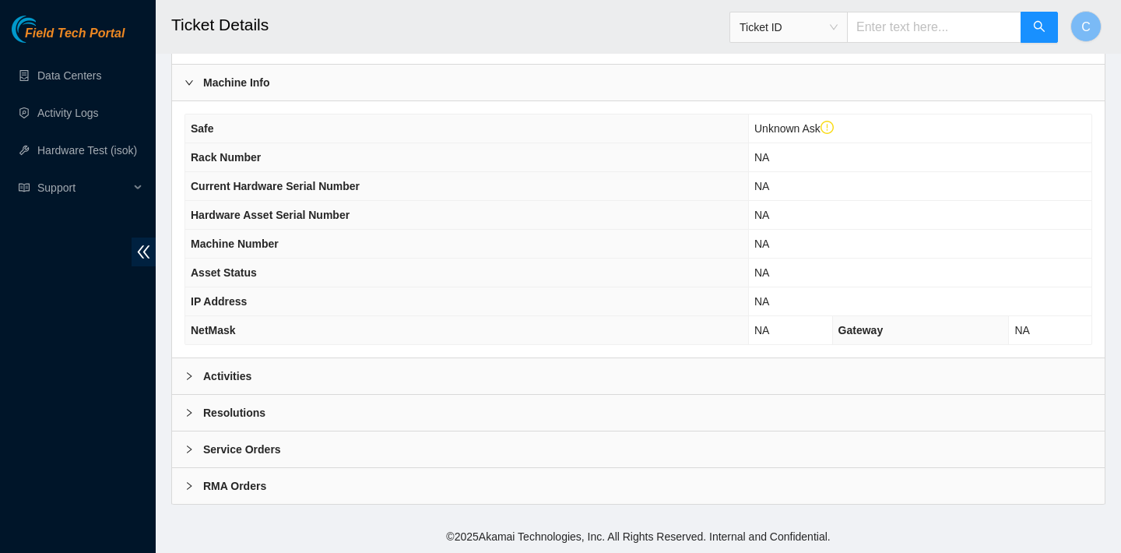
click at [421, 384] on div "Activities" at bounding box center [638, 376] width 933 height 36
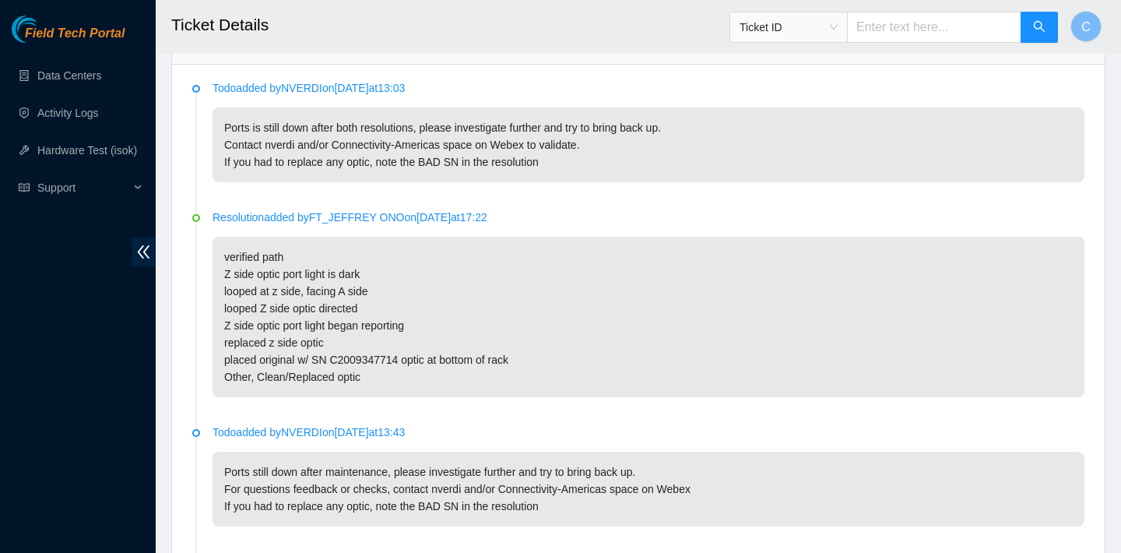
scroll to position [778, 0]
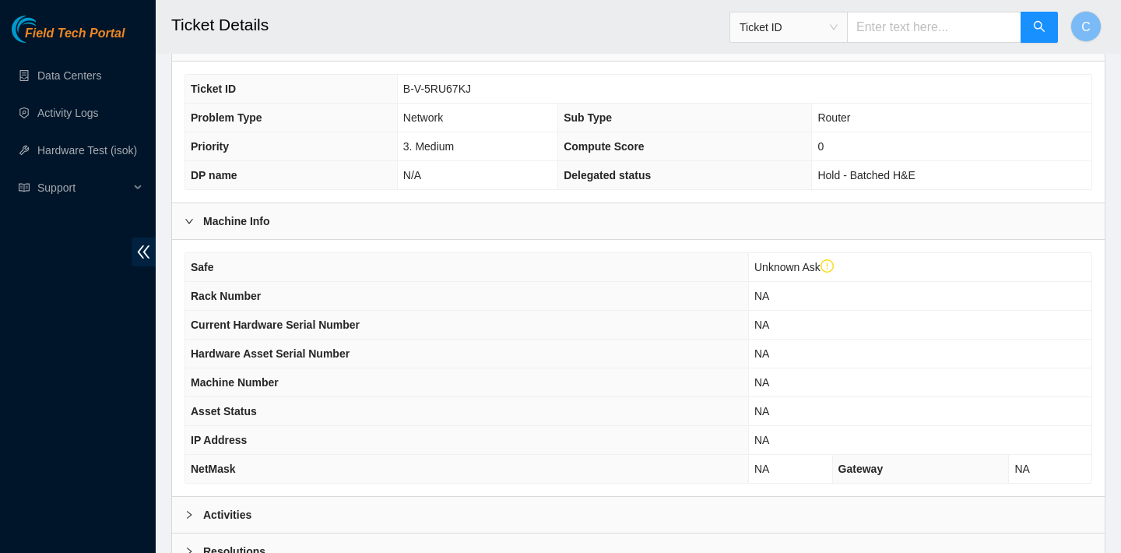
scroll to position [482, 0]
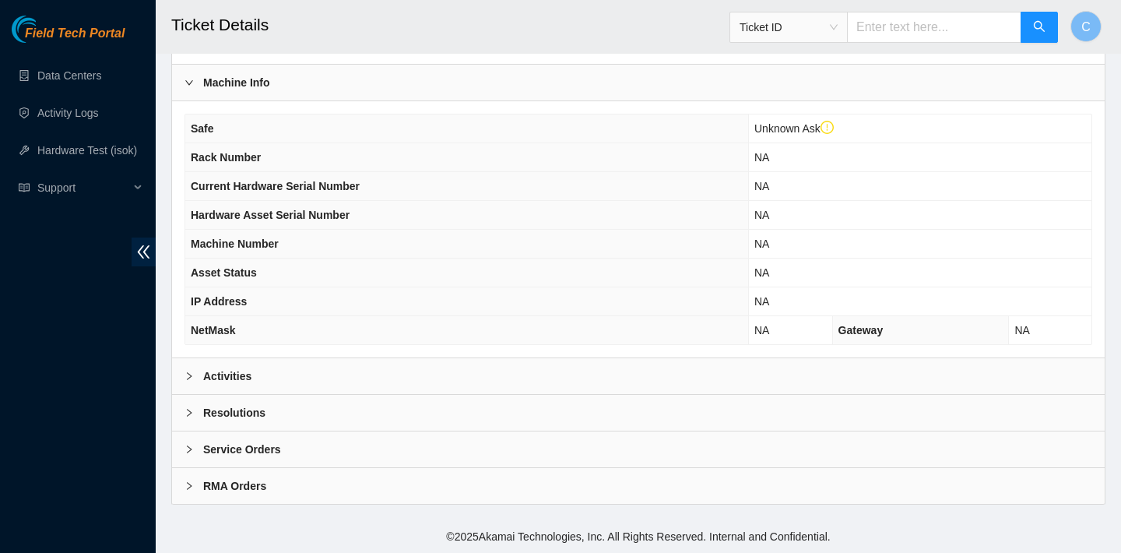
click at [303, 367] on div "Activities" at bounding box center [638, 376] width 933 height 36
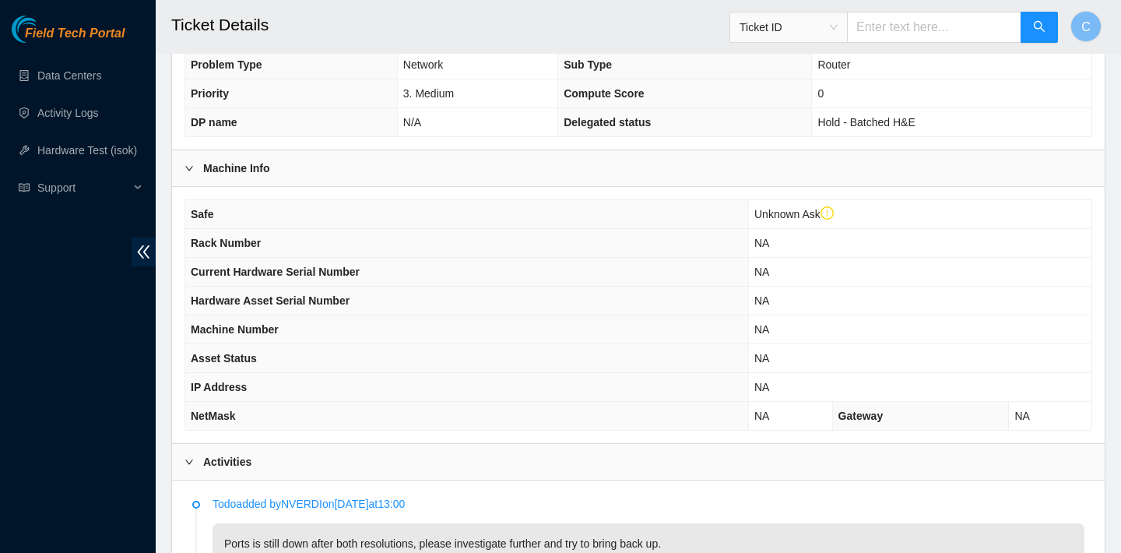
scroll to position [285, 0]
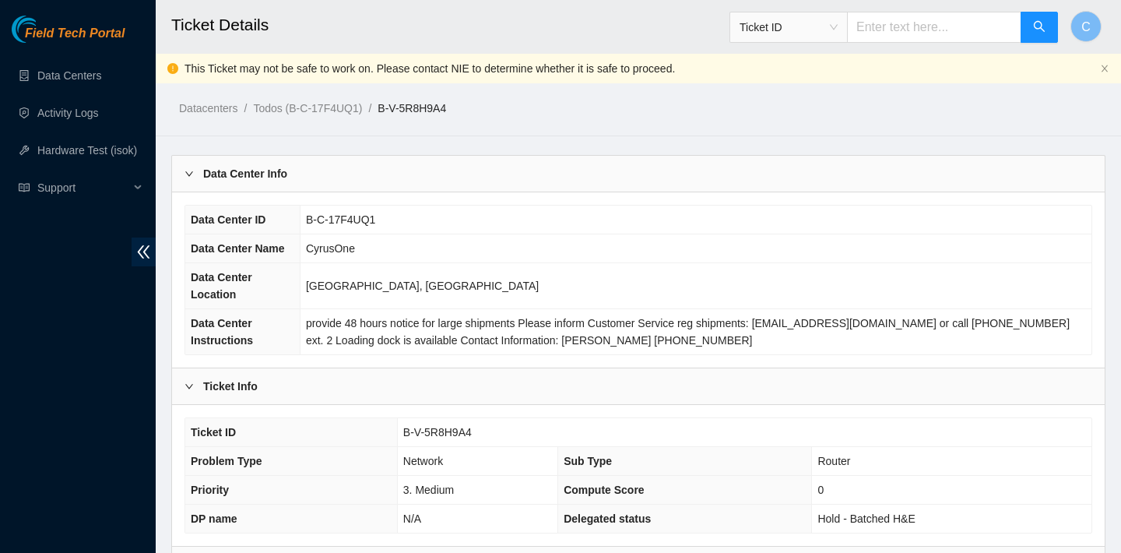
scroll to position [482, 0]
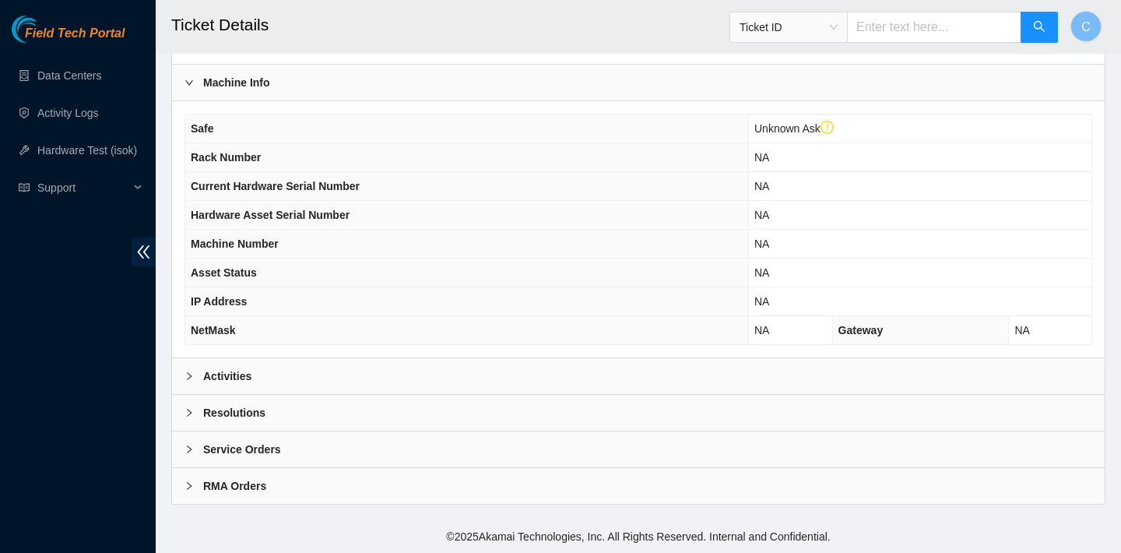
click at [295, 375] on div "Activities" at bounding box center [638, 376] width 933 height 36
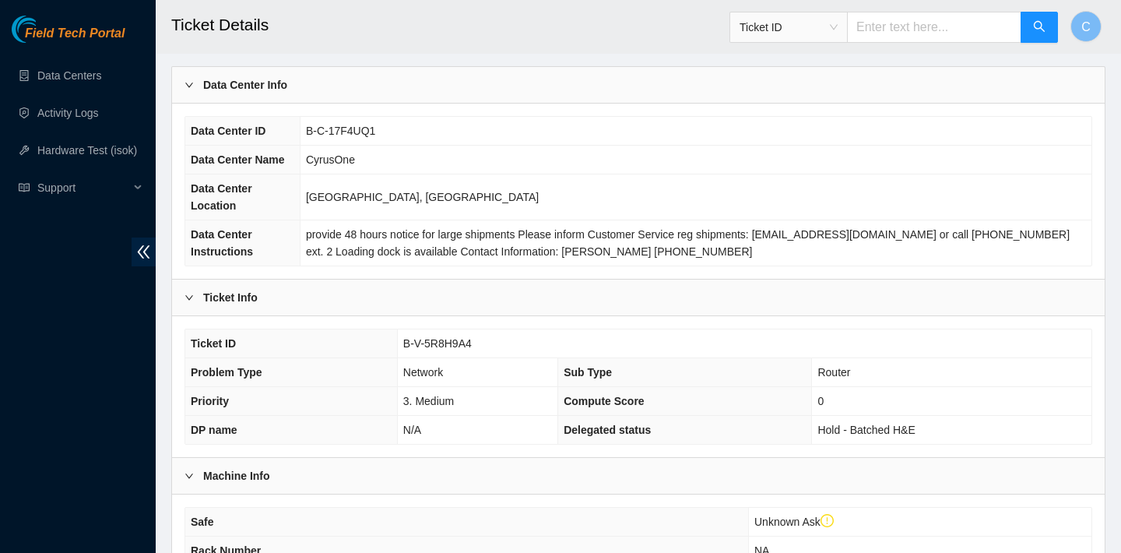
scroll to position [137, 0]
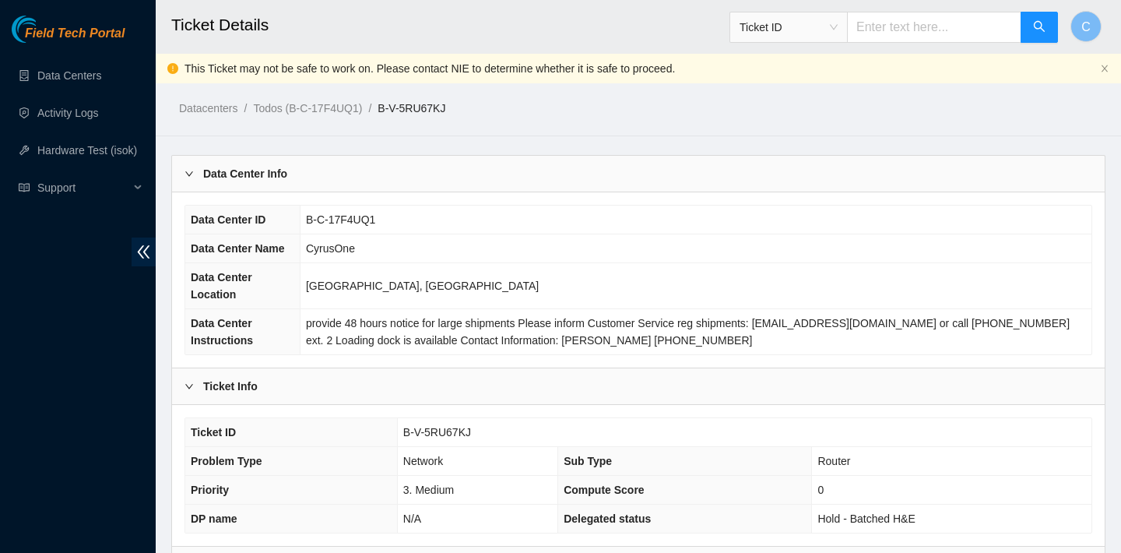
scroll to position [482, 0]
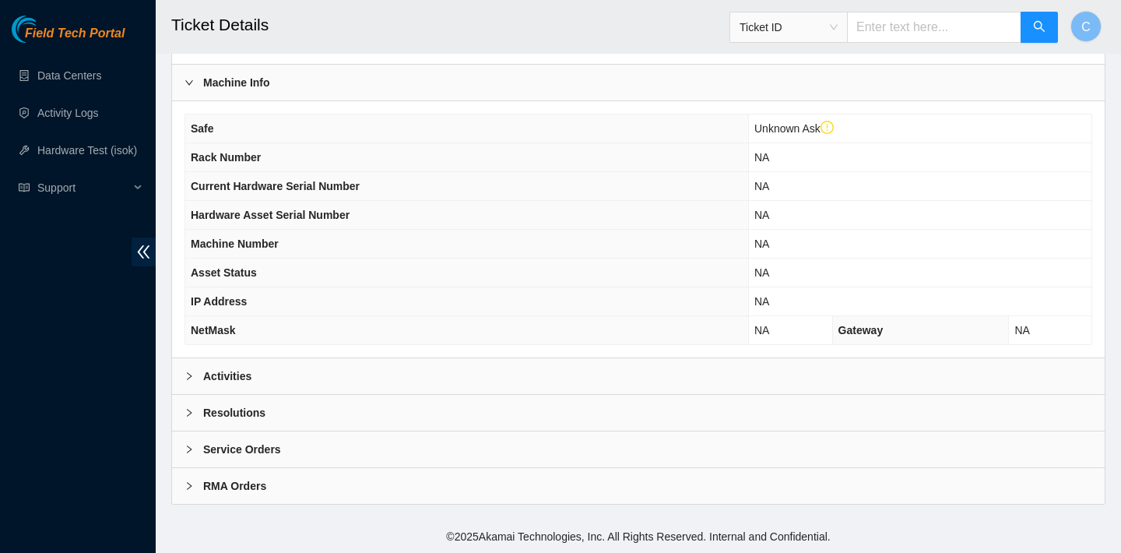
click at [378, 360] on div "Activities" at bounding box center [638, 376] width 933 height 36
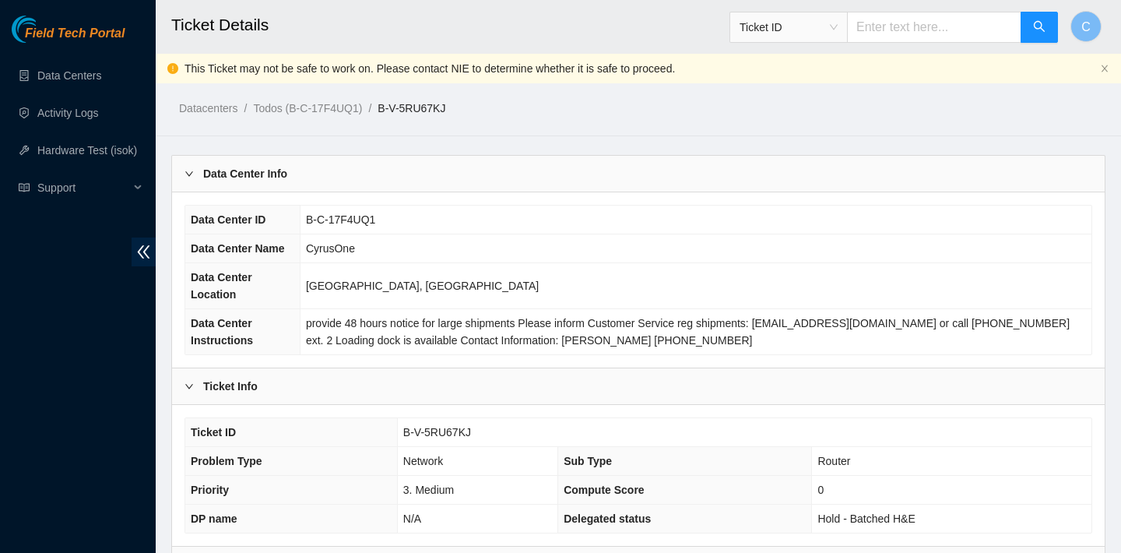
scroll to position [326, 0]
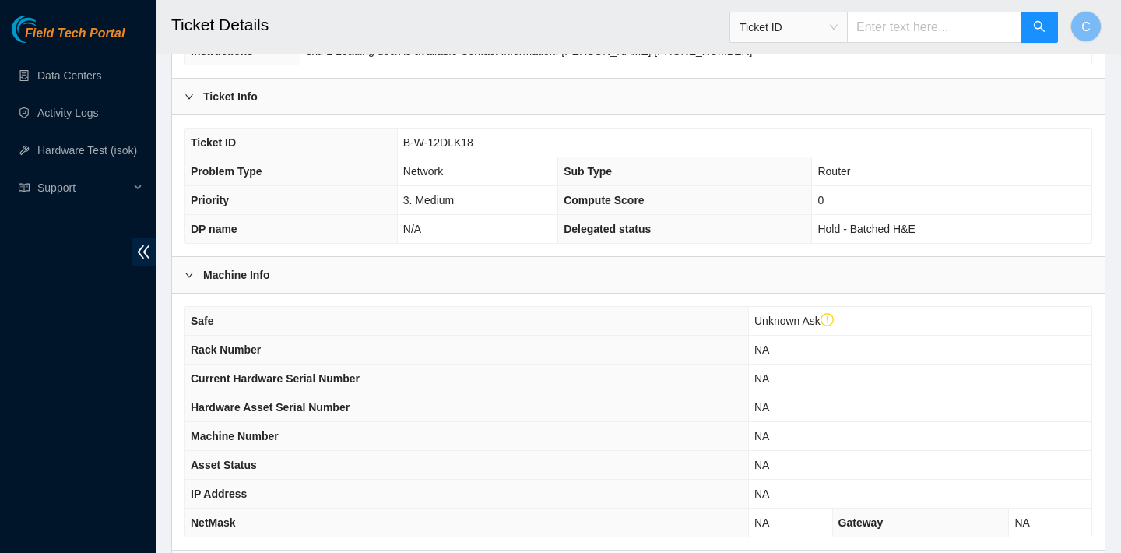
scroll to position [482, 0]
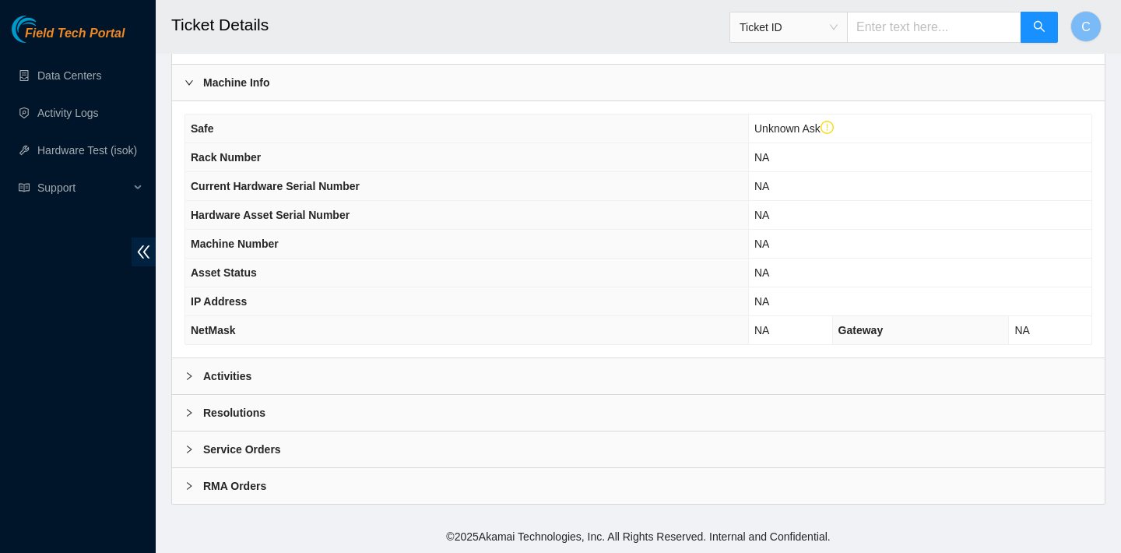
click at [447, 364] on div "Activities" at bounding box center [638, 376] width 933 height 36
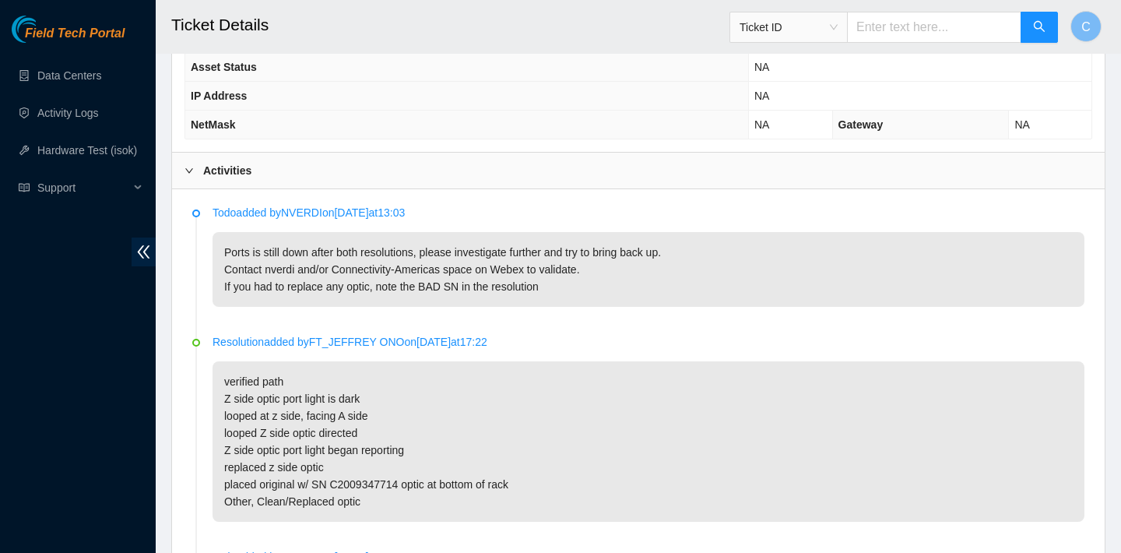
scroll to position [283, 0]
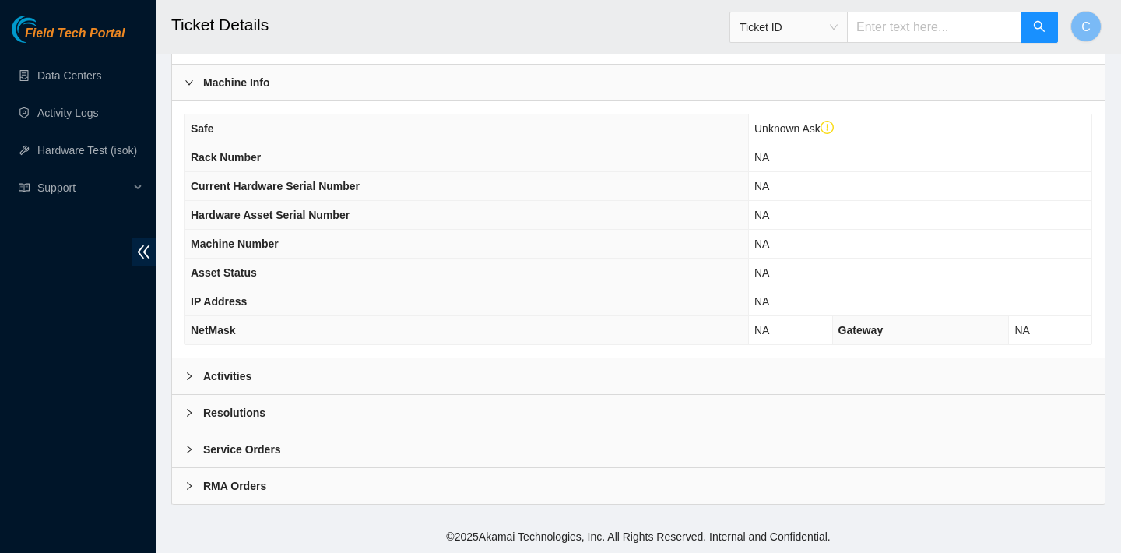
click at [509, 358] on div "Activities" at bounding box center [638, 376] width 933 height 36
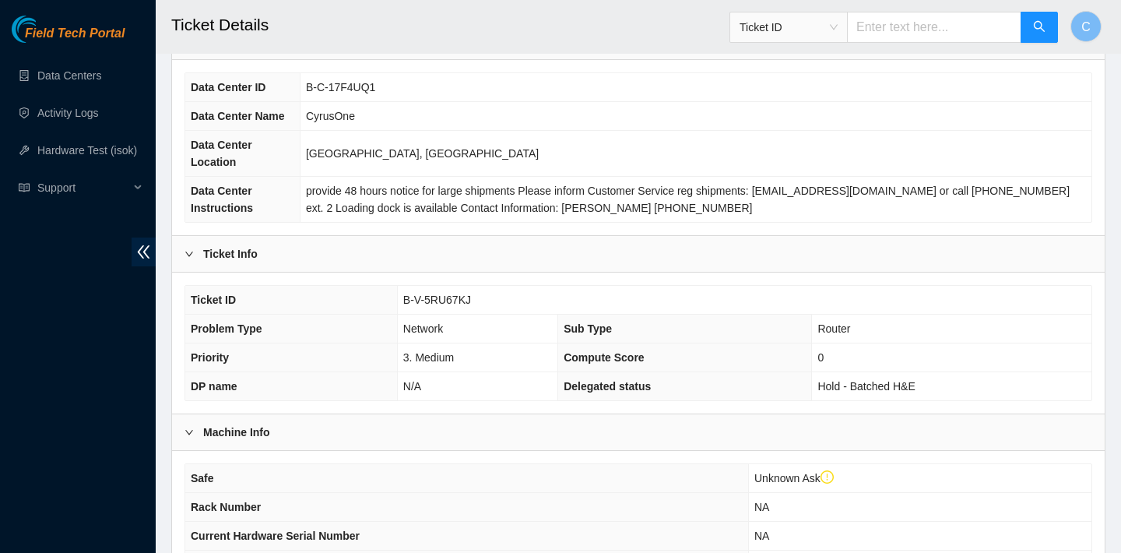
scroll to position [102, 0]
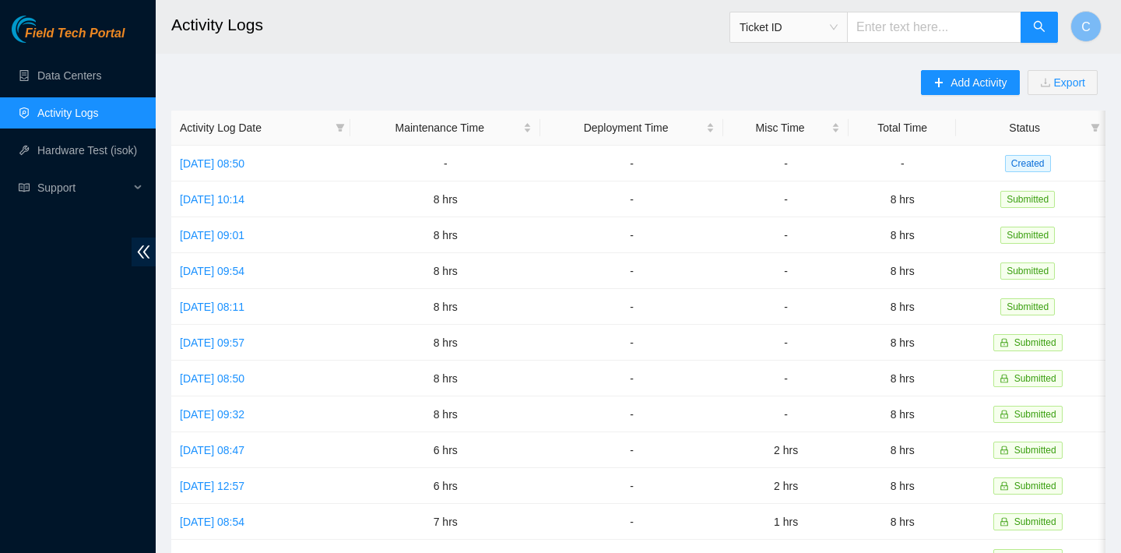
click at [521, 56] on main "Activity Logs Ticket ID C Add Activity Export Activity Log Date Maintenance Tim…" at bounding box center [638, 463] width 965 height 927
click at [244, 161] on link "[DATE] 08:50" at bounding box center [212, 163] width 65 height 12
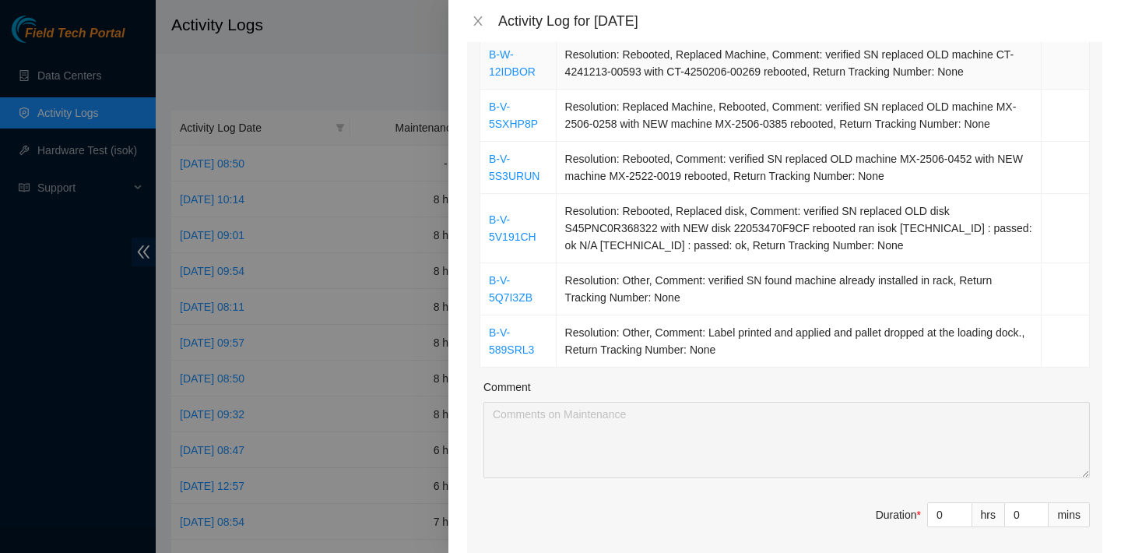
scroll to position [387, 0]
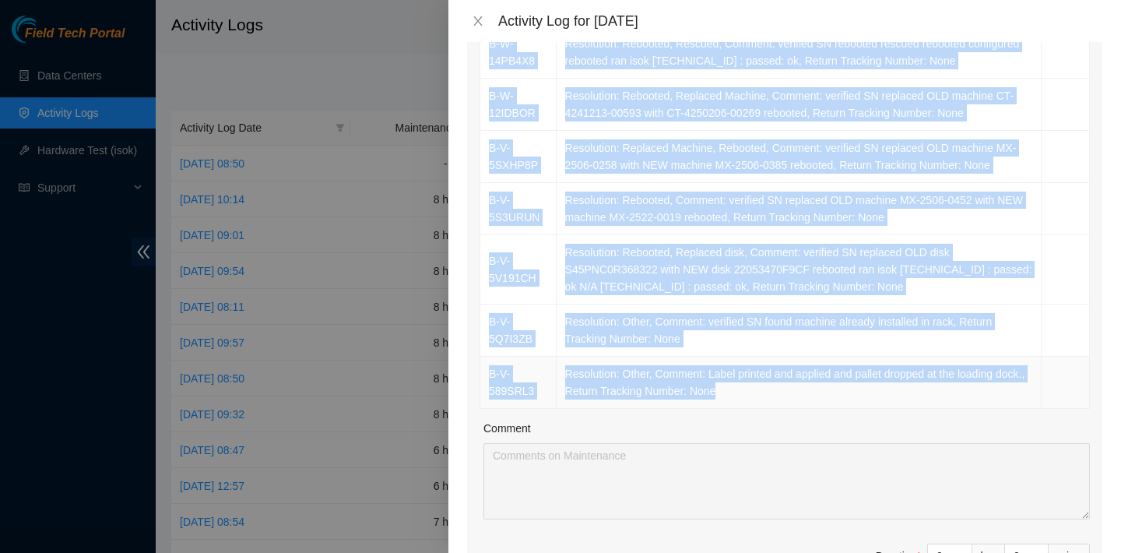
drag, startPoint x: 489, startPoint y: 135, endPoint x: 841, endPoint y: 385, distance: 431.1
click at [841, 385] on tbody "B-W-14KT48A Resolution: Rebooted, Rescued, Comment: verified SN rebooted rescue…" at bounding box center [785, 191] width 610 height 434
copy tbody "B-W-14KT48A Resolution: Rebooted, Rescued, Comment: verified SN rebooted rescue…"
type input "1"
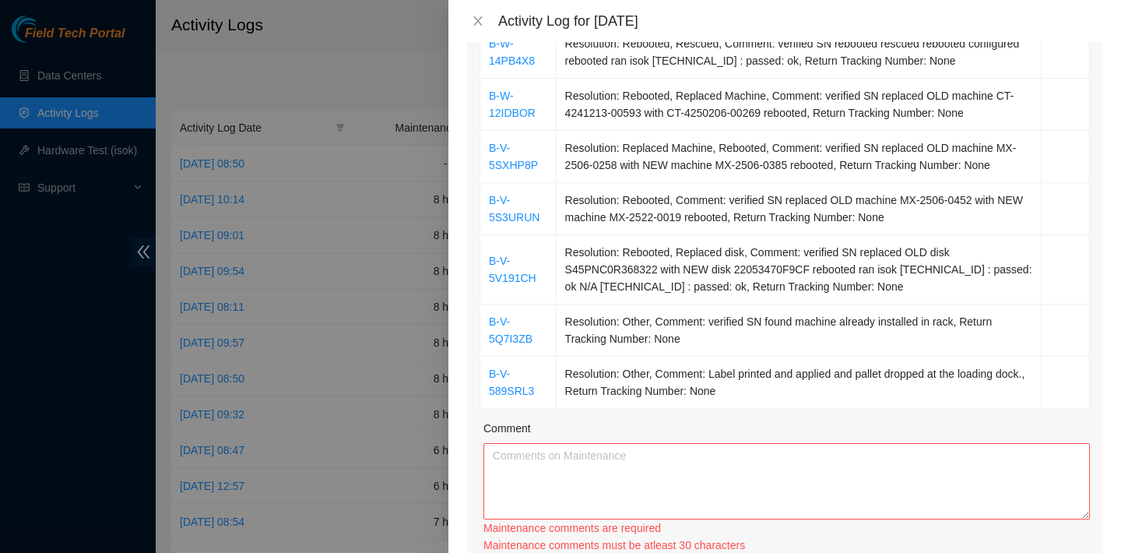
type input "2"
type input "3"
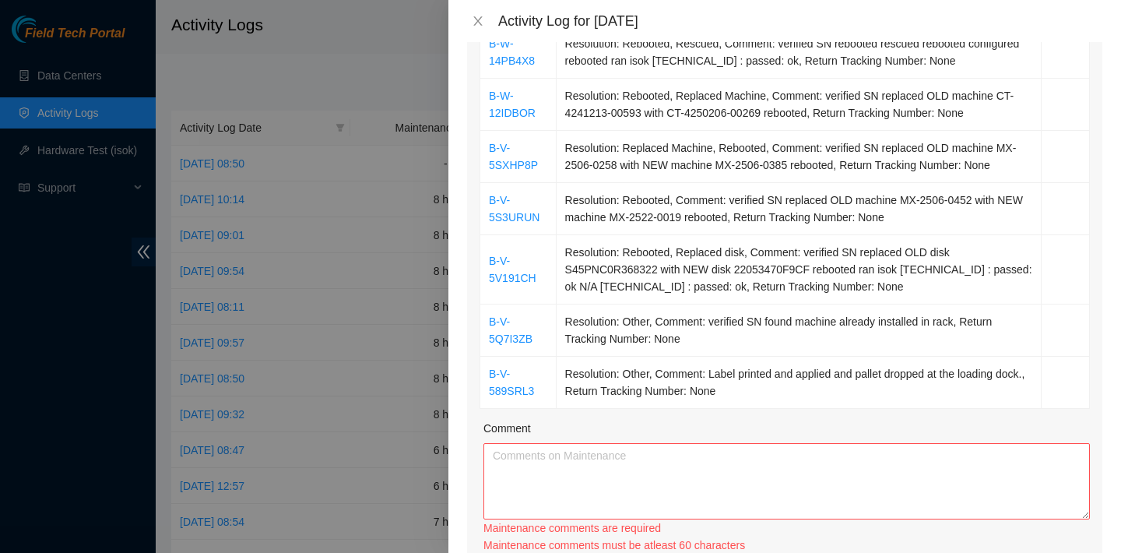
type input "3"
type input "4"
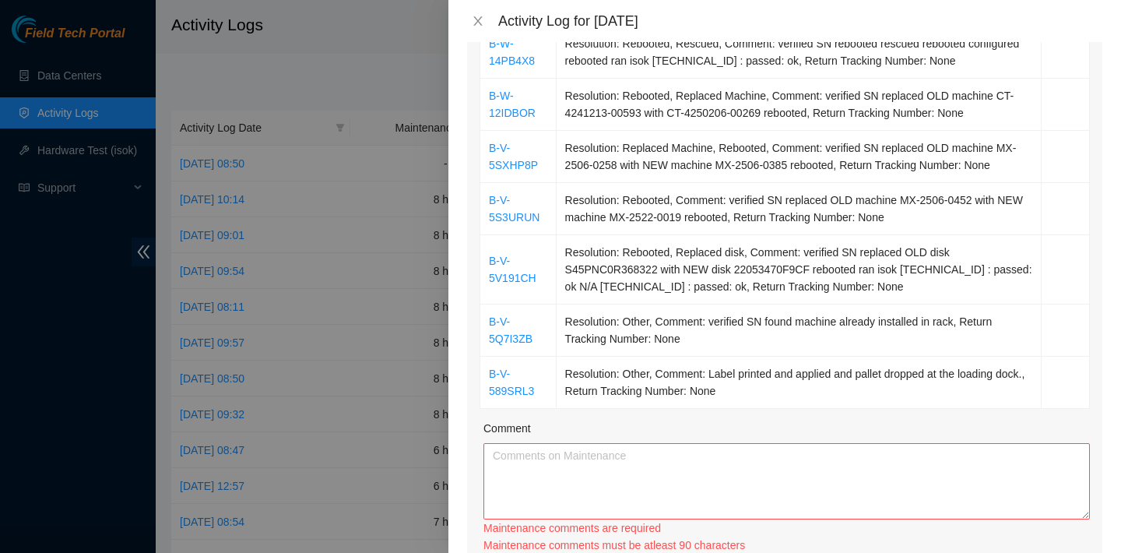
type input "3"
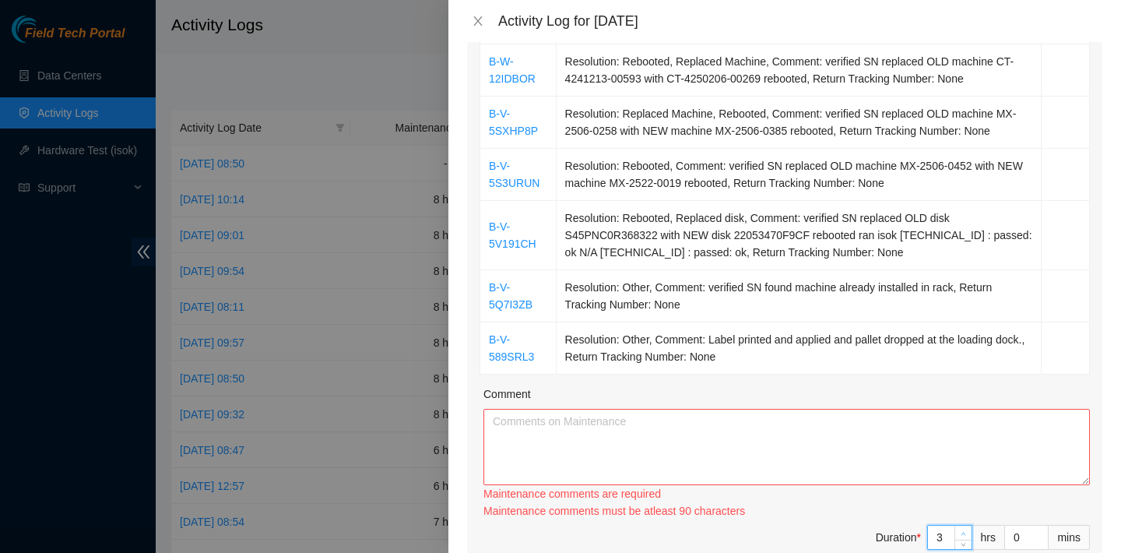
scroll to position [423, 0]
type input "4"
click at [961, 523] on span "Increase Value" at bounding box center [962, 530] width 17 height 14
type input "5"
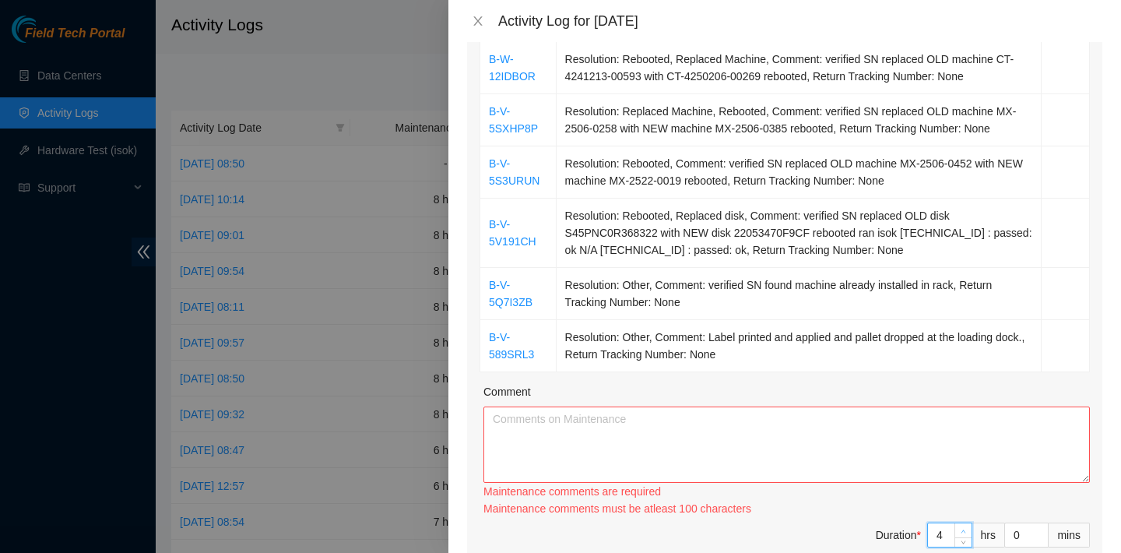
type input "5"
click at [961, 523] on span "Increase Value" at bounding box center [962, 530] width 17 height 14
type input "6"
click at [961, 523] on span "Increase Value" at bounding box center [962, 530] width 17 height 14
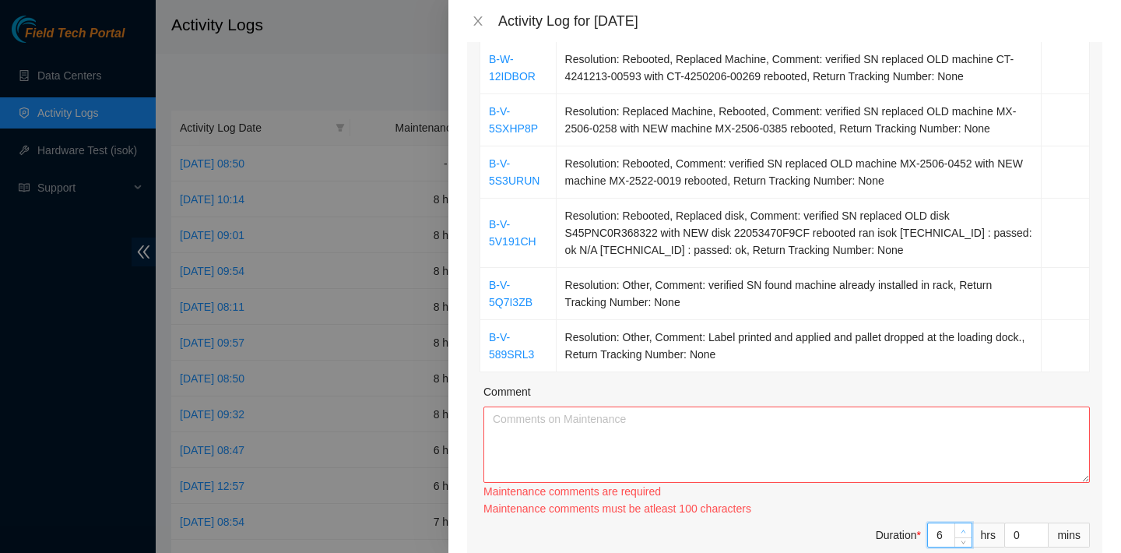
type input "7"
click at [961, 523] on span "Increase Value" at bounding box center [962, 530] width 17 height 14
type input "8"
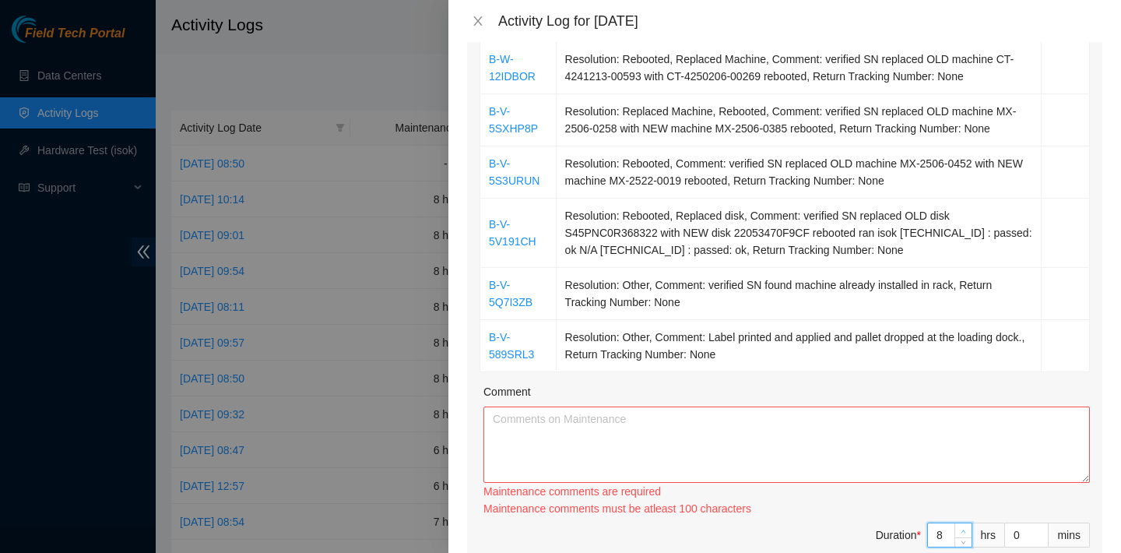
click at [961, 523] on span "Increase Value" at bounding box center [962, 530] width 17 height 14
click at [946, 427] on textarea "Comment" at bounding box center [786, 444] width 606 height 76
paste textarea "B-W-14KT48A Resolution: Rebooted, Rescued, Comment: verified SN rebooted rescue…"
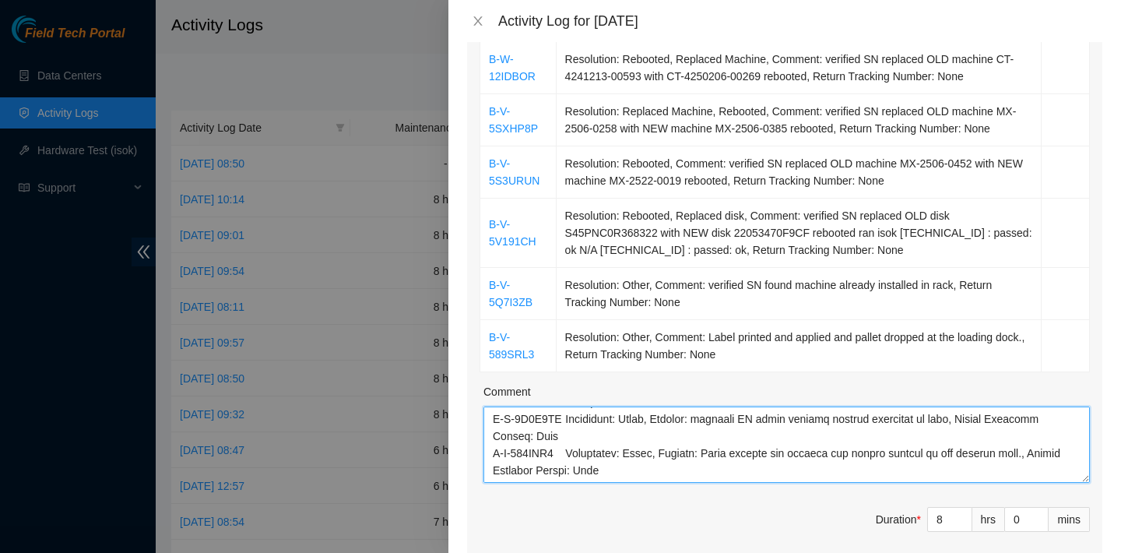
scroll to position [1147, 0]
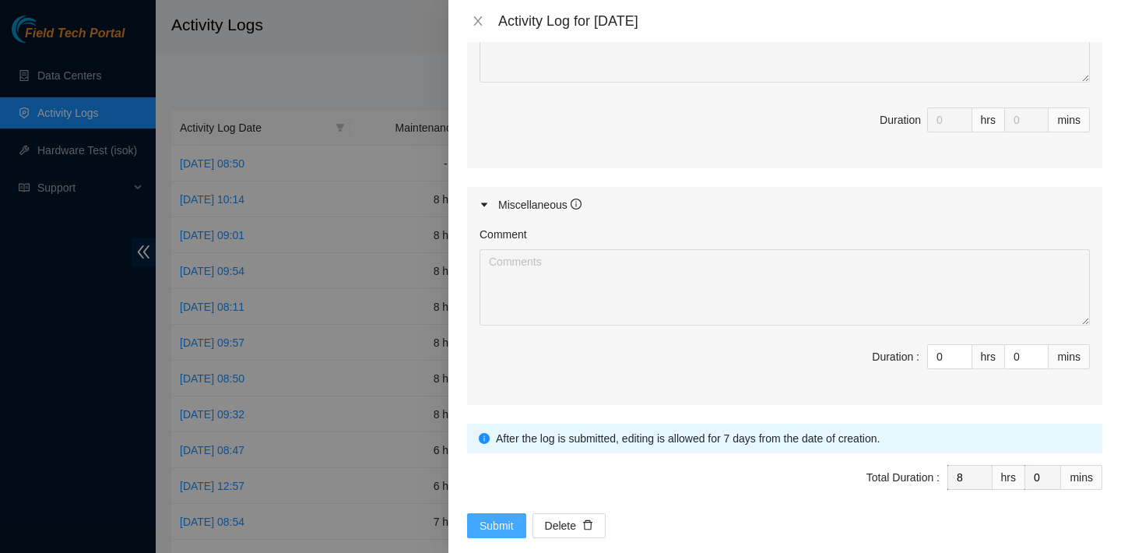
type textarea "B-W-14KT48A Resolution: Rebooted, Rescued, Comment: verified SN rebooted rescue…"
click at [514, 517] on span "Submit" at bounding box center [497, 525] width 34 height 17
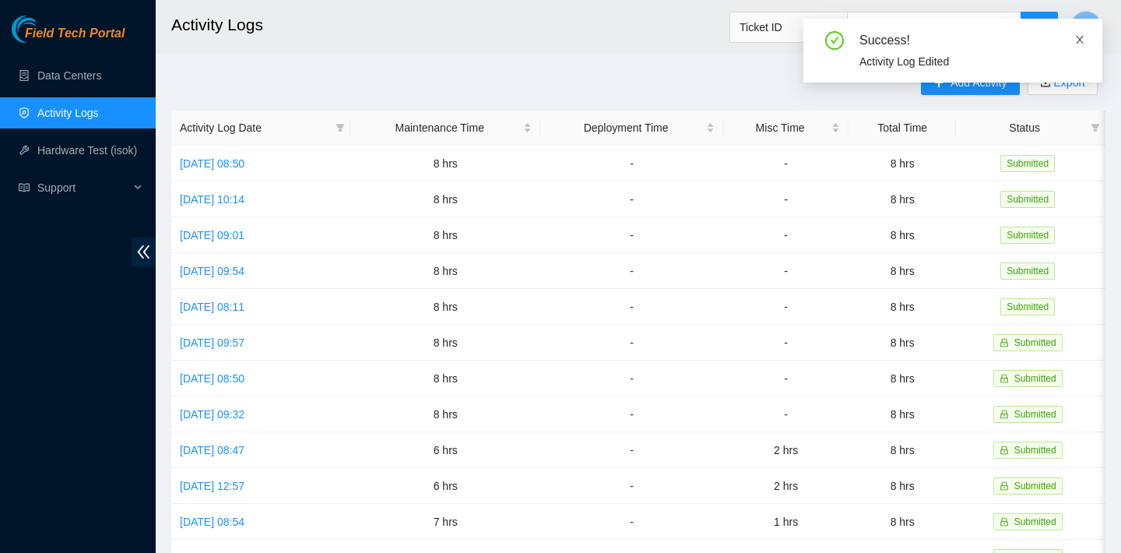
click at [1077, 37] on icon "close" at bounding box center [1080, 40] width 8 height 8
